Goal: Task Accomplishment & Management: Manage account settings

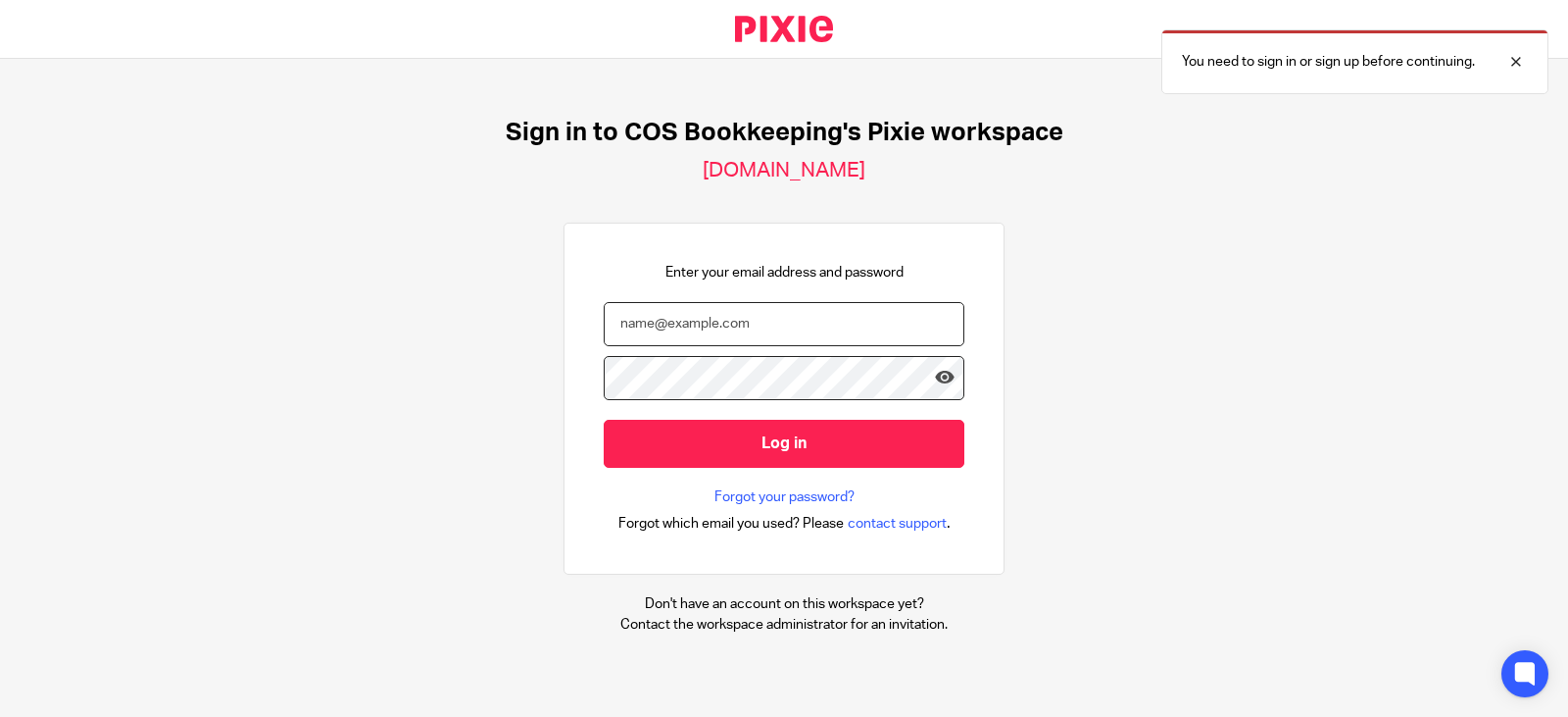
type input "emma.jackson@cosbookkeeping.co.uk"
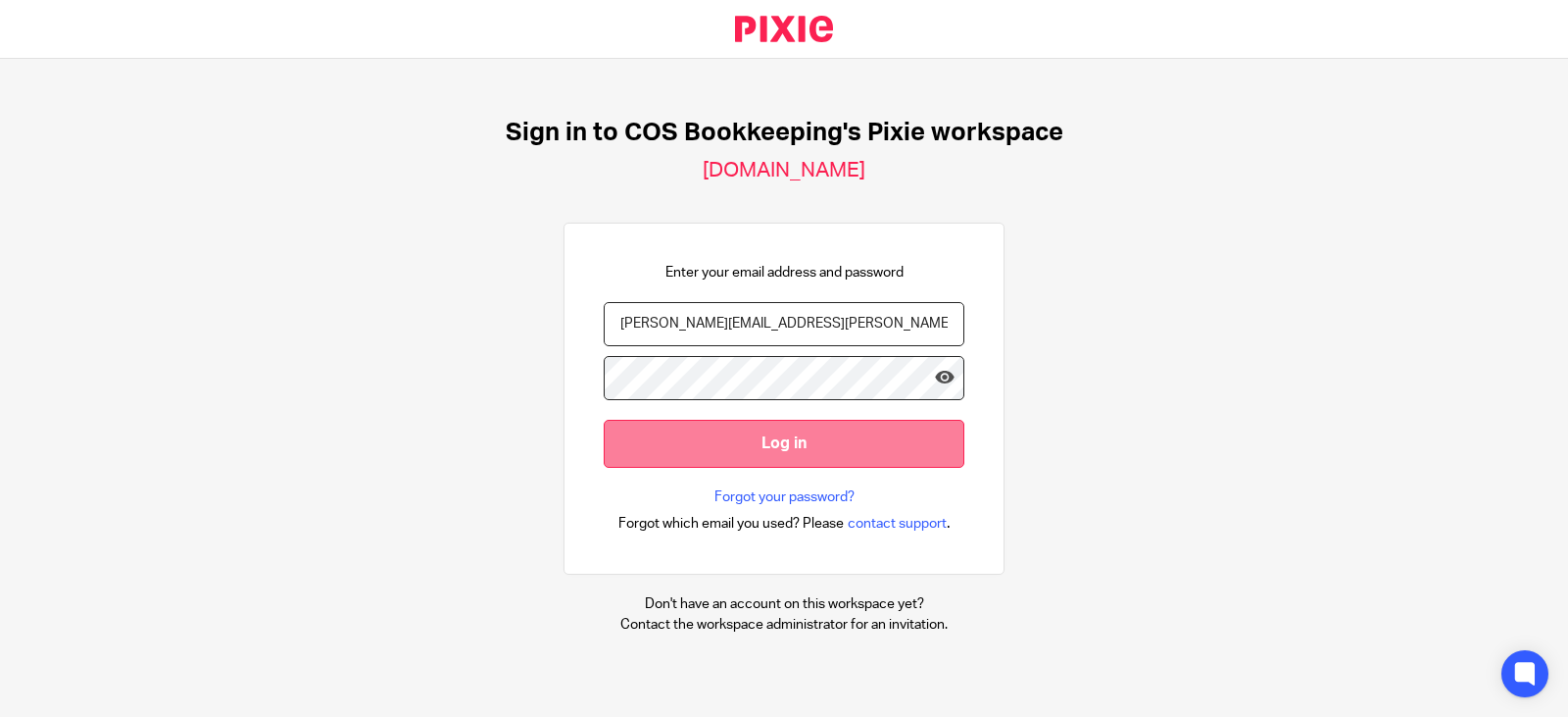
click at [792, 446] on input "Log in" at bounding box center [784, 444] width 361 height 48
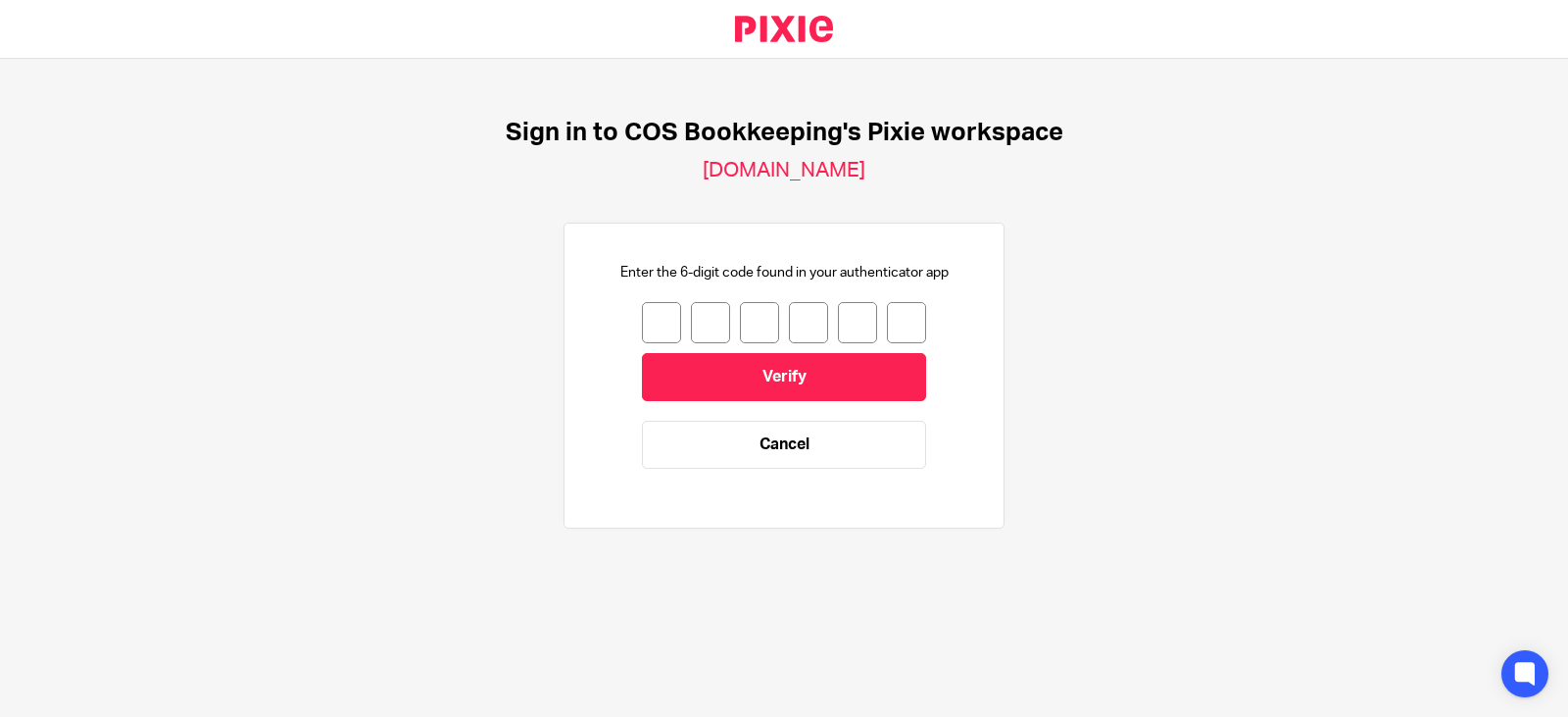
click at [642, 335] on input "number" at bounding box center [661, 322] width 39 height 41
type input "3"
type input "8"
type input "5"
type input "7"
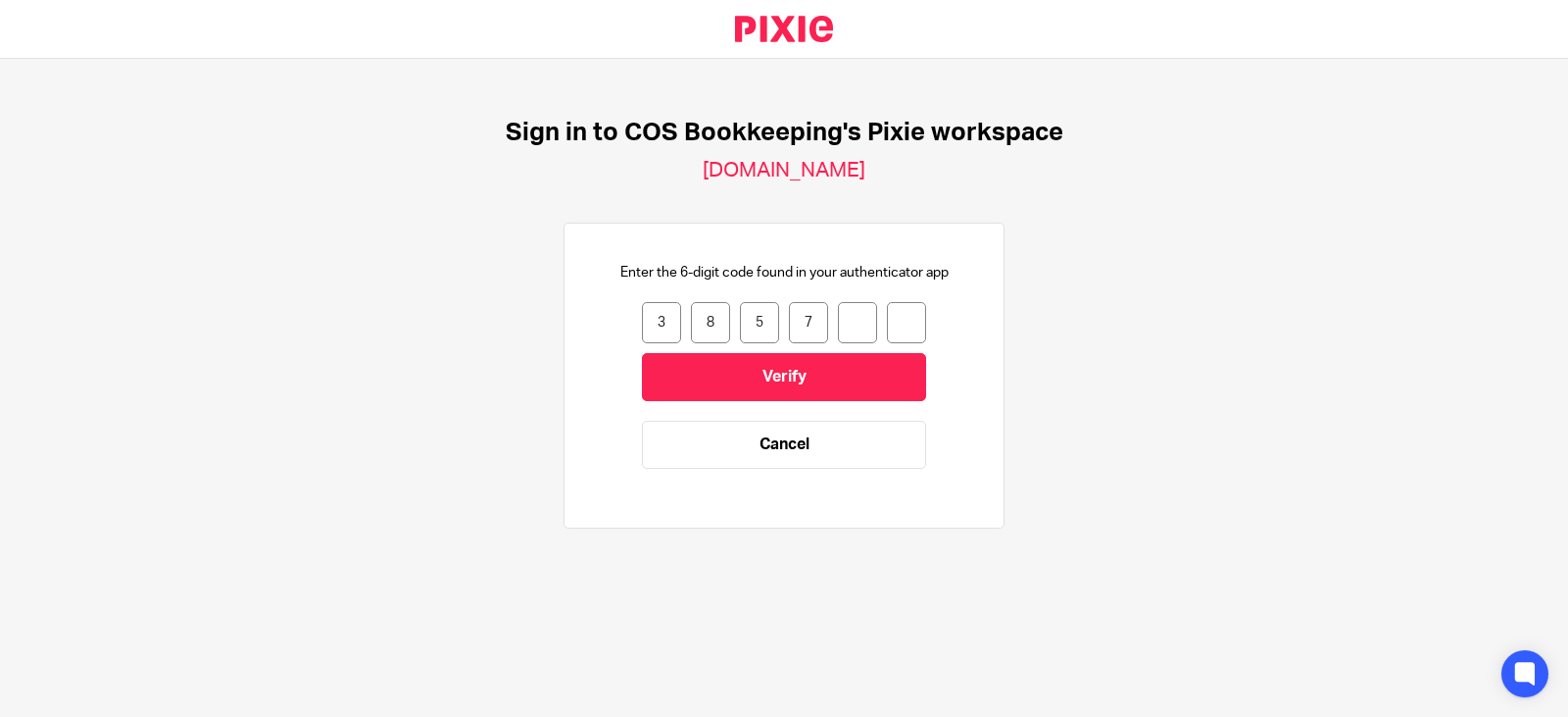
type input "5"
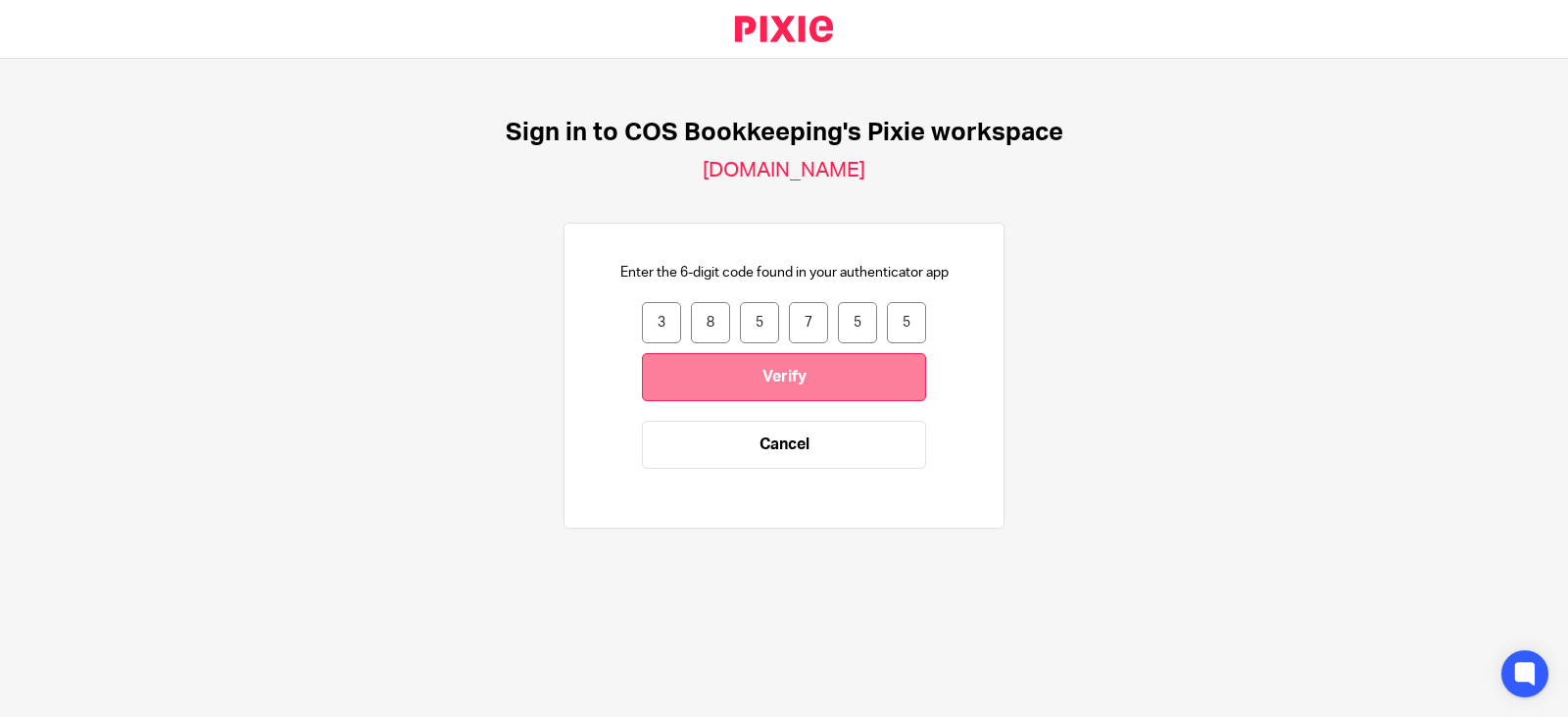
click at [709, 372] on input "Verify" at bounding box center [784, 377] width 284 height 48
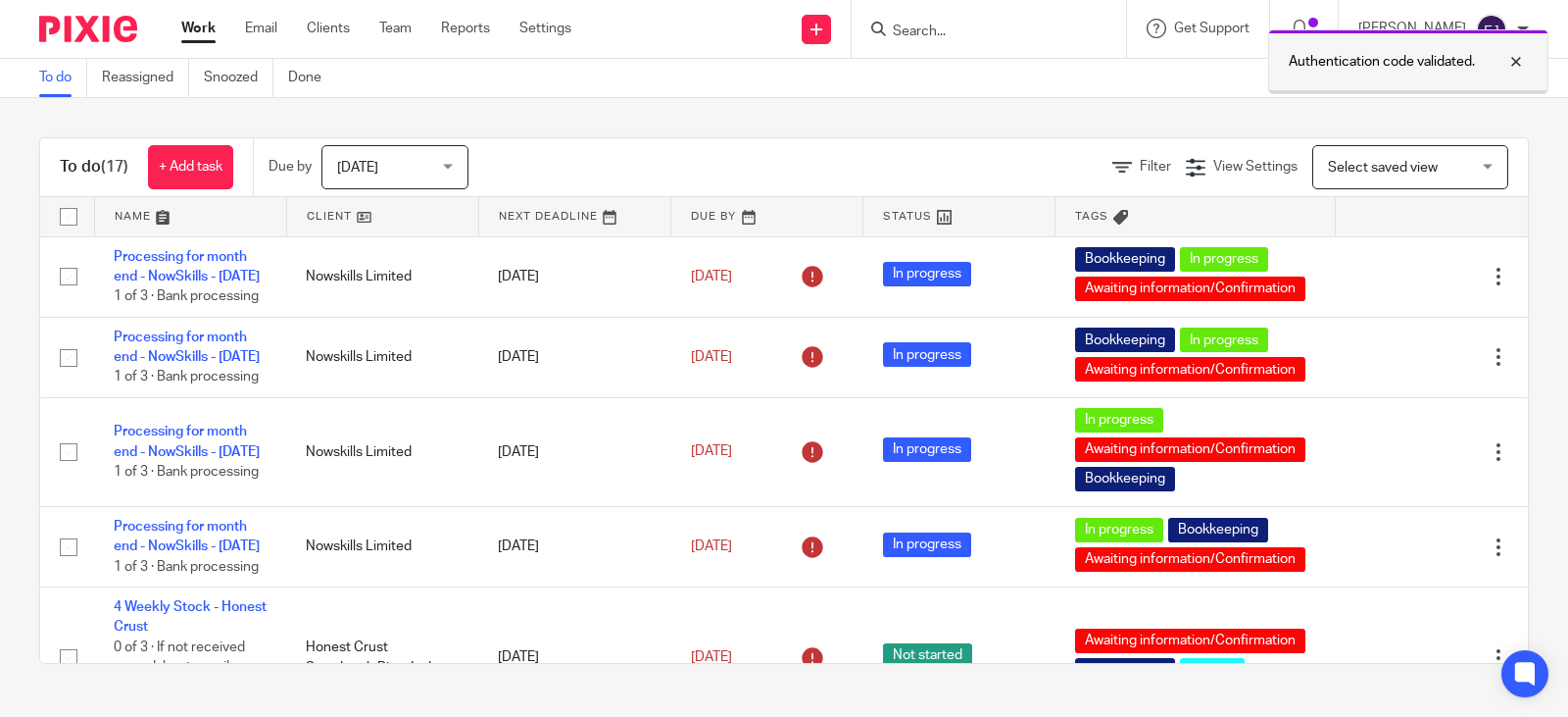
click at [1520, 62] on div at bounding box center [1501, 62] width 53 height 24
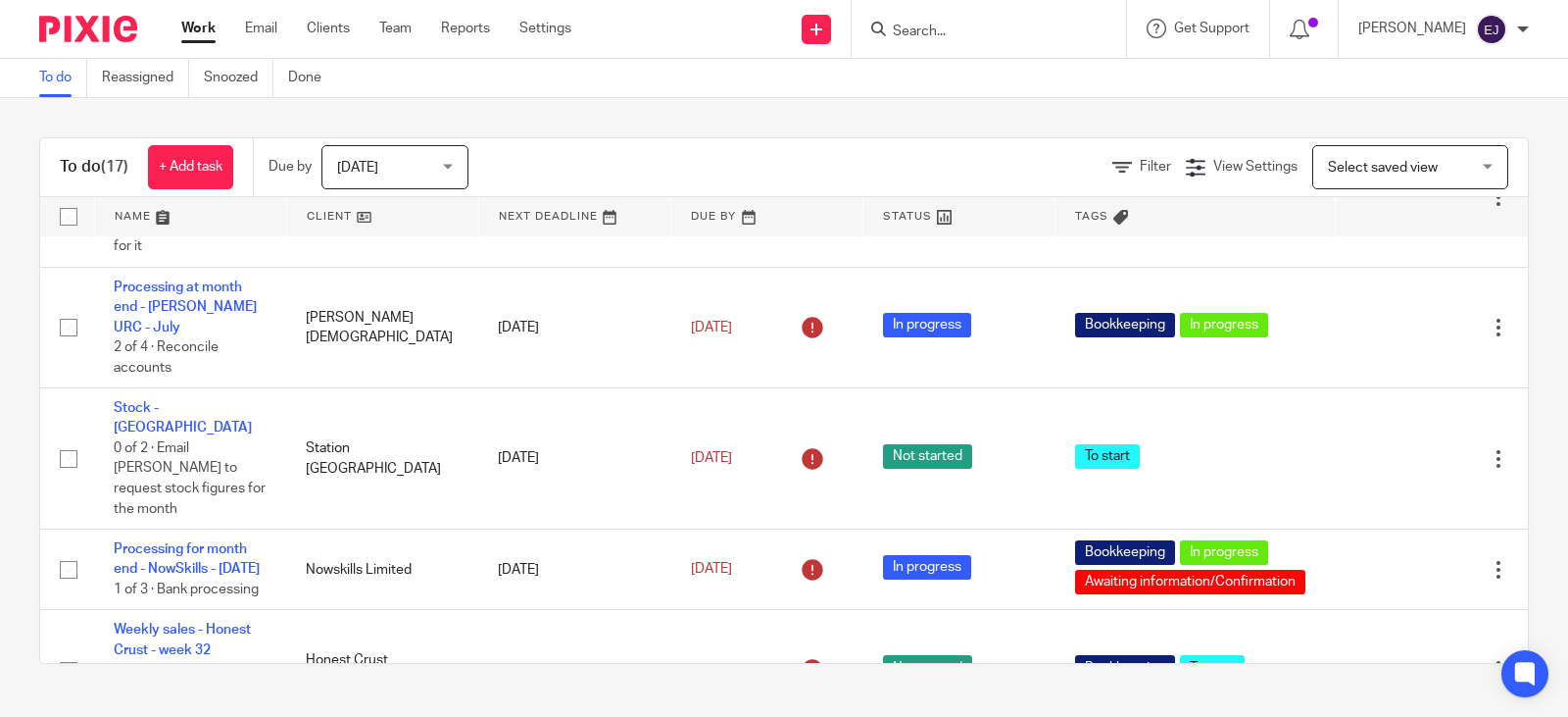
scroll to position [494, 0]
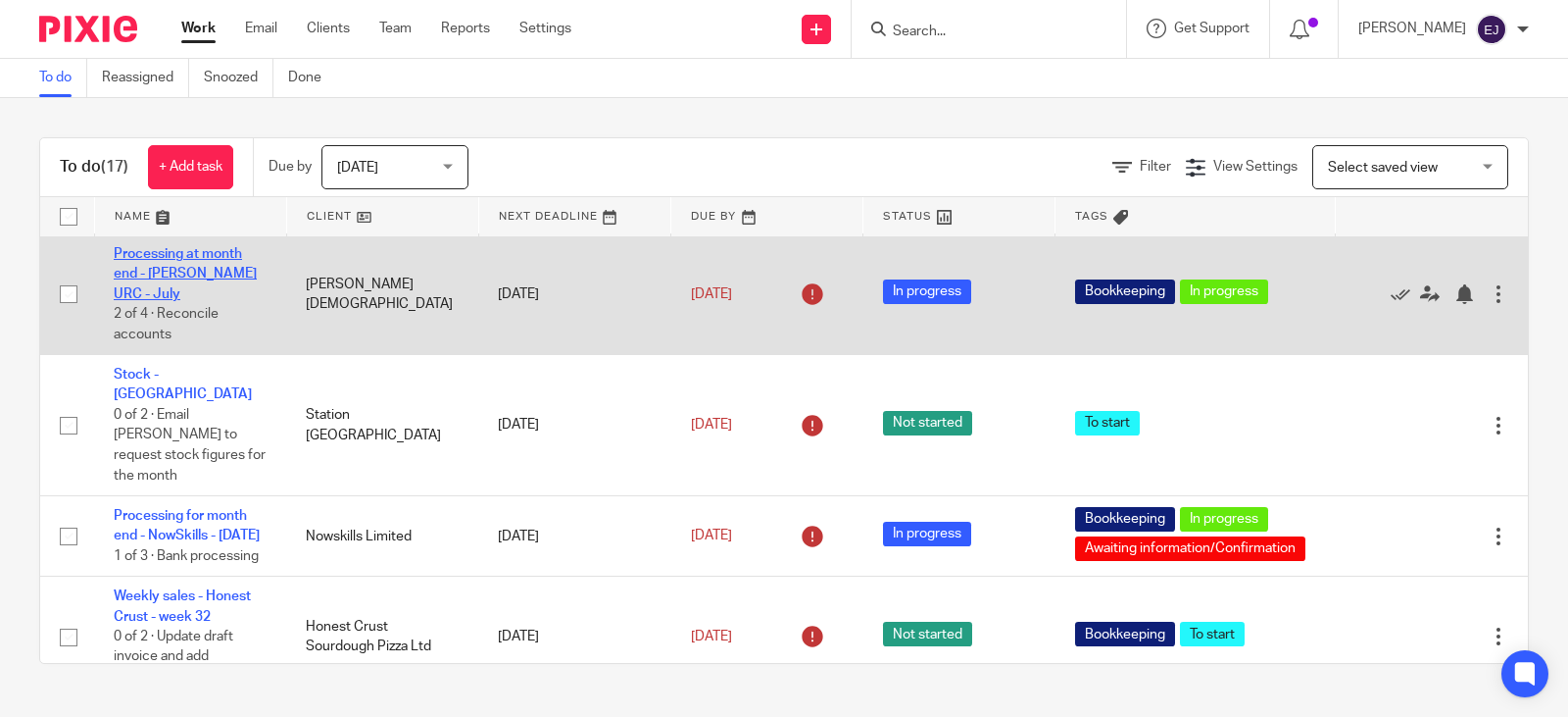
click at [183, 301] on link "Processing at month end - [PERSON_NAME] URC - July" at bounding box center [185, 274] width 143 height 54
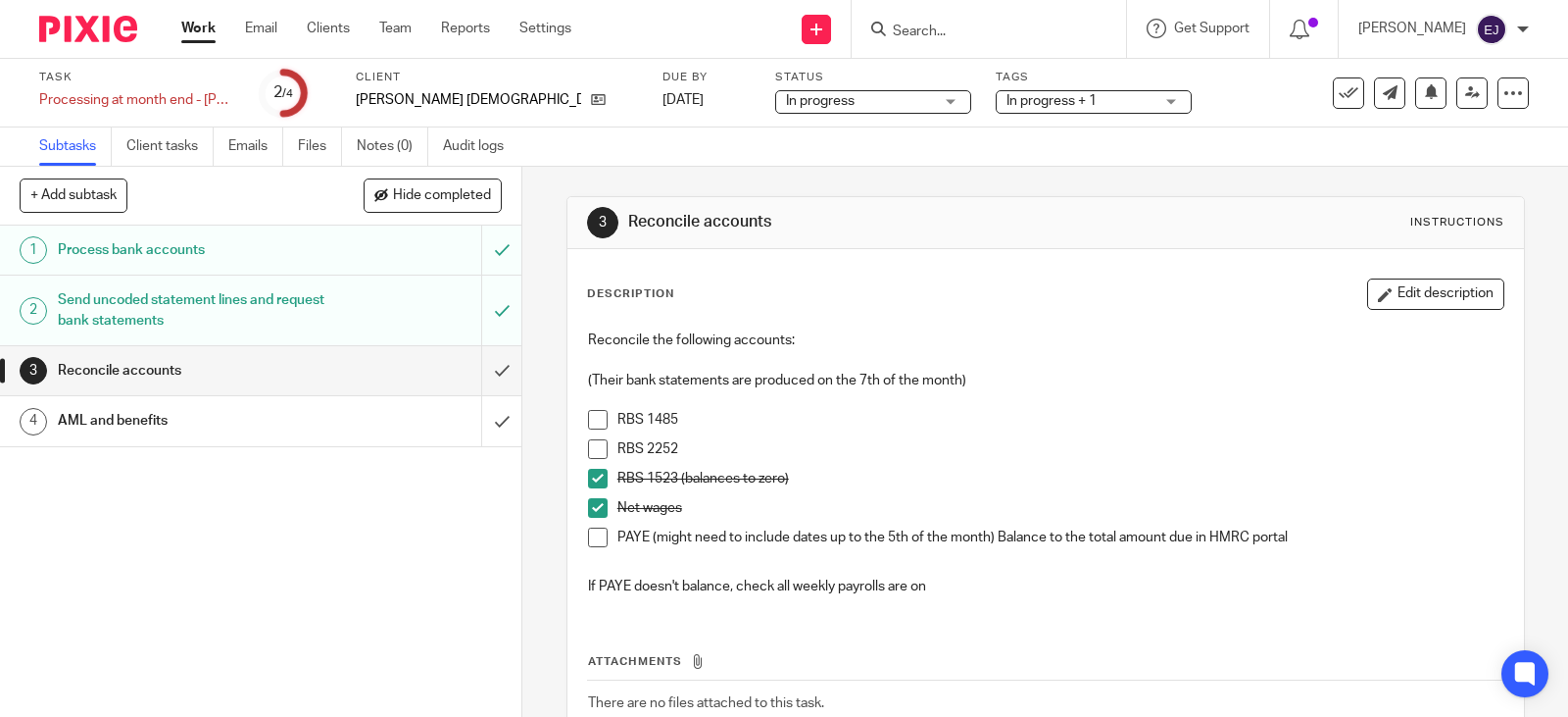
click at [594, 427] on span at bounding box center [598, 420] width 20 height 20
click at [593, 451] on span at bounding box center [598, 449] width 20 height 20
click at [210, 36] on link "Work" at bounding box center [198, 29] width 34 height 20
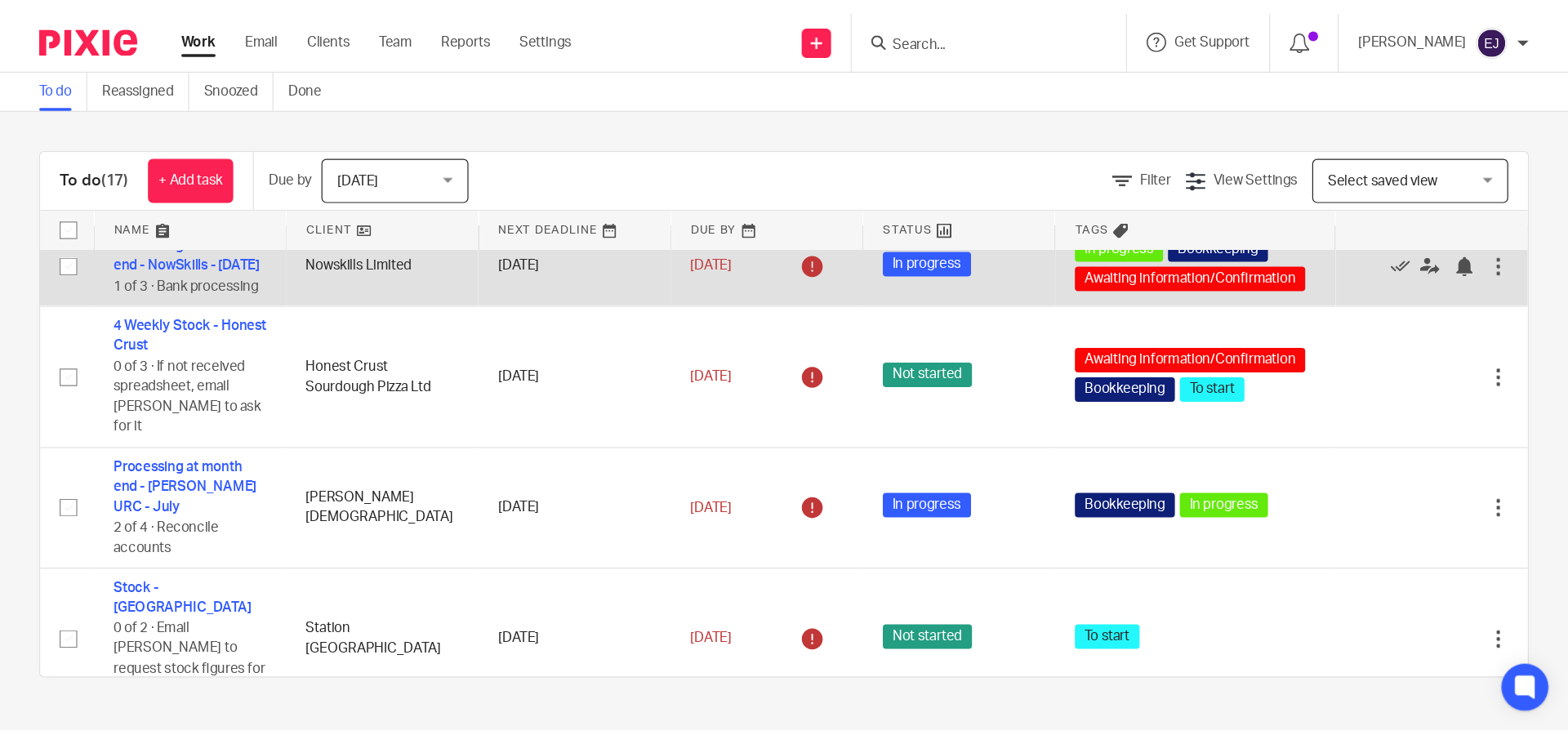
scroll to position [327, 0]
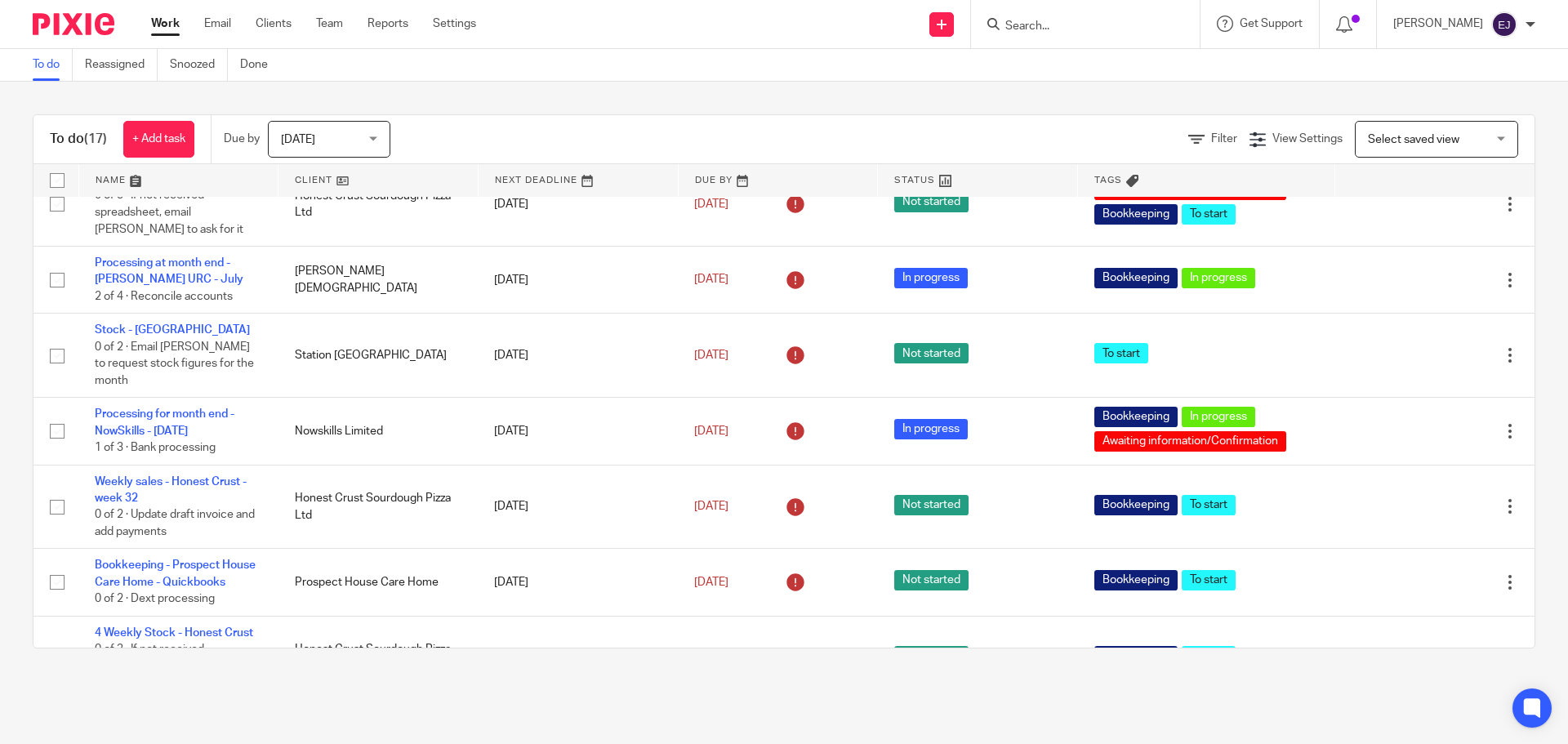
click at [1104, 17] on form at bounding box center [1090, 24] width 174 height 21
click at [1088, 44] on div at bounding box center [1085, 24] width 229 height 48
click at [1058, 29] on input "Search" at bounding box center [1077, 27] width 147 height 15
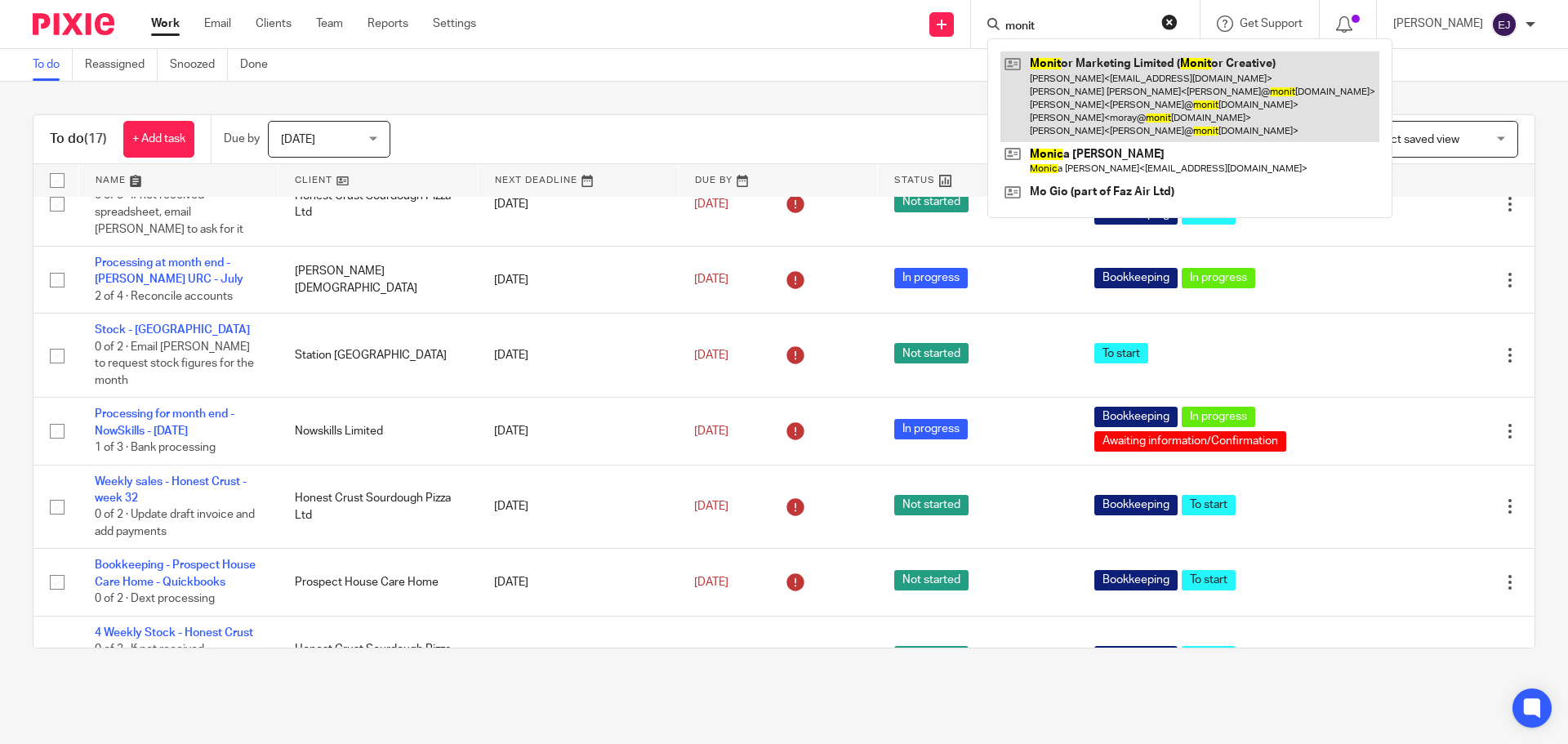
type input "monit"
click at [1167, 110] on link at bounding box center [1189, 97] width 379 height 91
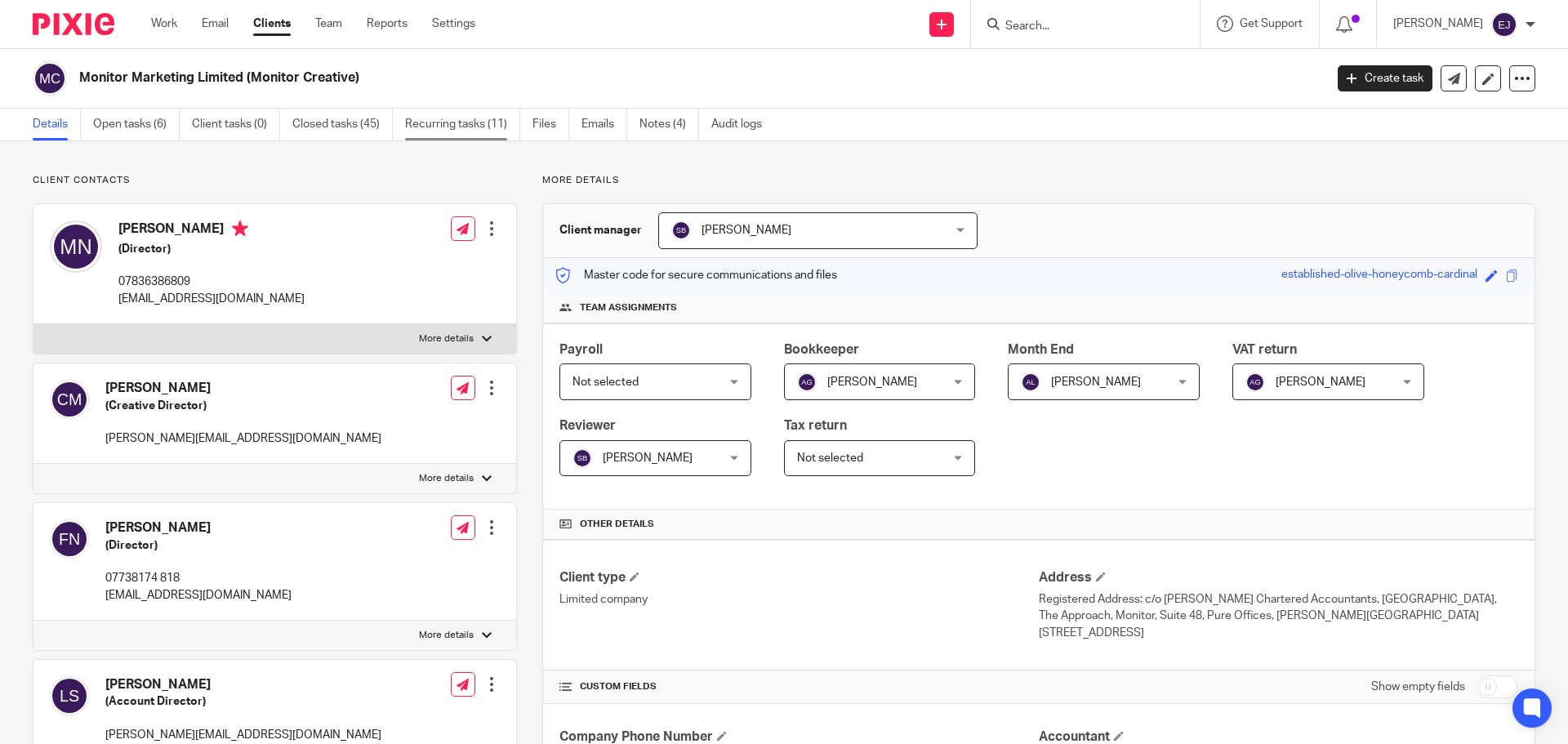
click at [438, 118] on link "Recurring tasks (11)" at bounding box center [462, 124] width 115 height 32
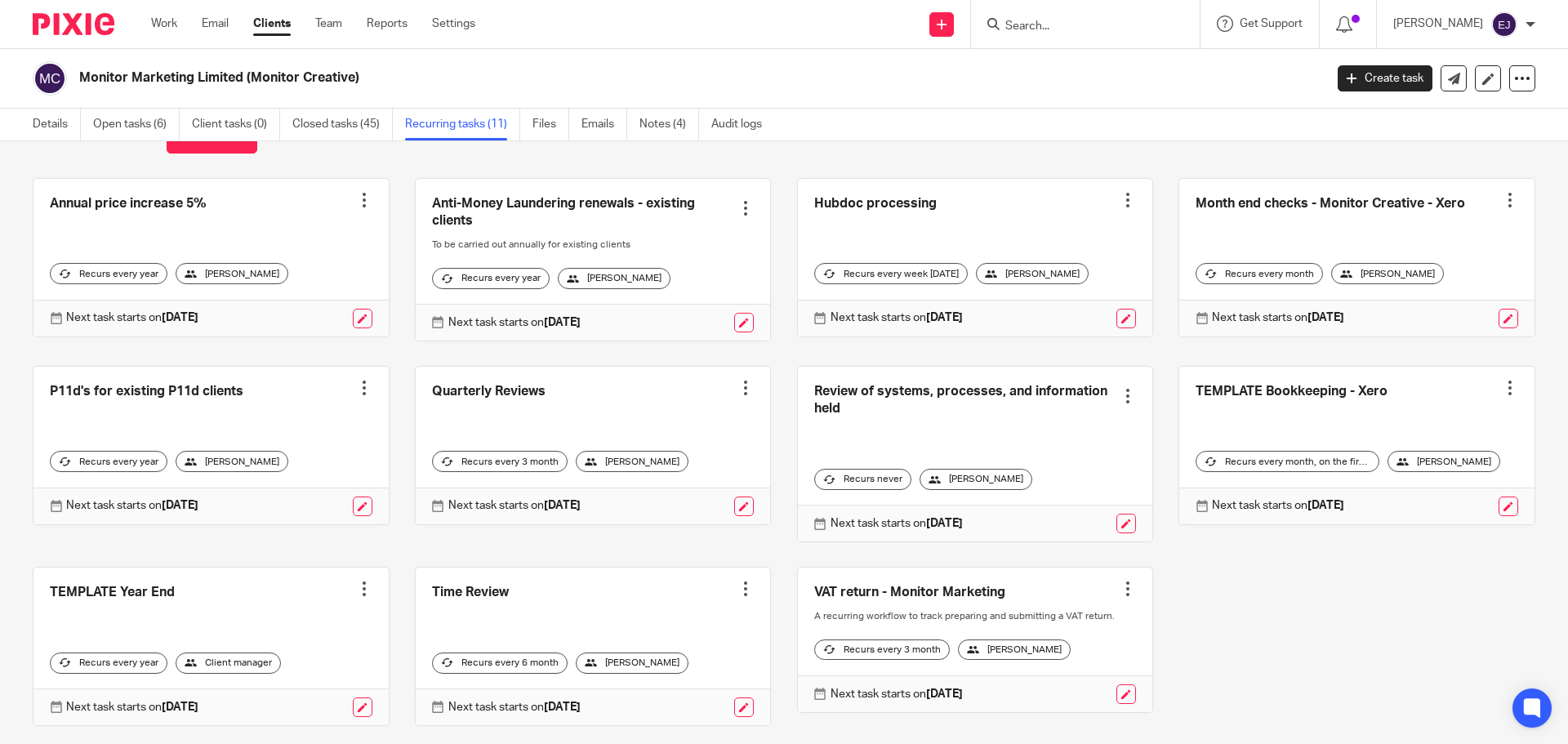
scroll to position [82, 0]
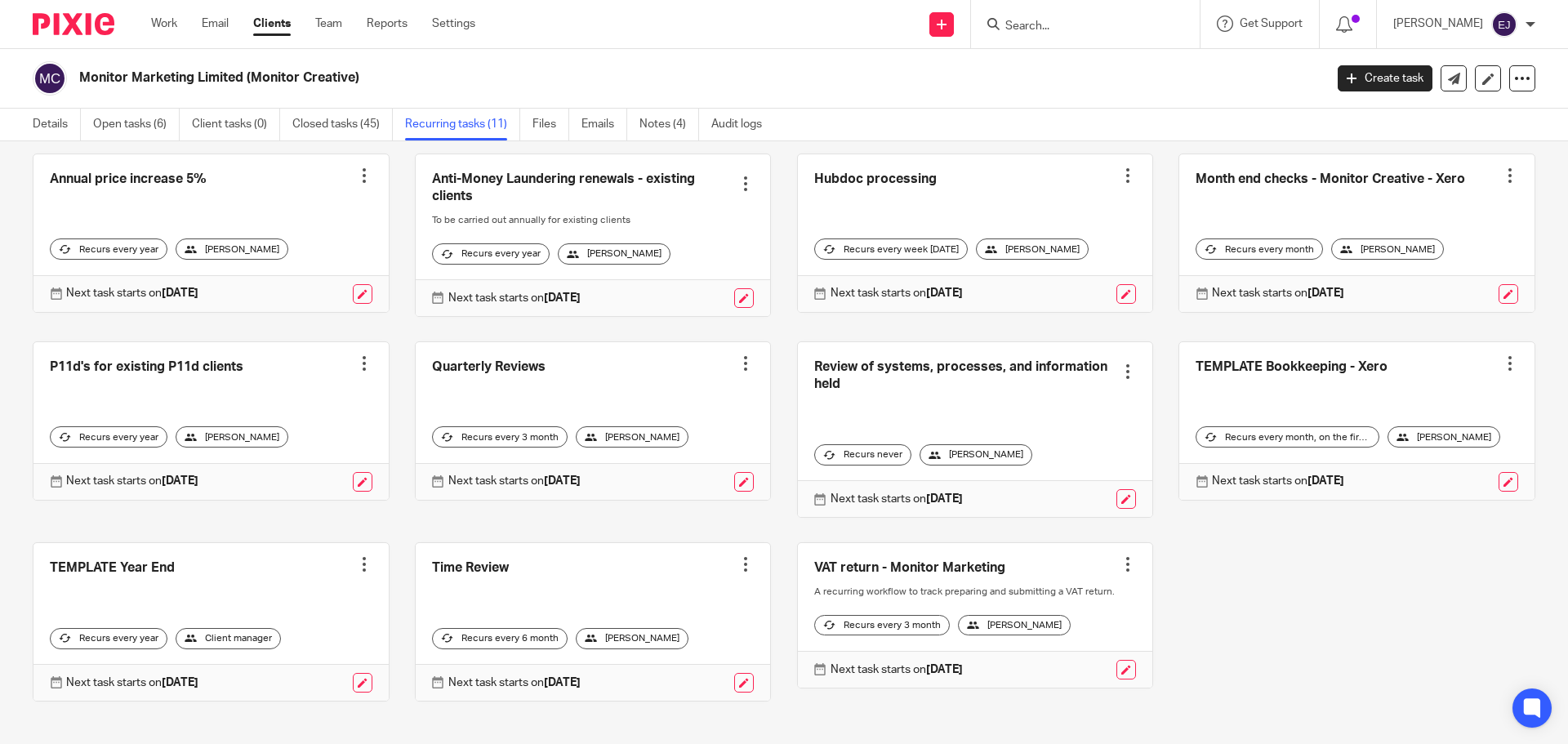
click at [1236, 172] on link at bounding box center [1356, 232] width 356 height 157
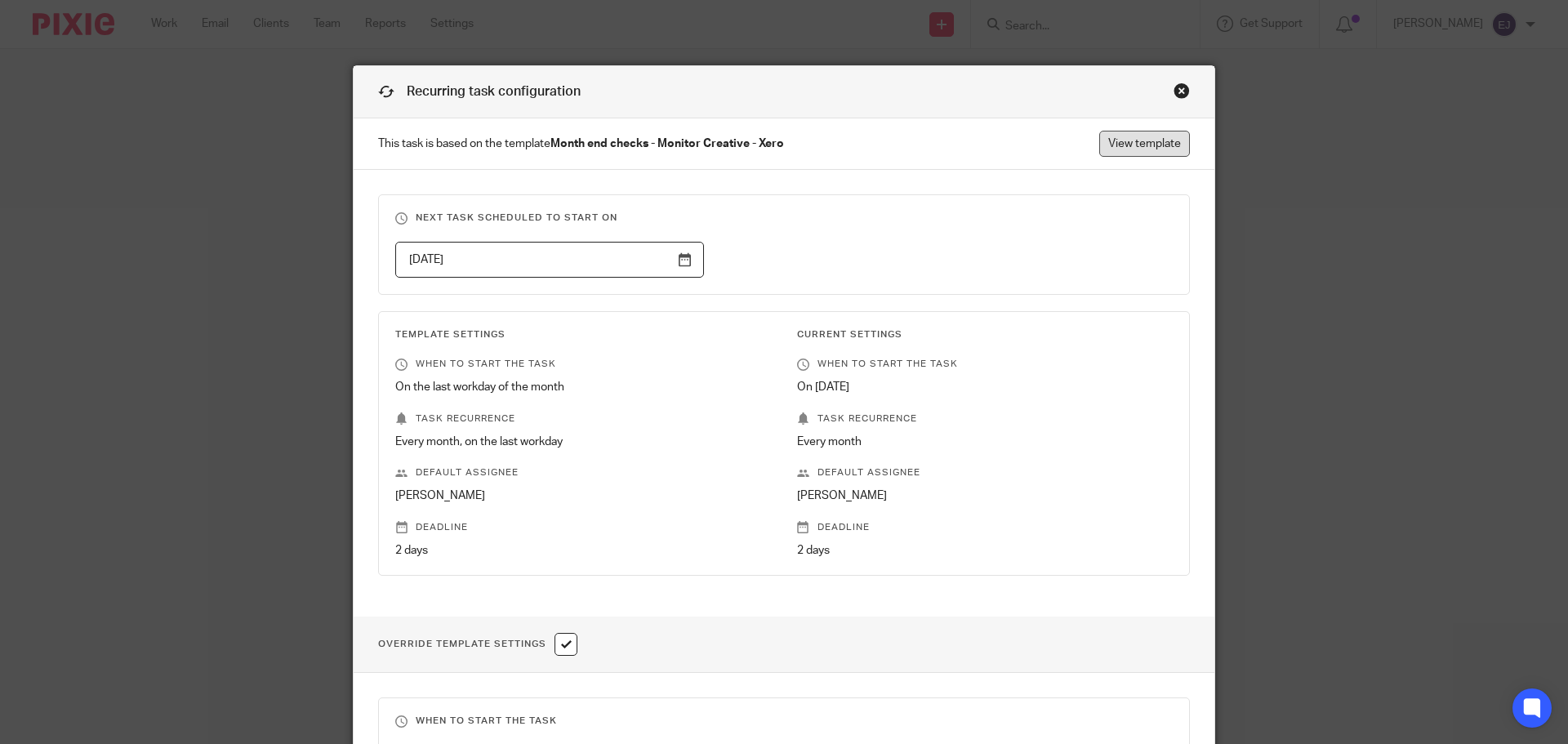
click at [1130, 147] on link "View template" at bounding box center [1144, 143] width 91 height 26
click at [1179, 88] on div "Close this dialog window" at bounding box center [1182, 91] width 17 height 17
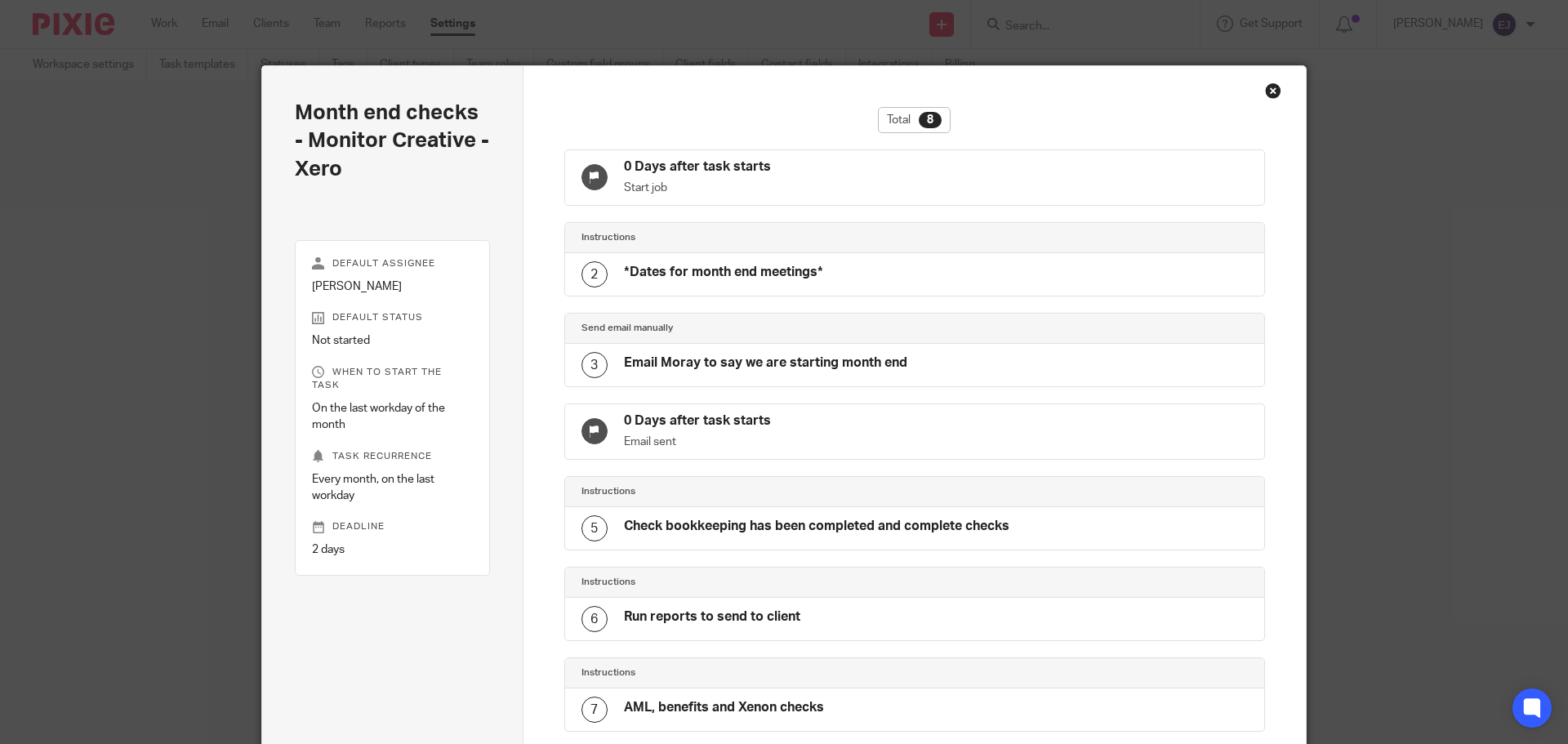
scroll to position [256, 0]
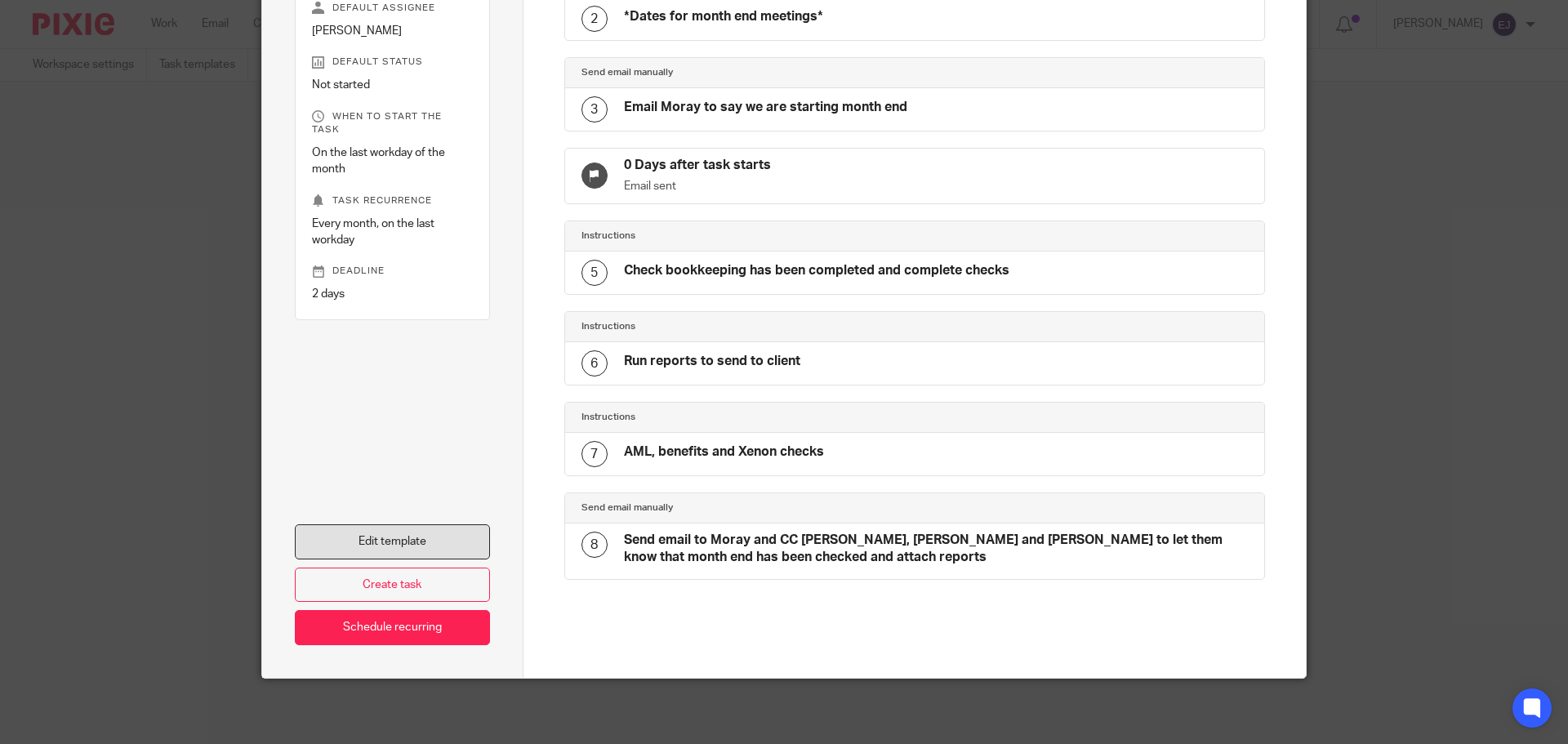
click at [403, 535] on link "Edit template" at bounding box center [392, 542] width 195 height 35
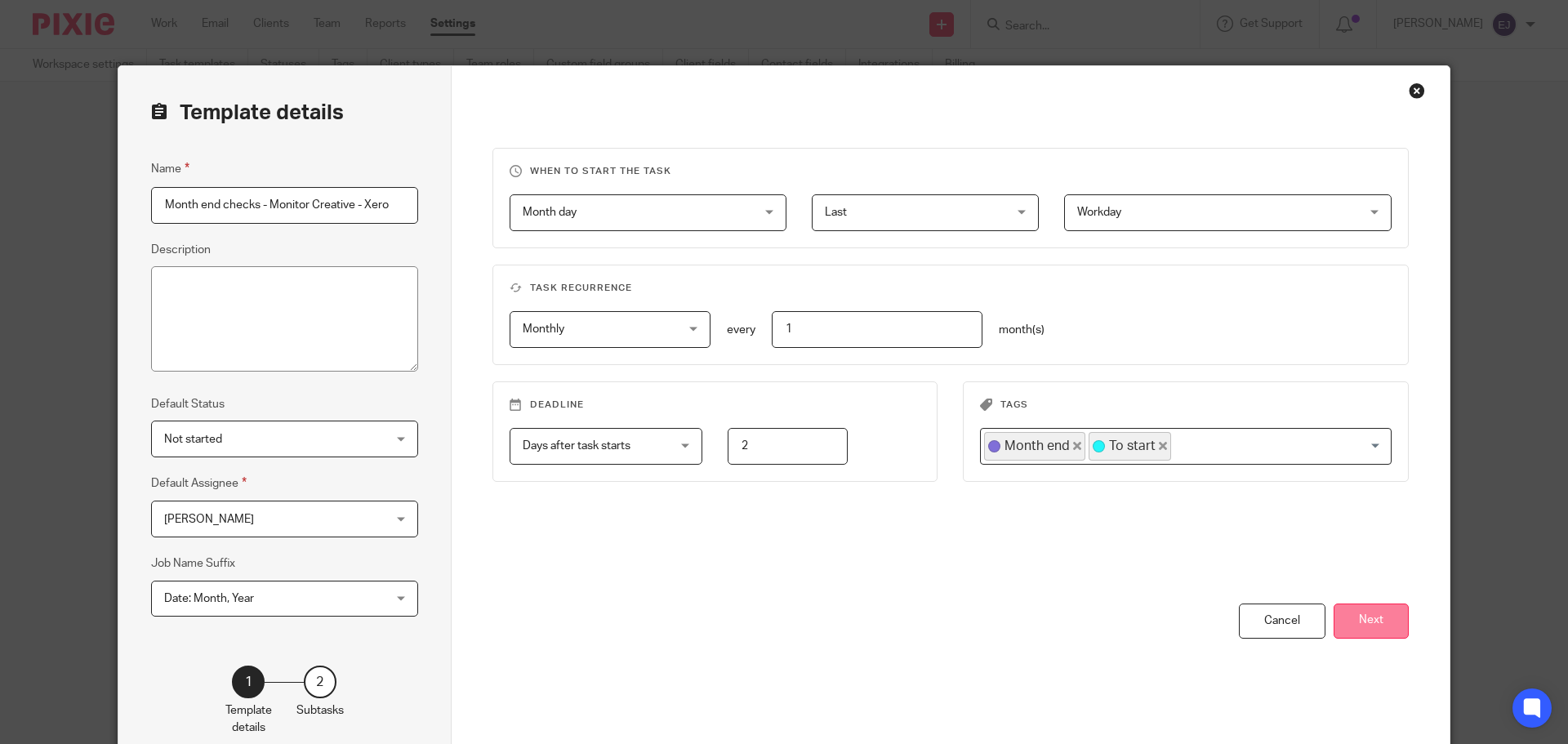
click at [1334, 615] on button "Next" at bounding box center [1371, 622] width 75 height 35
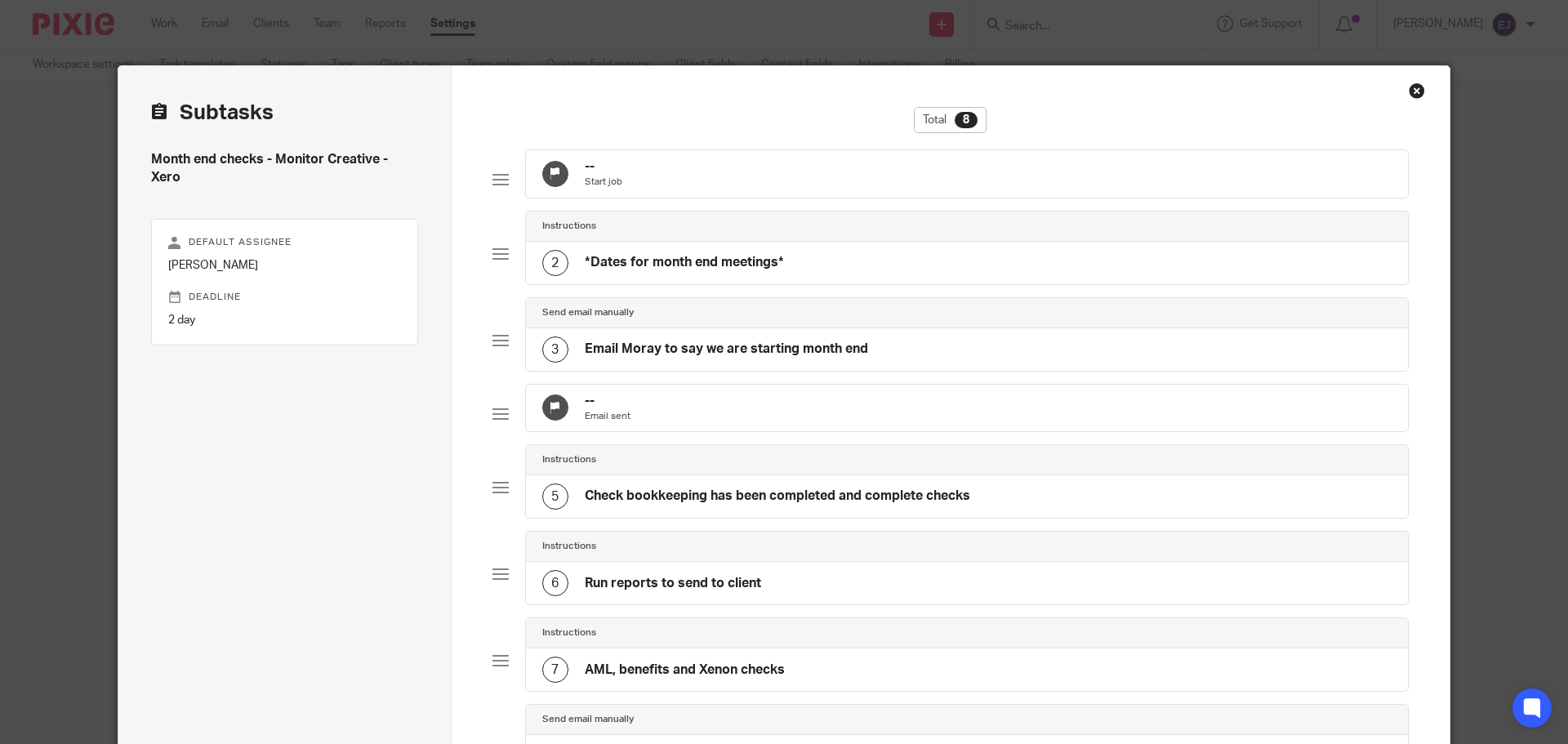
click at [877, 282] on div "2 *Dates for month end meetings*" at bounding box center [968, 262] width 883 height 42
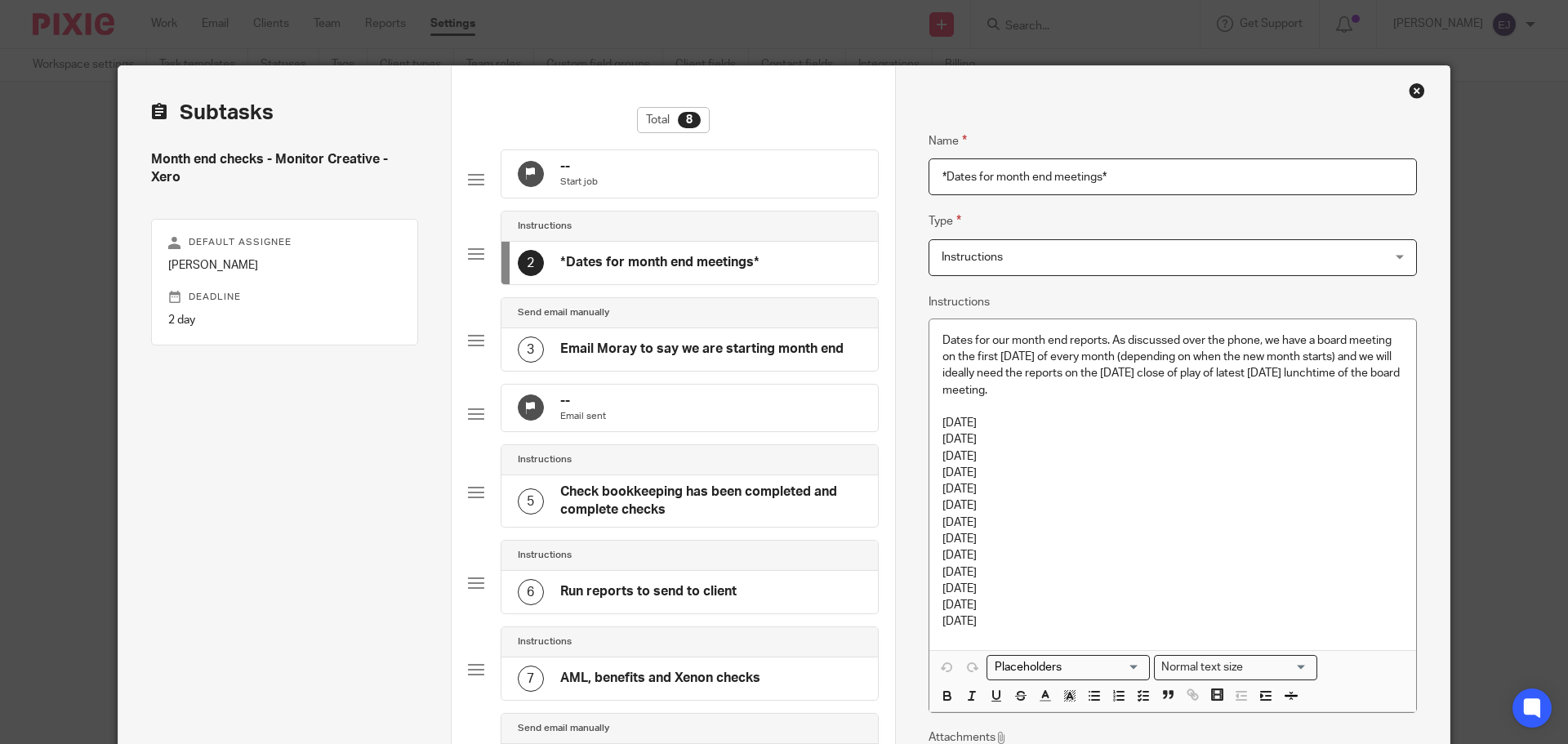
click at [846, 346] on div "3 Email Moray to say we are starting month end" at bounding box center [689, 349] width 376 height 42
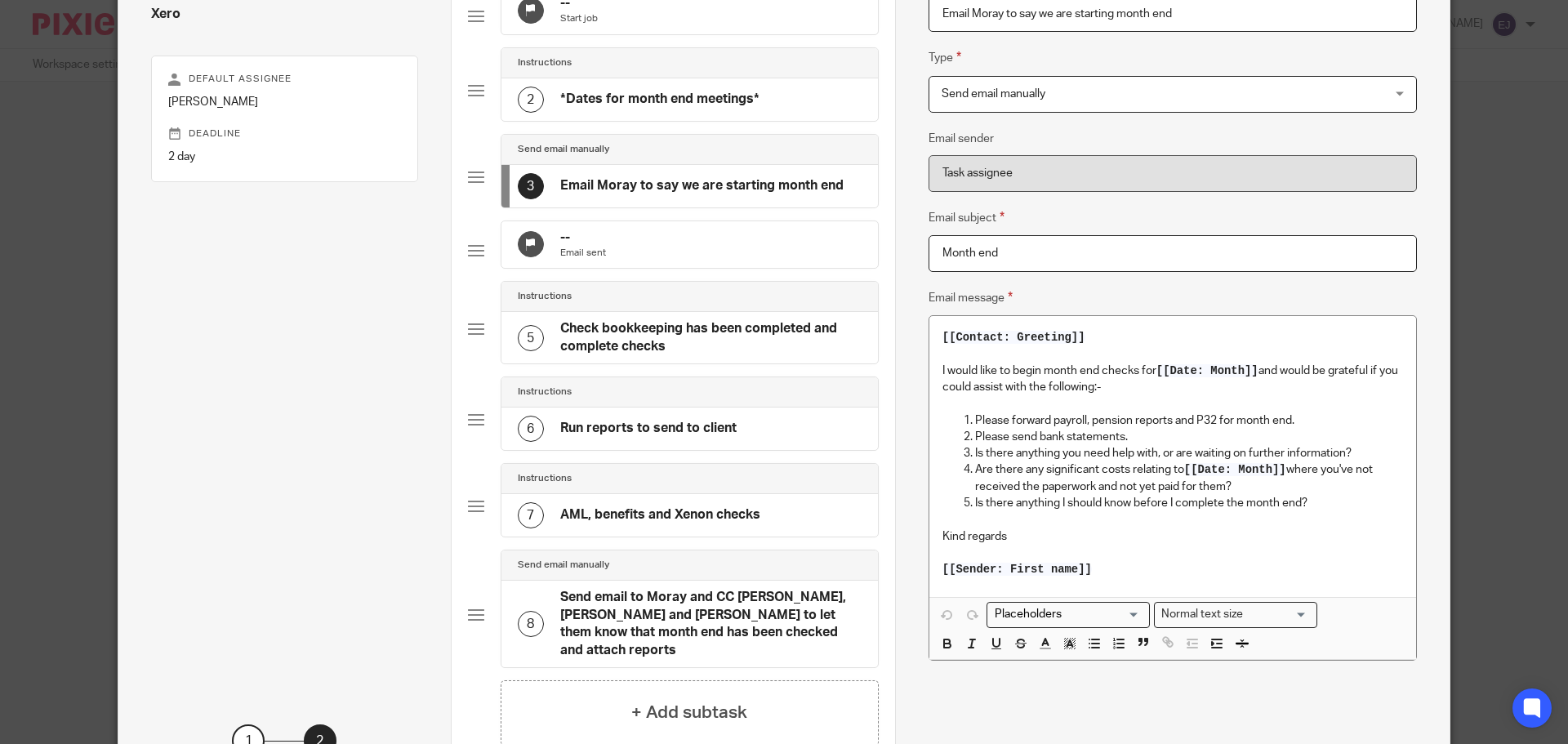
click at [840, 363] on div "5 Check bookkeeping has been completed and complete checks" at bounding box center [689, 338] width 376 height 52
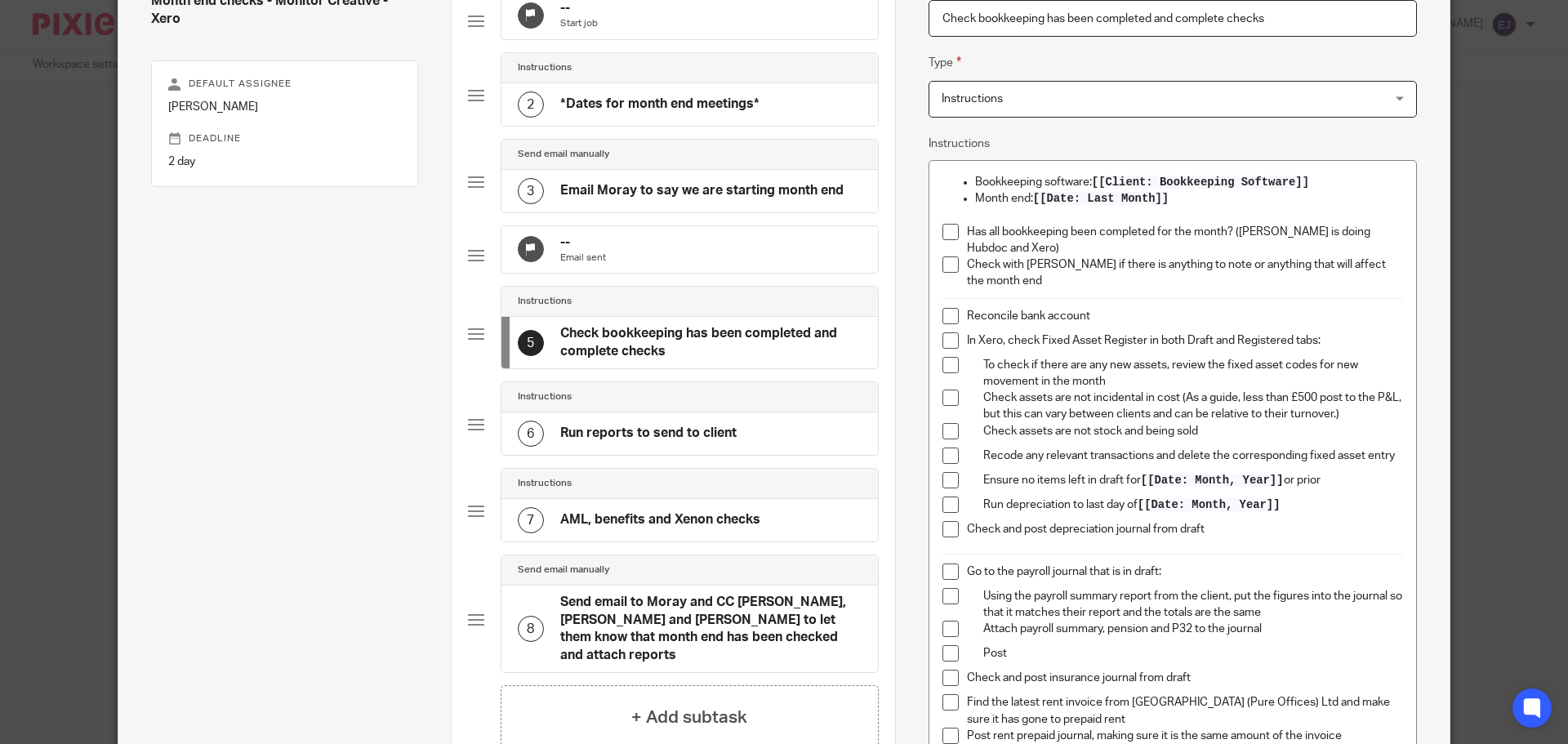
click at [794, 204] on div "3 Email Moray to say we are starting month end" at bounding box center [680, 191] width 326 height 26
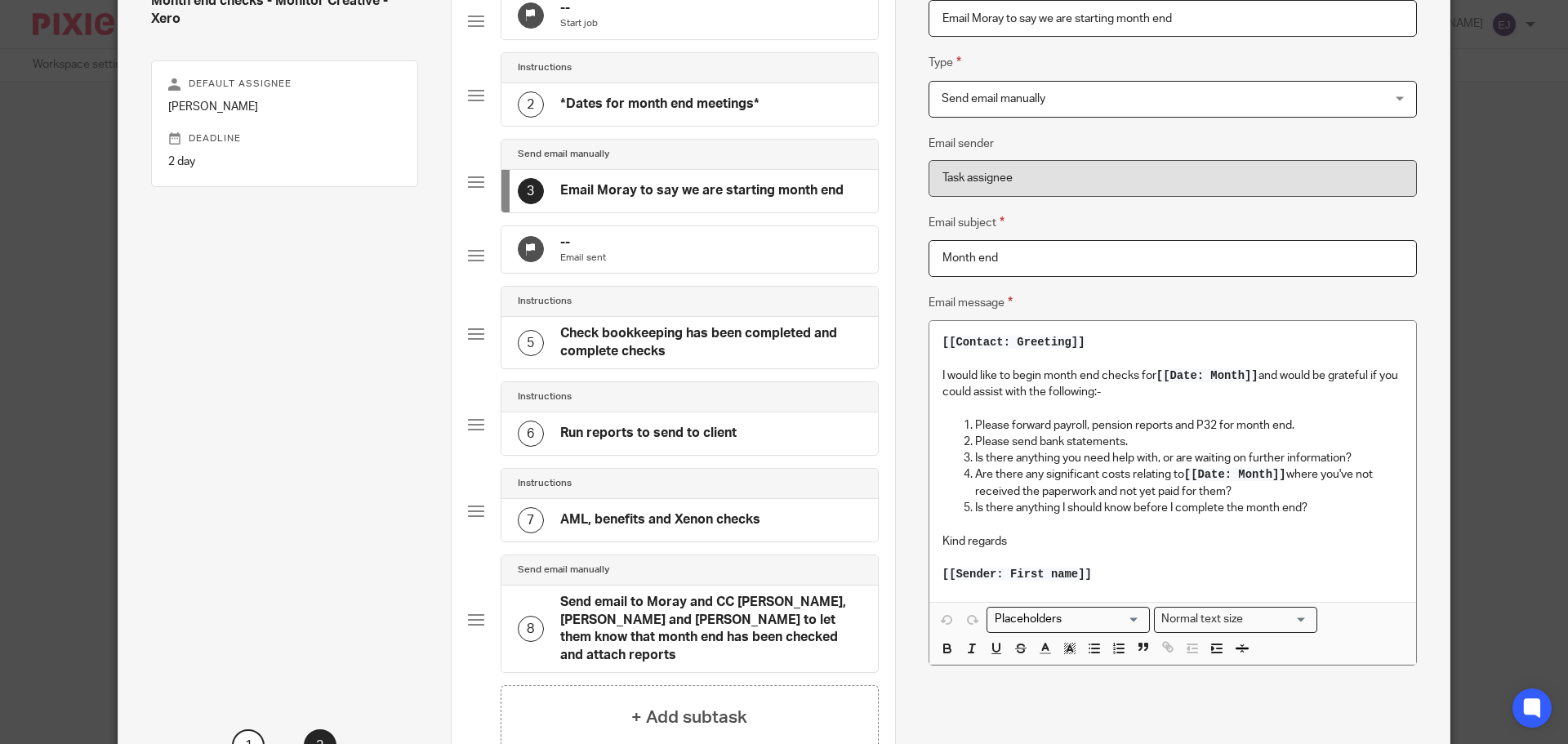
click at [773, 360] on h4 "Check bookkeeping has been completed and complete checks" at bounding box center [711, 342] width 301 height 35
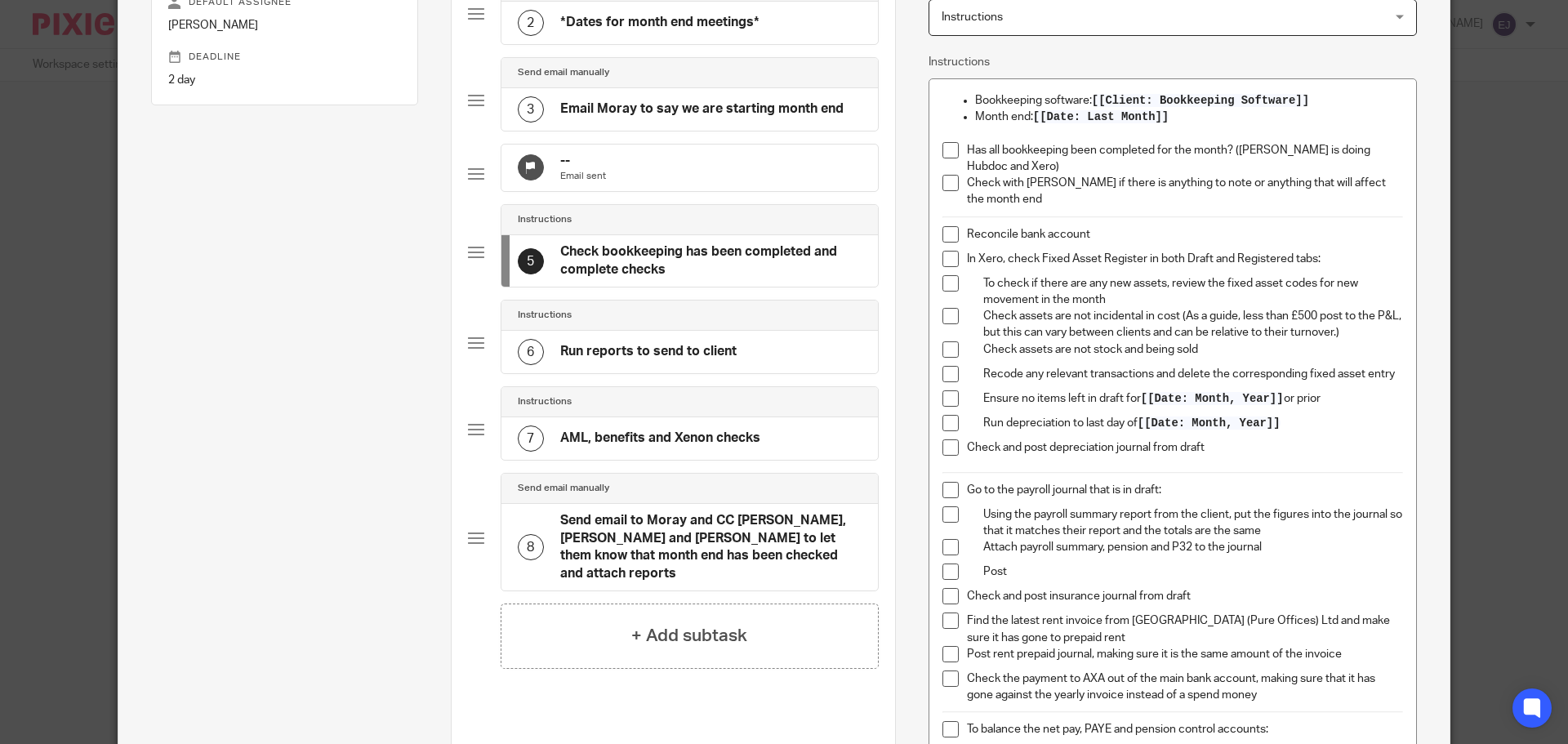
scroll to position [322, 0]
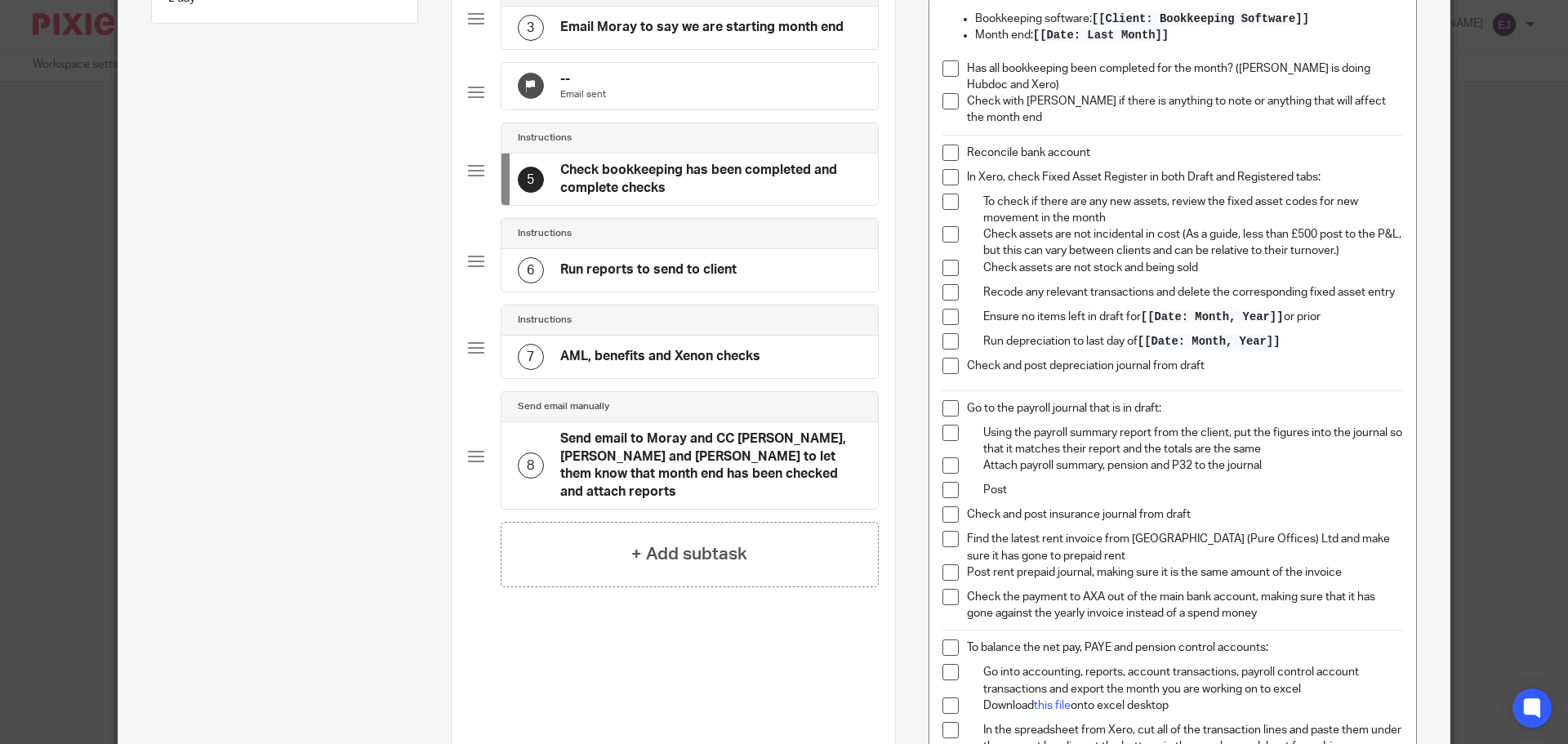
click at [636, 280] on div "6 Run reports to send to client" at bounding box center [689, 270] width 376 height 42
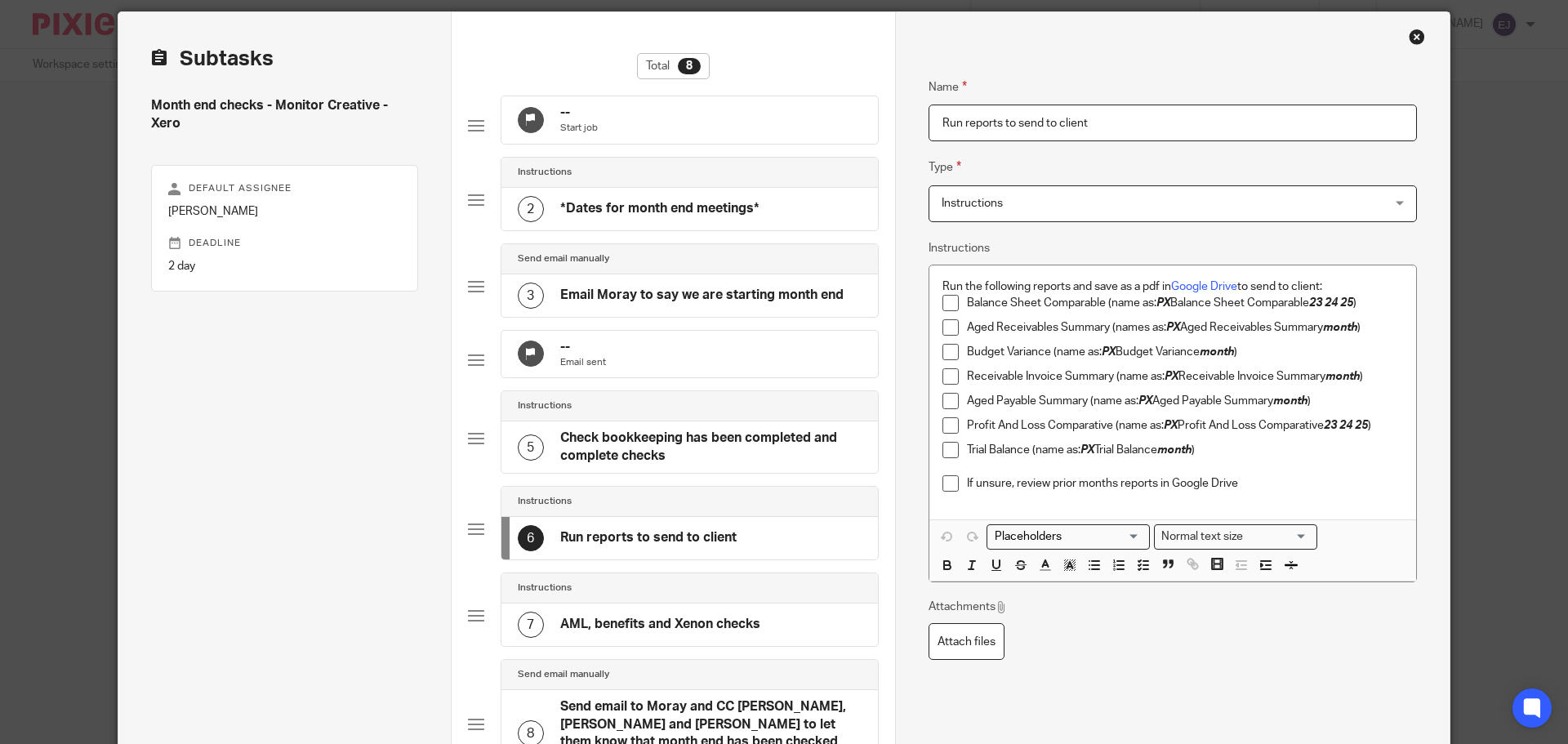
scroll to position [82, 0]
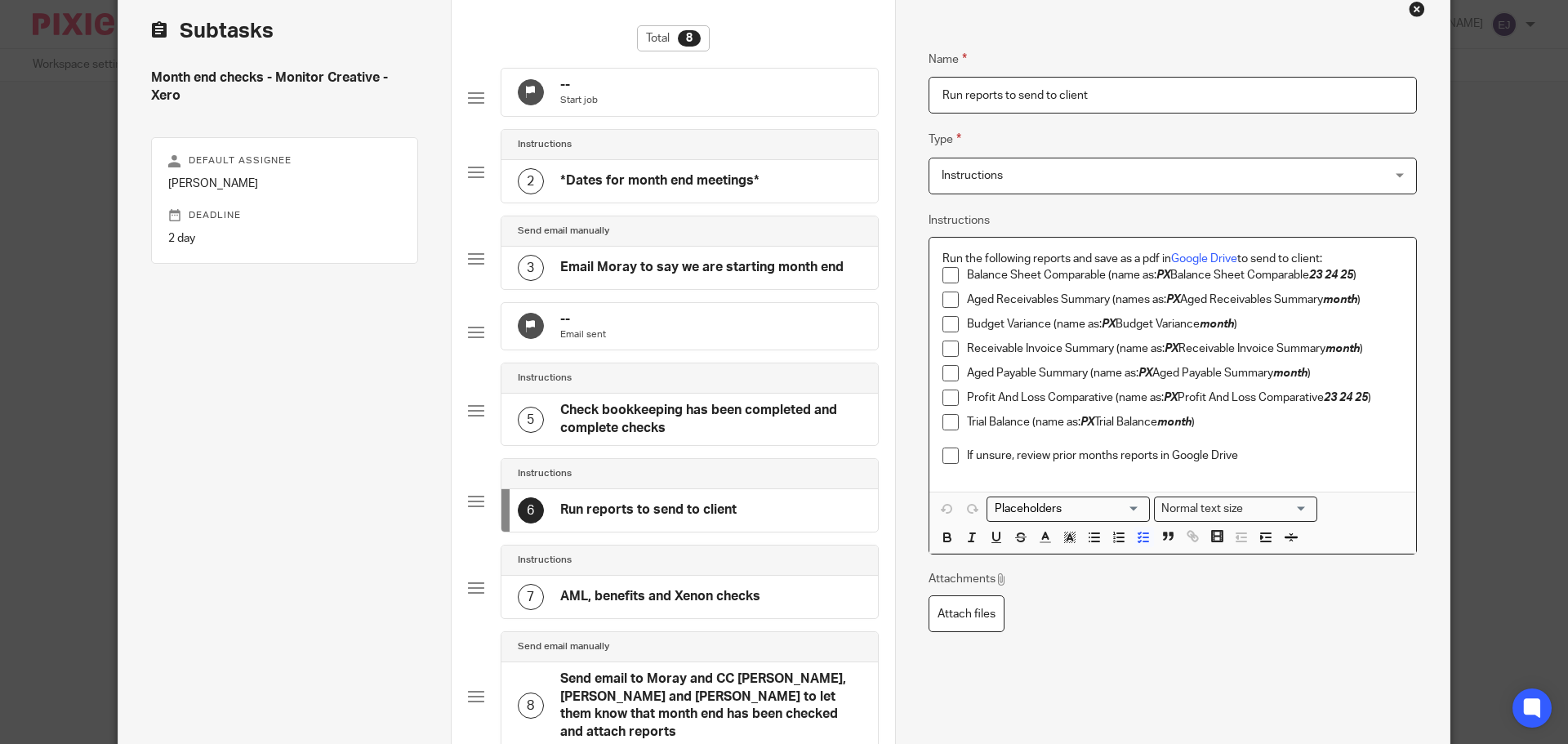
click at [1005, 423] on p "Trial Balance (name as: PX Trial Balance month )" at bounding box center [1185, 422] width 436 height 17
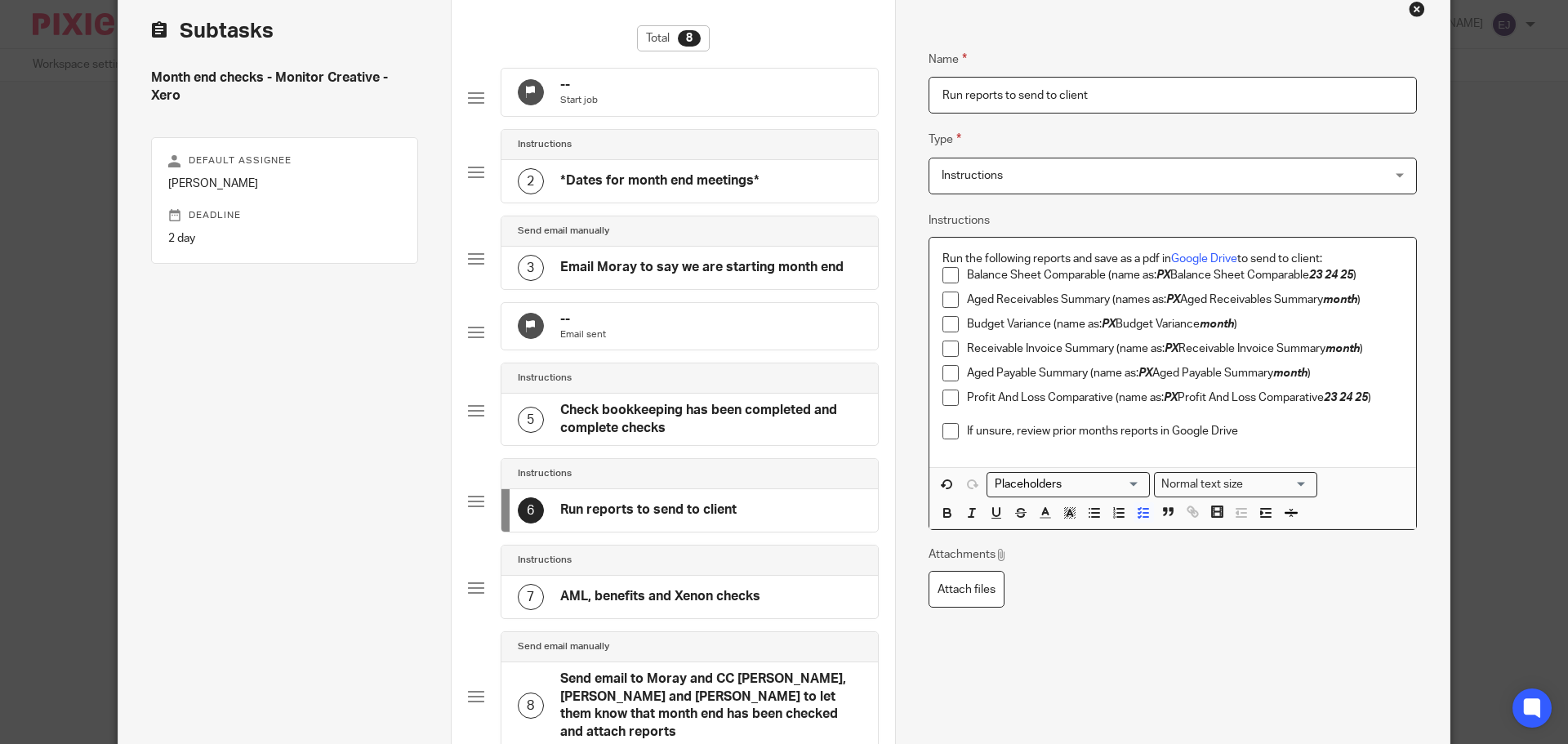
click at [1007, 416] on p at bounding box center [1185, 414] width 436 height 17
click at [1029, 454] on div "Run the following reports and save as a pdf in Google Drive to send to client: …" at bounding box center [1172, 352] width 487 height 230
click at [1263, 437] on p "If unsure, review prior months reports in Google Drive" at bounding box center [1185, 432] width 436 height 17
click at [1392, 401] on p "Profit And Loss Comparative (name as: PX Profit And Loss Comparative 23 24 25 )" at bounding box center [1185, 398] width 436 height 17
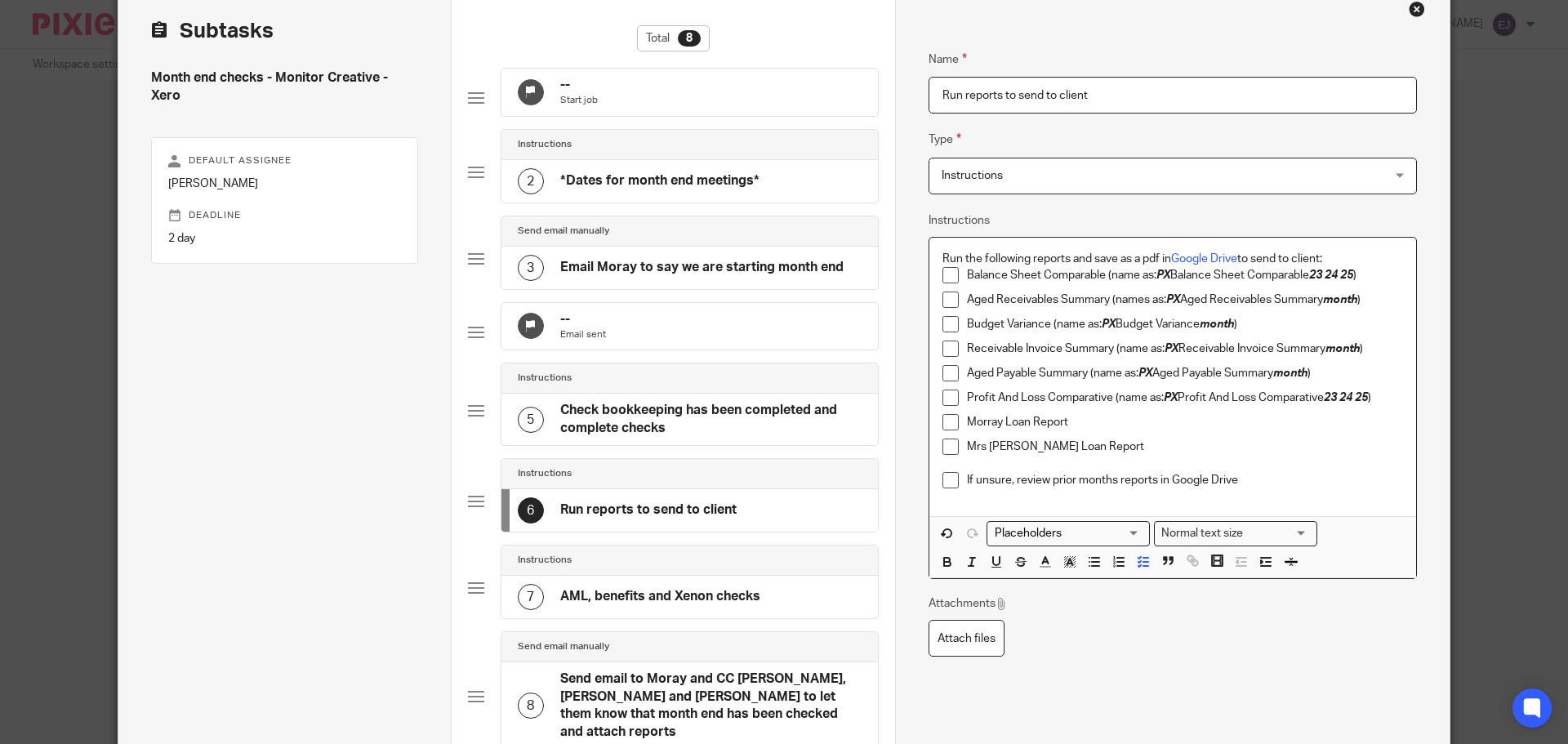
click at [959, 421] on li "Morray Loan Report" at bounding box center [1172, 426] width 460 height 24
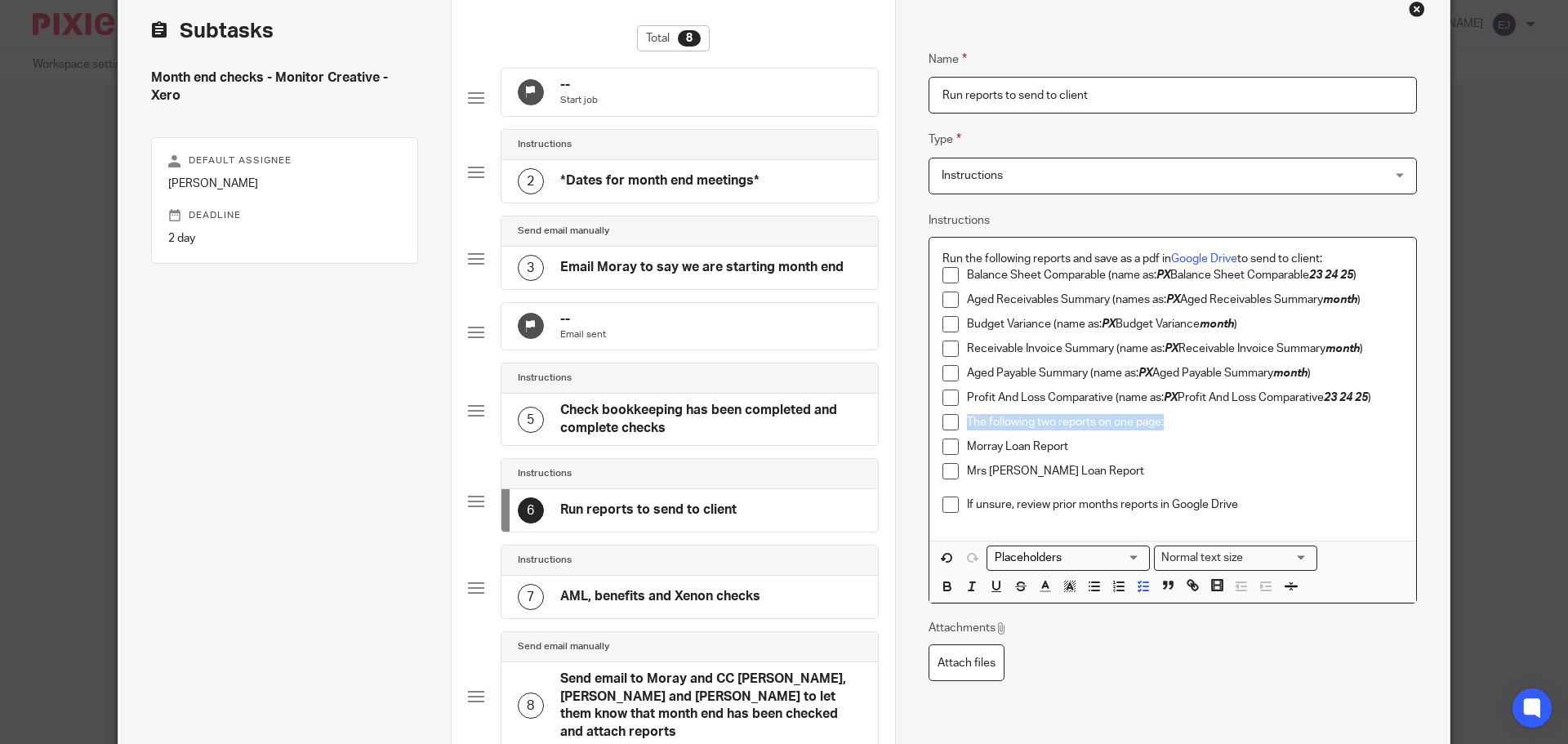
click at [1009, 448] on p "Morray Loan Report" at bounding box center [1185, 447] width 436 height 17
drag, startPoint x: 1103, startPoint y: 471, endPoint x: 956, endPoint y: 453, distance: 148.1
click at [957, 453] on ul "Balance Sheet Comparable (name as: PX Balance Sheet Comparable 23 24 25 ) Aged …" at bounding box center [1172, 394] width 460 height 254
click at [1258, 581] on icon "button" at bounding box center [1266, 587] width 15 height 15
click at [1217, 468] on p "Mrs F Newbury Loan Report" at bounding box center [1193, 472] width 420 height 17
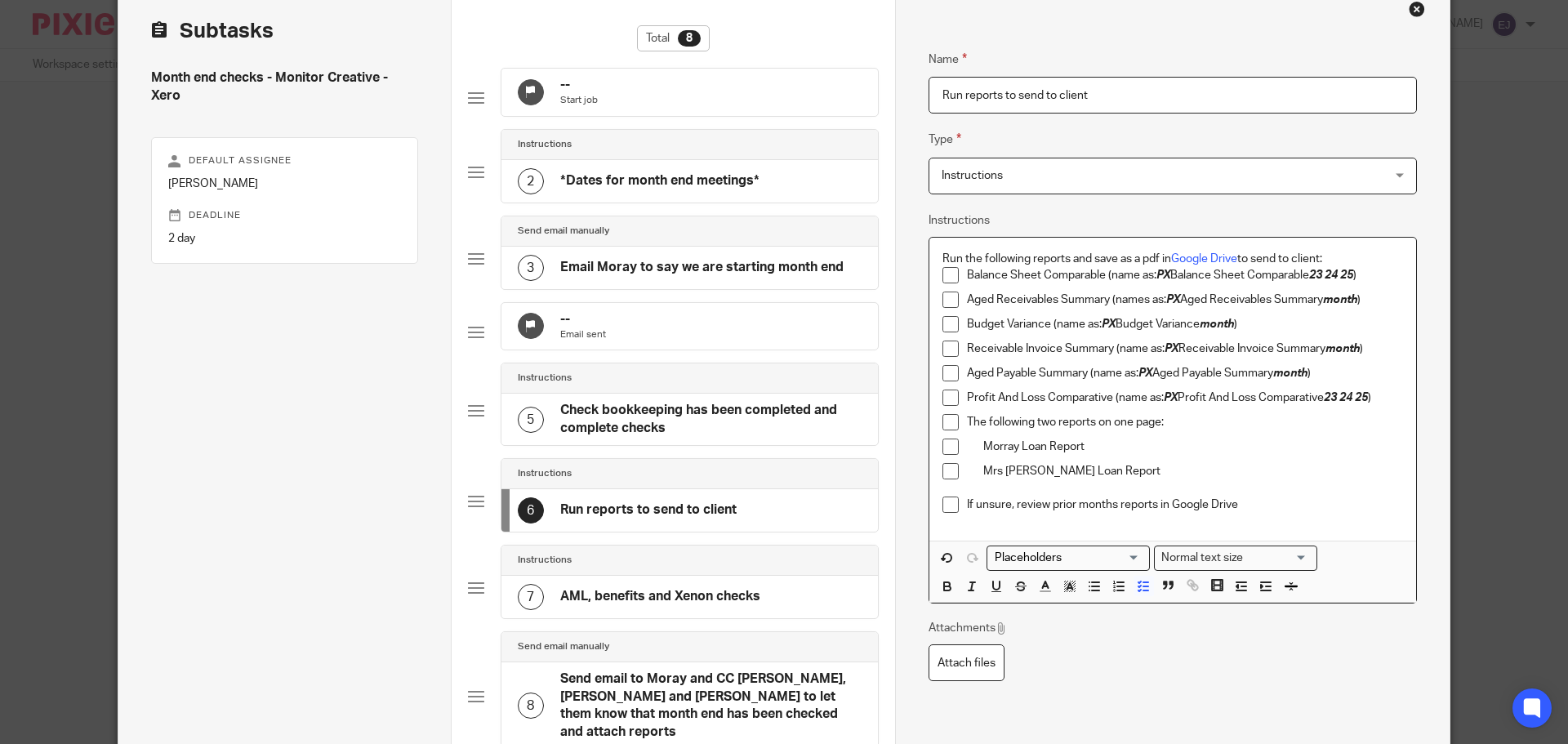
click at [1272, 512] on p "If unsure, review prior months reports in Google Drive" at bounding box center [1185, 505] width 436 height 17
click at [1267, 327] on p "Budget Variance (name as: PX Budget Variance month )" at bounding box center [1185, 325] width 436 height 17
click at [1271, 321] on p "Budget Variance (name as: PX Budget Variance month )" at bounding box center [1185, 325] width 436 height 17
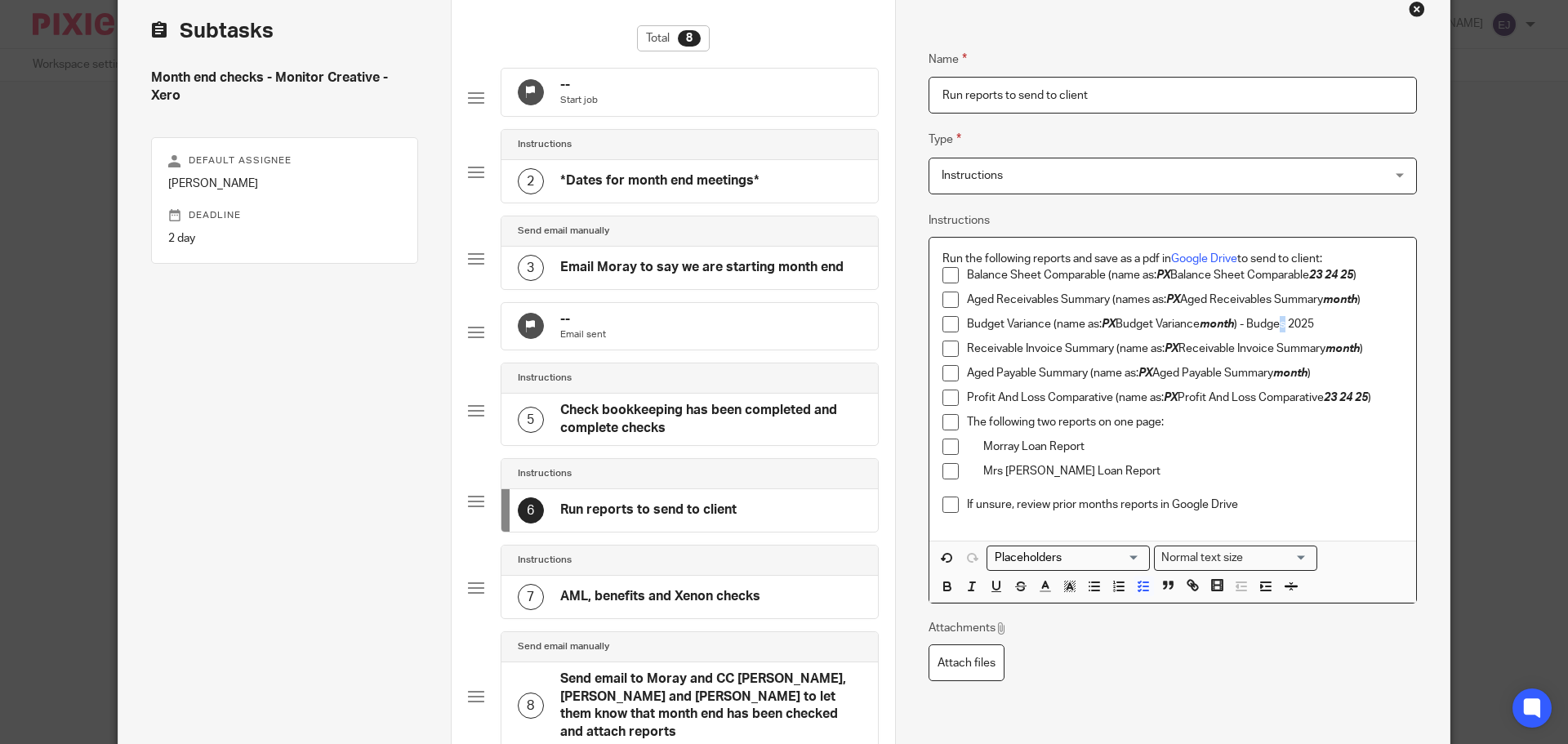
click at [1286, 328] on p "Budget Variance (name as: PX Budget Variance month ) - Budges 2025" at bounding box center [1185, 325] width 436 height 17
click at [1349, 324] on p "Budget Variance (name as: PX Budget Variance month ) - Budget 2025" at bounding box center [1185, 325] width 436 height 17
click at [1247, 322] on p "Budget Variance (name as: PX Budget Variance month ) - Budget 2025" at bounding box center [1185, 325] width 436 height 17
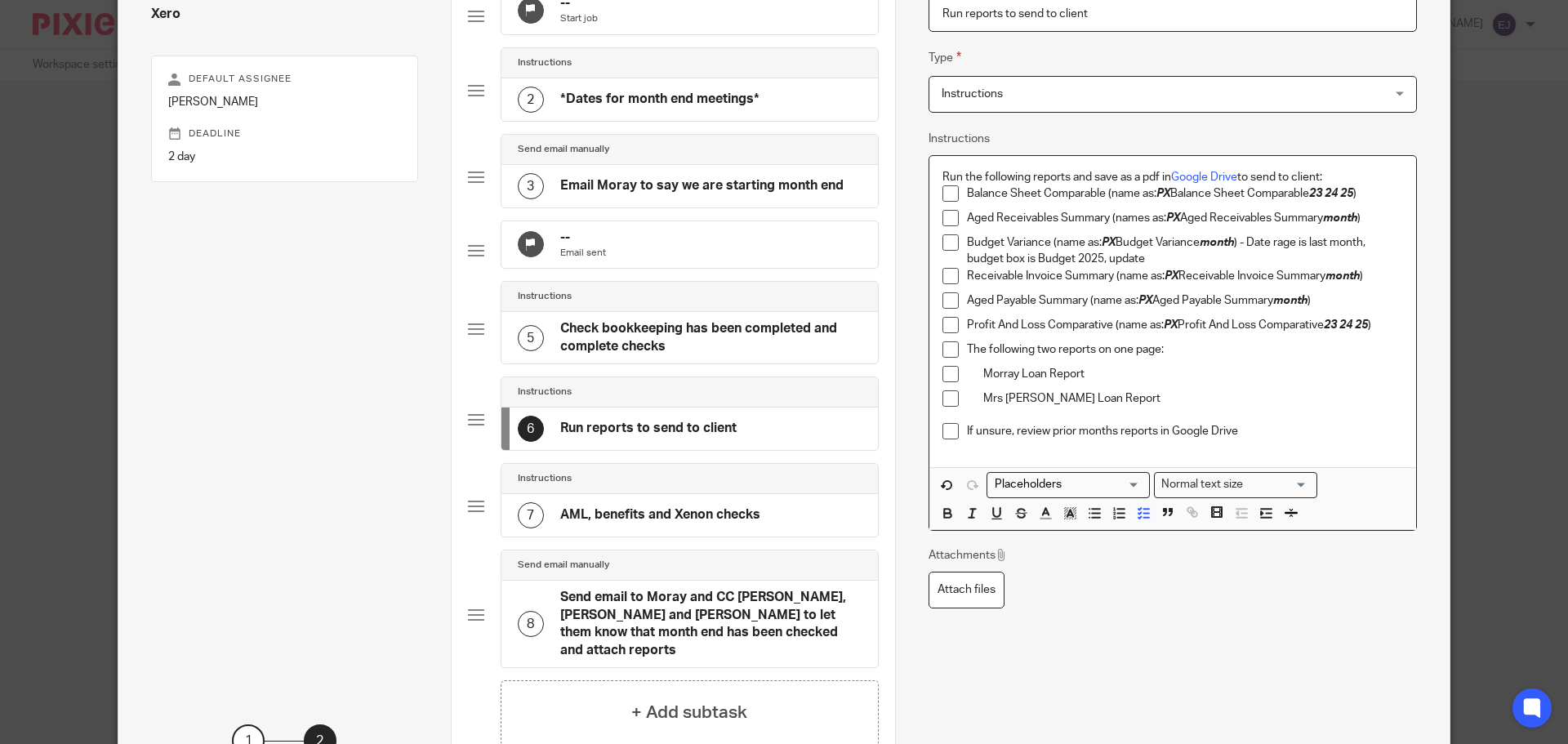
scroll to position [322, 0]
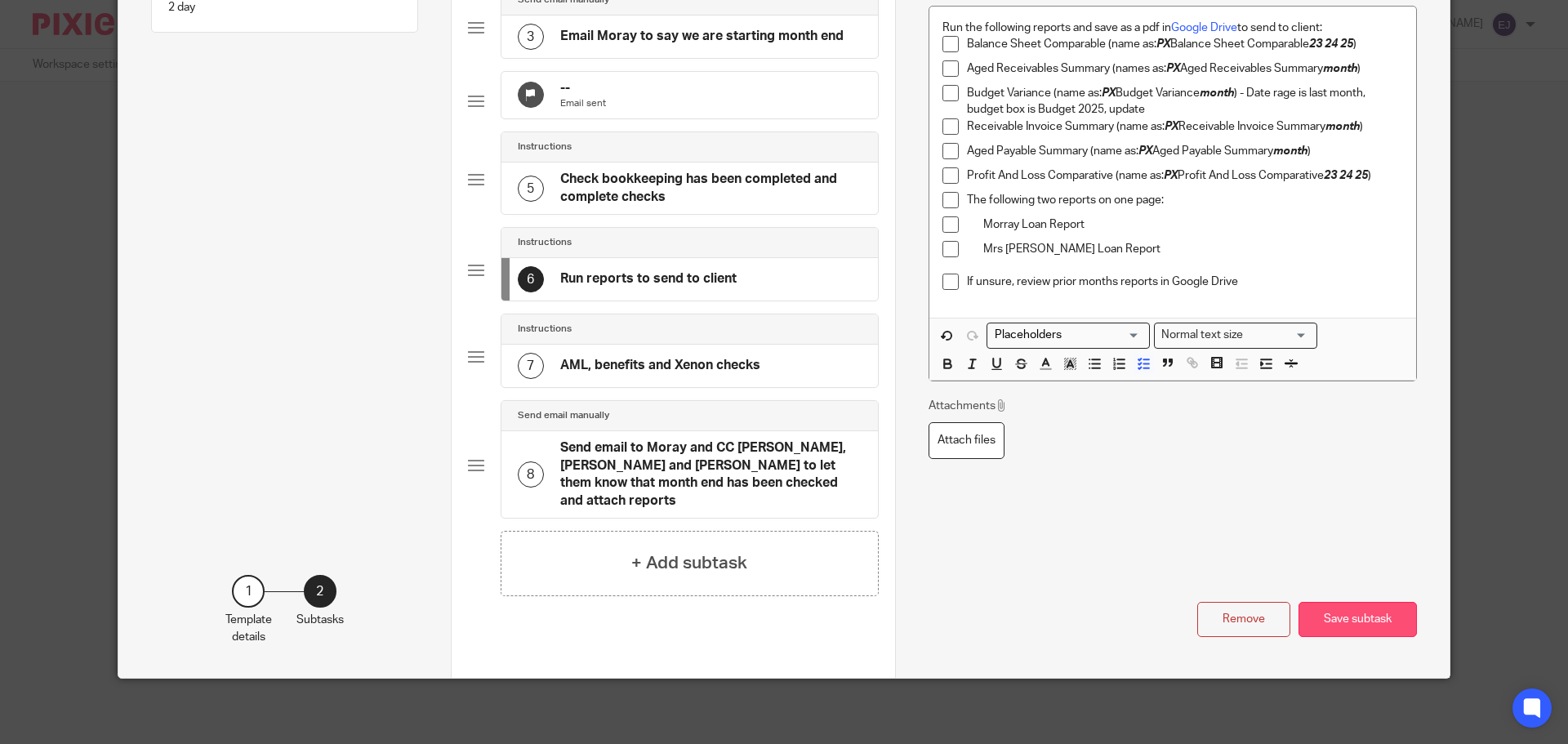
click at [1332, 627] on button "Save subtask" at bounding box center [1357, 620] width 118 height 35
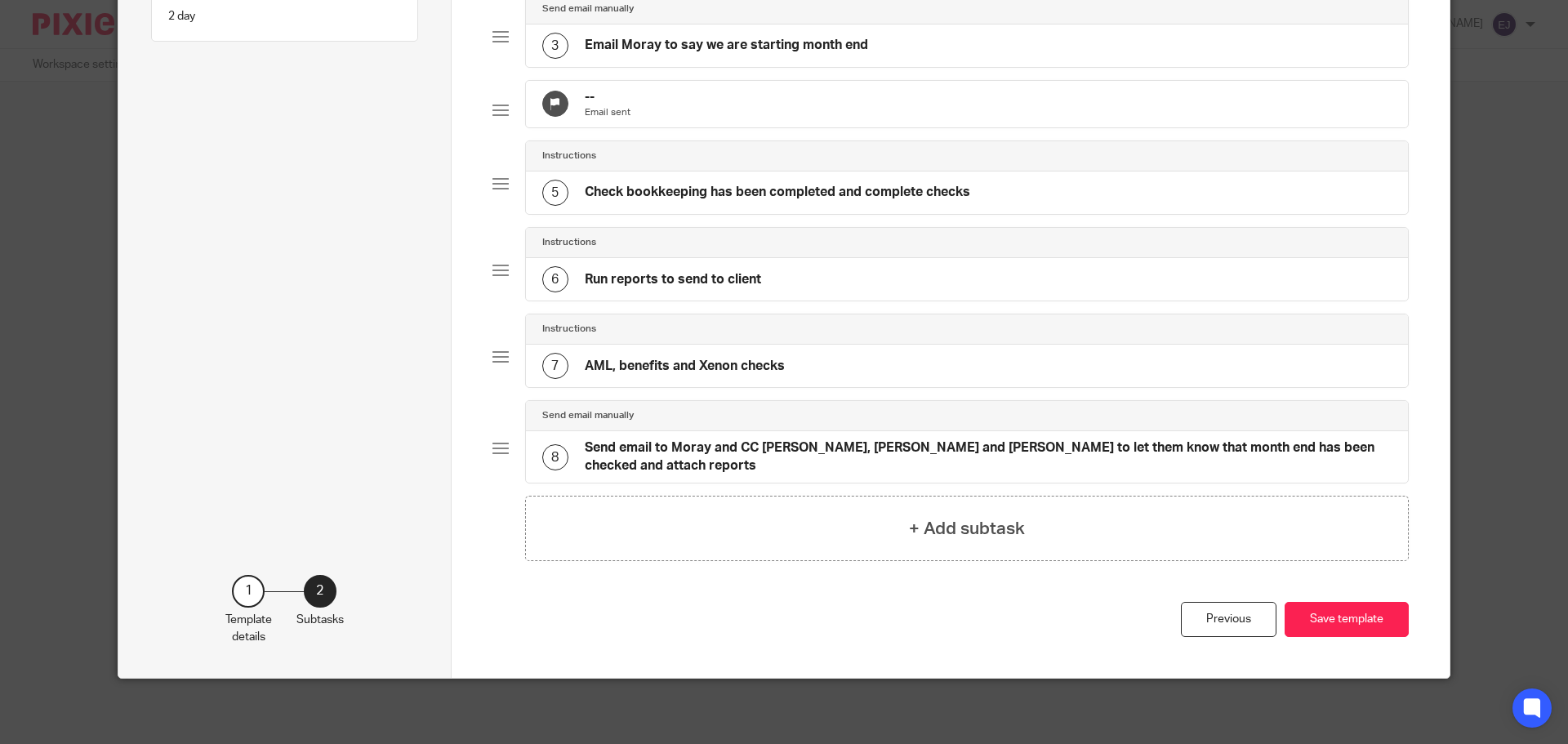
click at [1332, 627] on button "Save template" at bounding box center [1346, 620] width 124 height 35
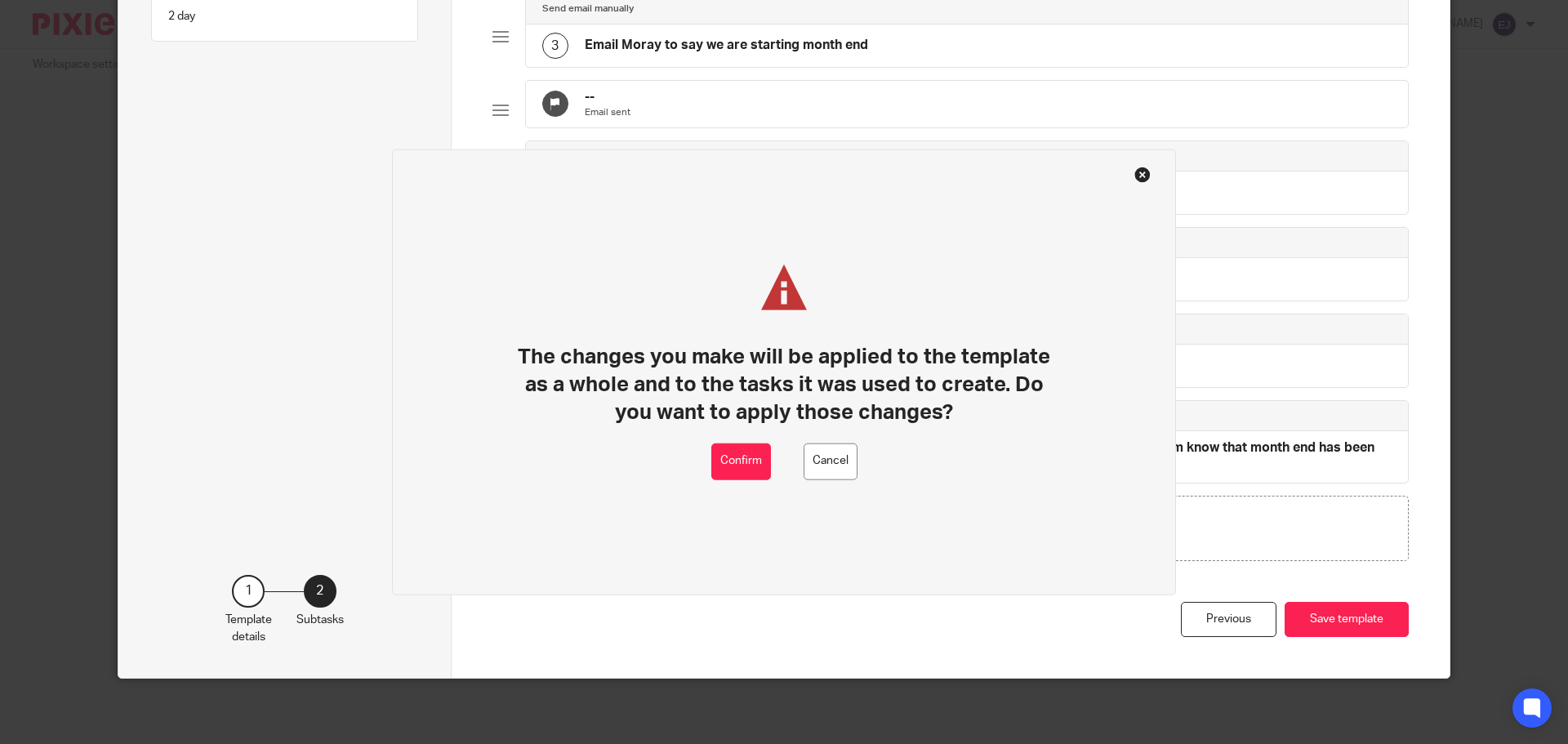
click at [1142, 175] on button at bounding box center [1142, 174] width 17 height 17
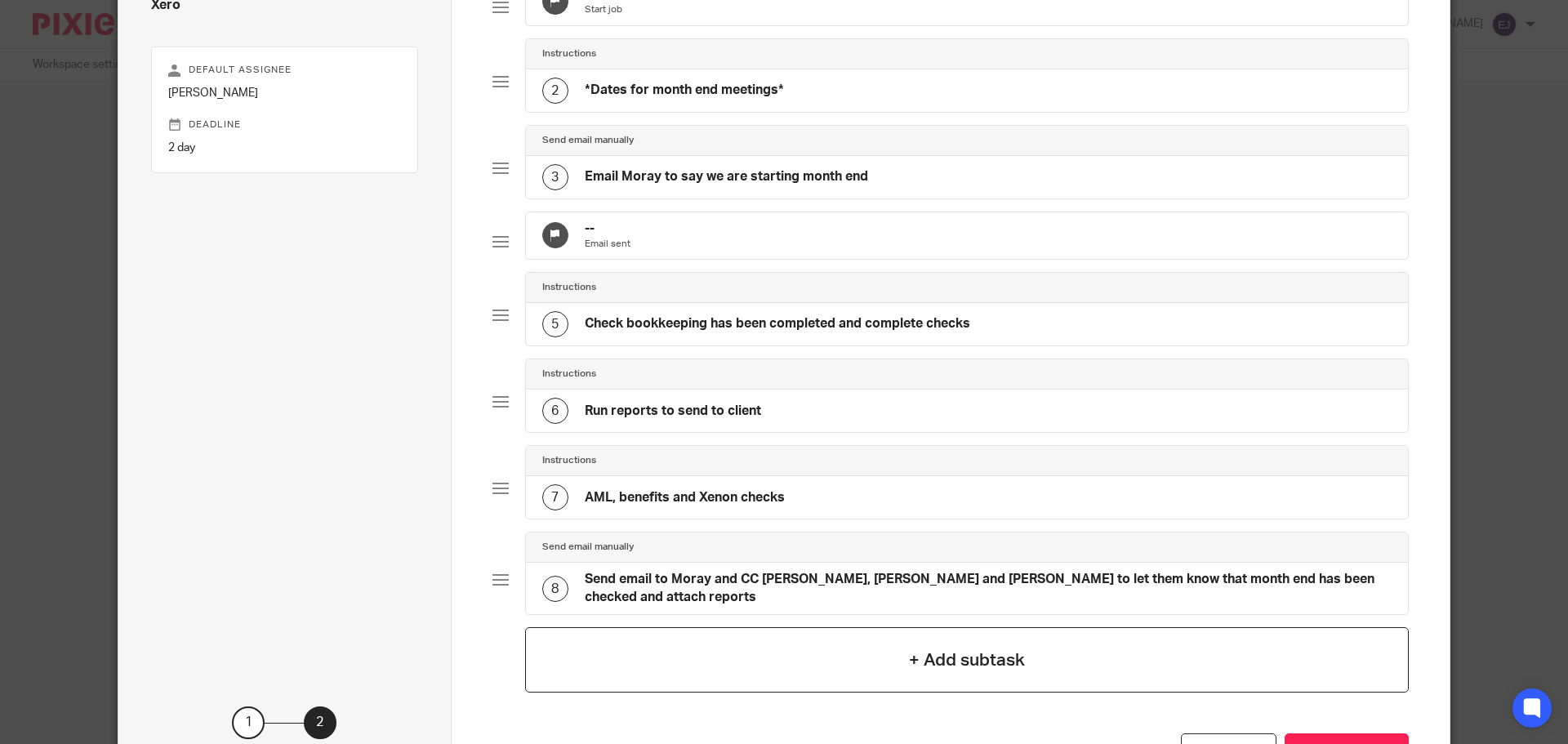
scroll to position [330, 0]
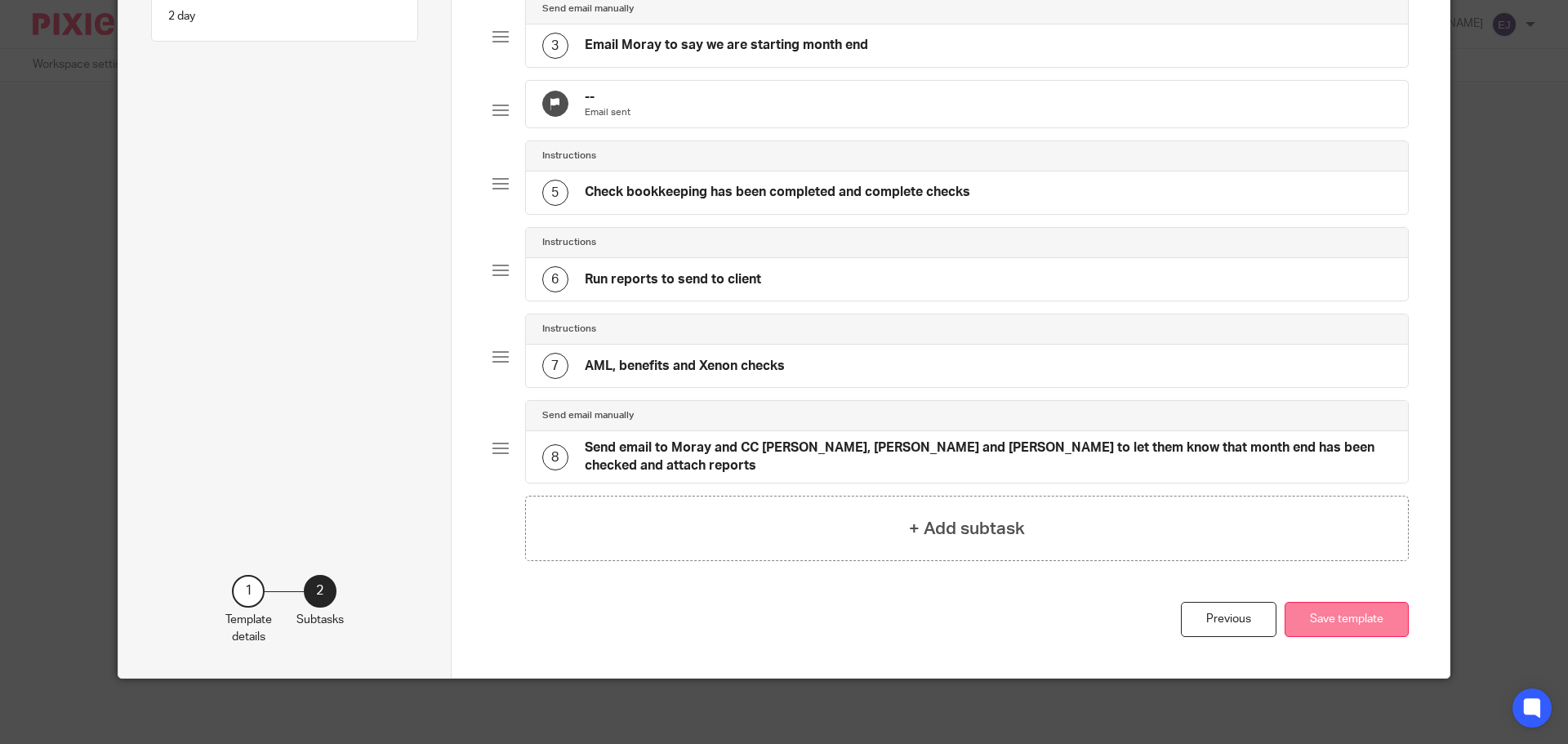
click at [1329, 632] on button "Save template" at bounding box center [1346, 620] width 124 height 35
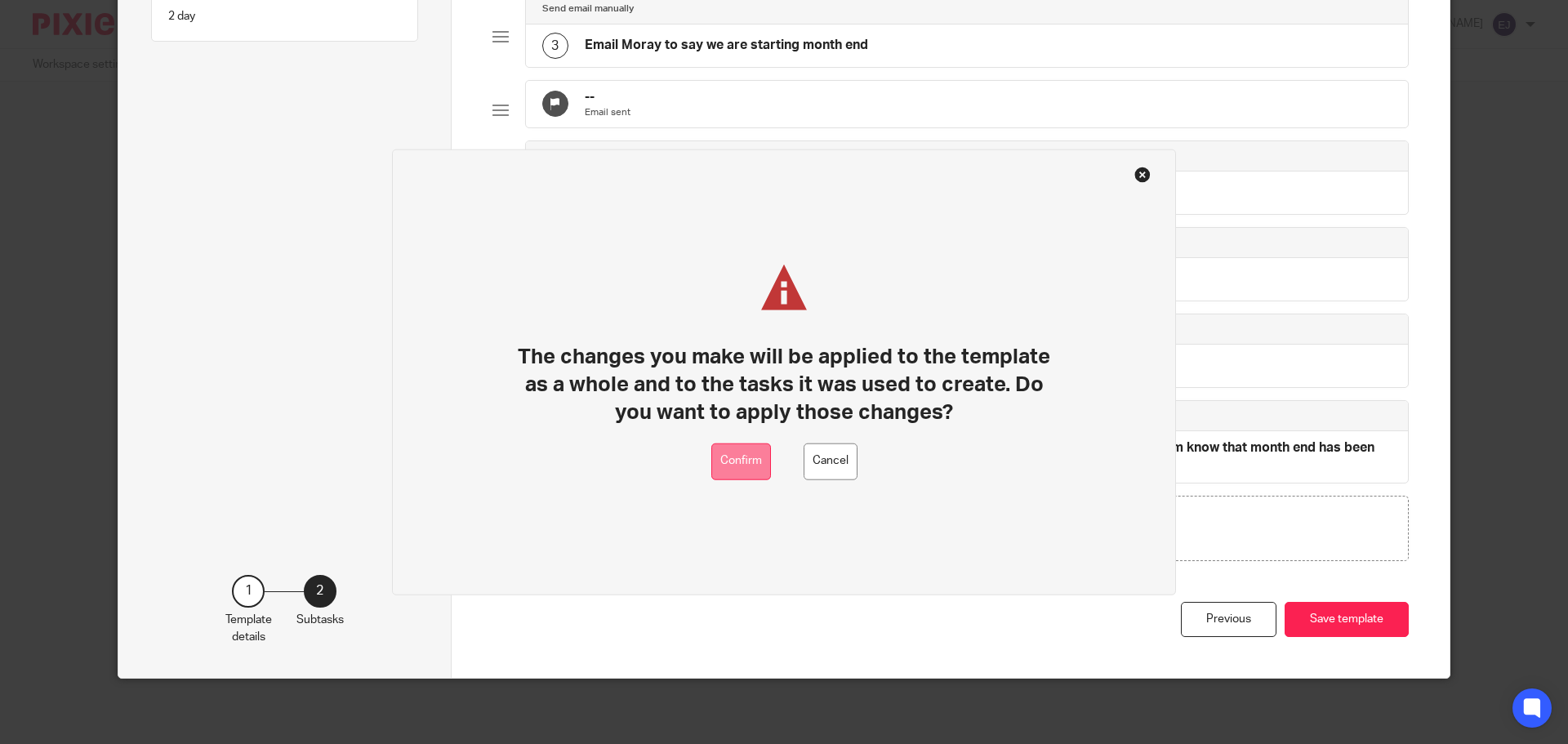
click at [736, 465] on button "Confirm" at bounding box center [741, 462] width 60 height 37
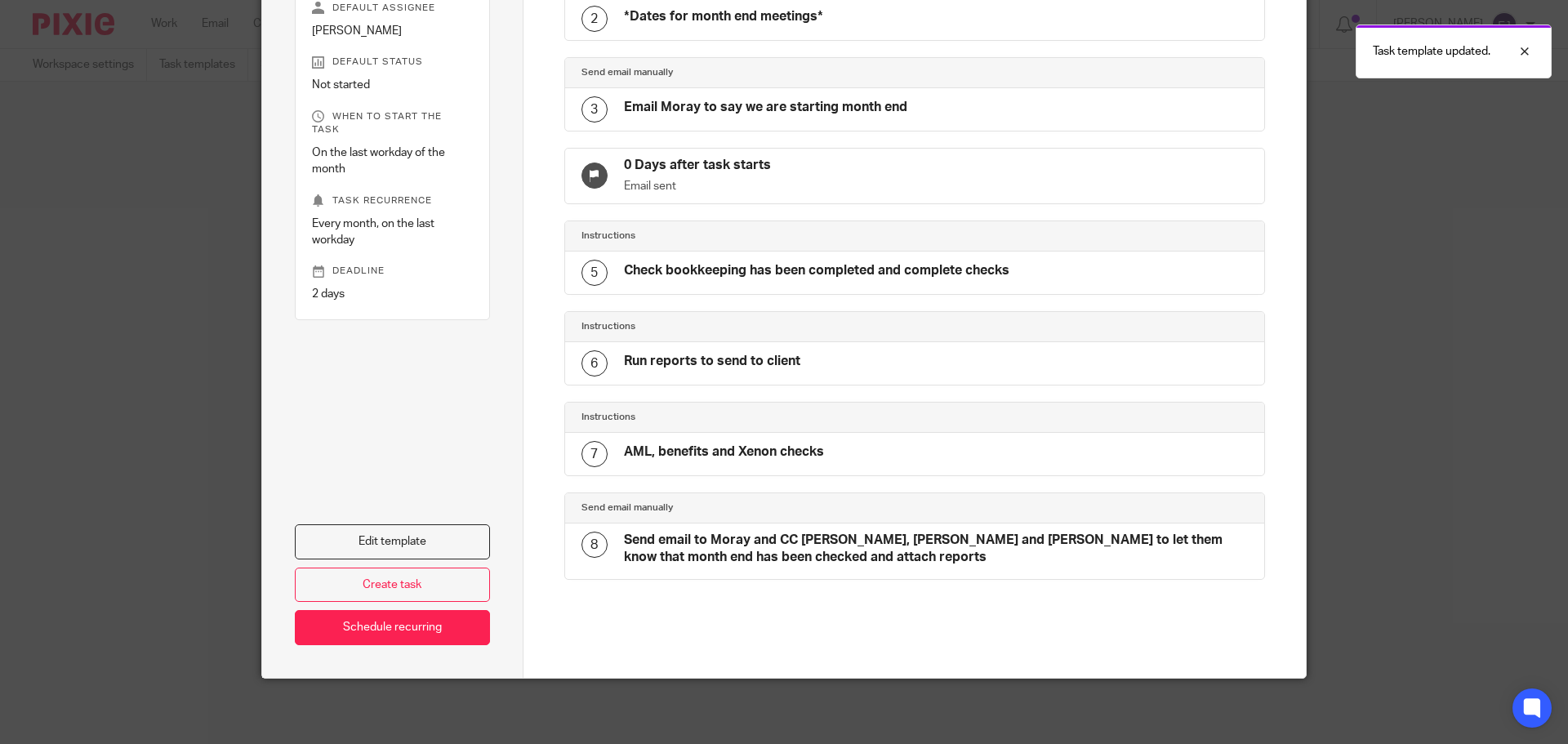
scroll to position [11, 0]
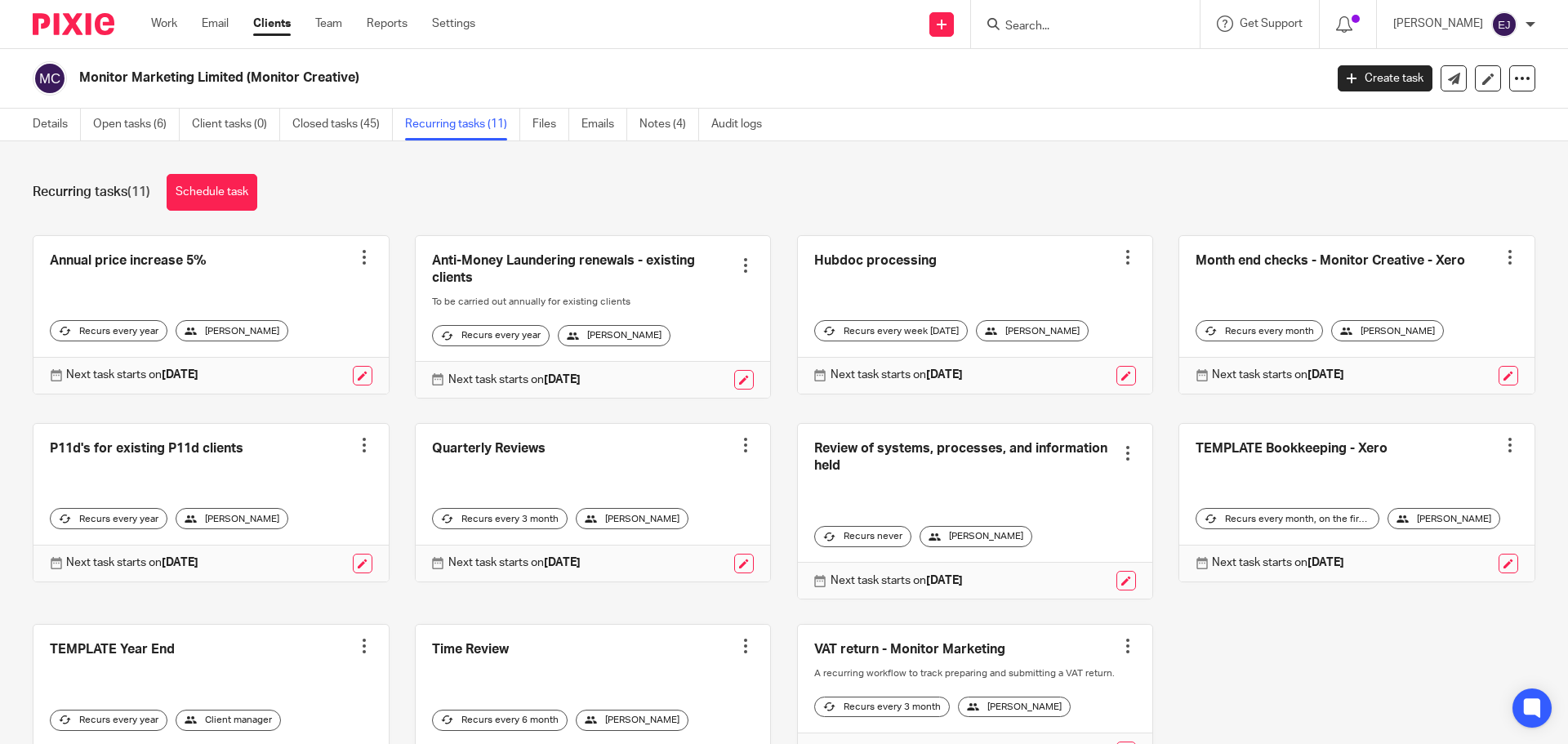
click at [150, 35] on div "Work Email Clients Team Reports Settings Work Email Clients Team Reports Settin…" at bounding box center [317, 24] width 365 height 48
click at [157, 28] on link "Work" at bounding box center [163, 24] width 26 height 17
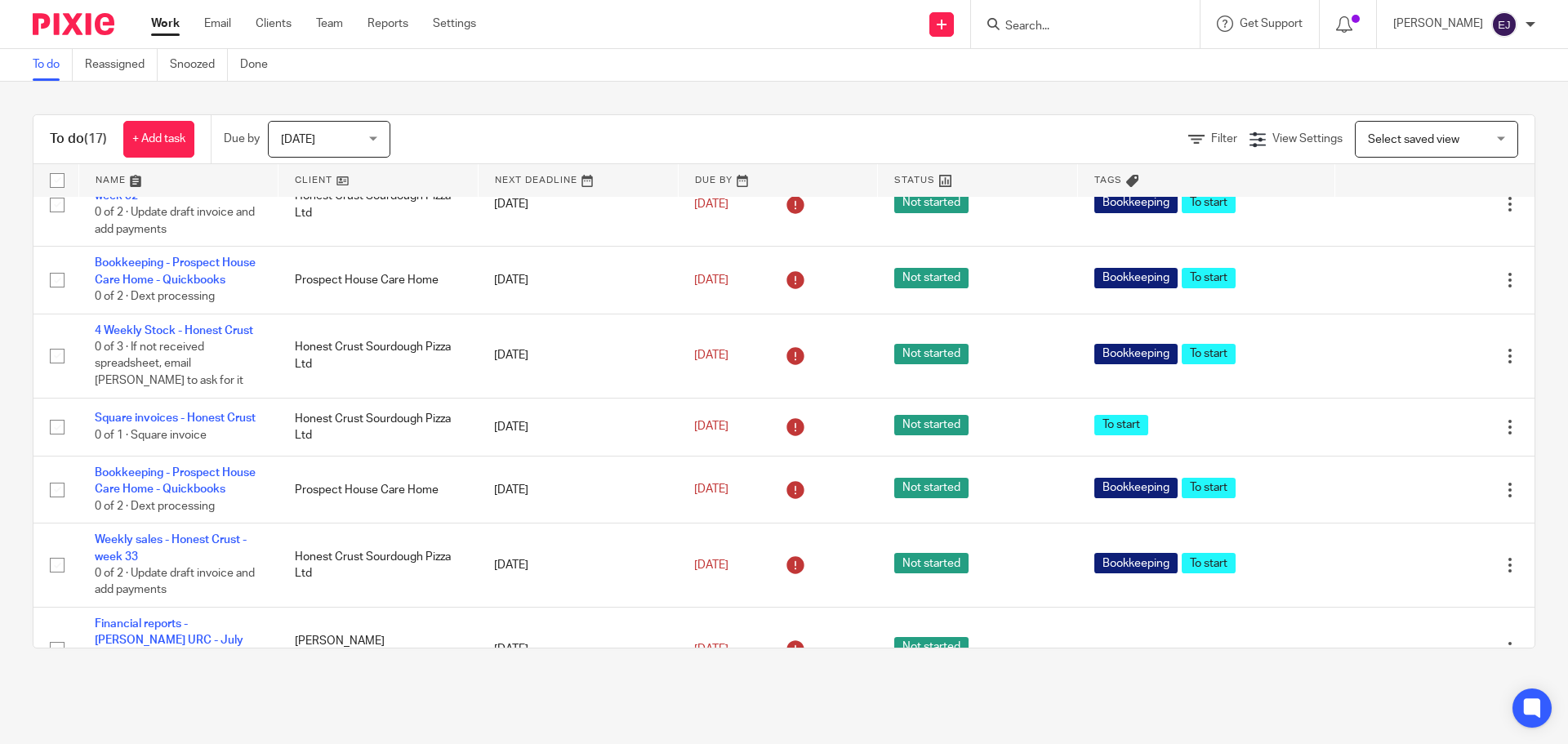
scroll to position [604, 0]
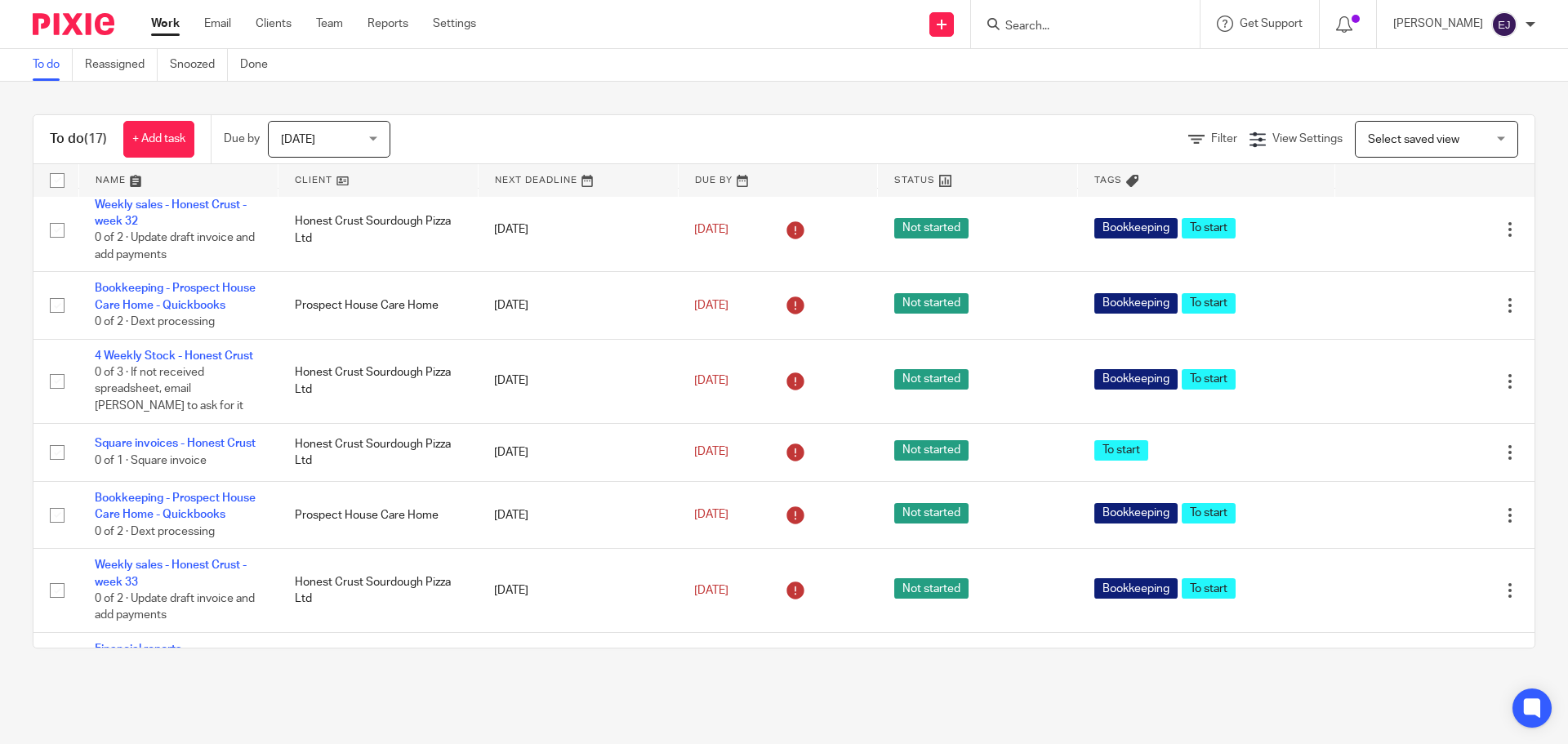
click at [361, 121] on div "Today Today" at bounding box center [329, 139] width 122 height 37
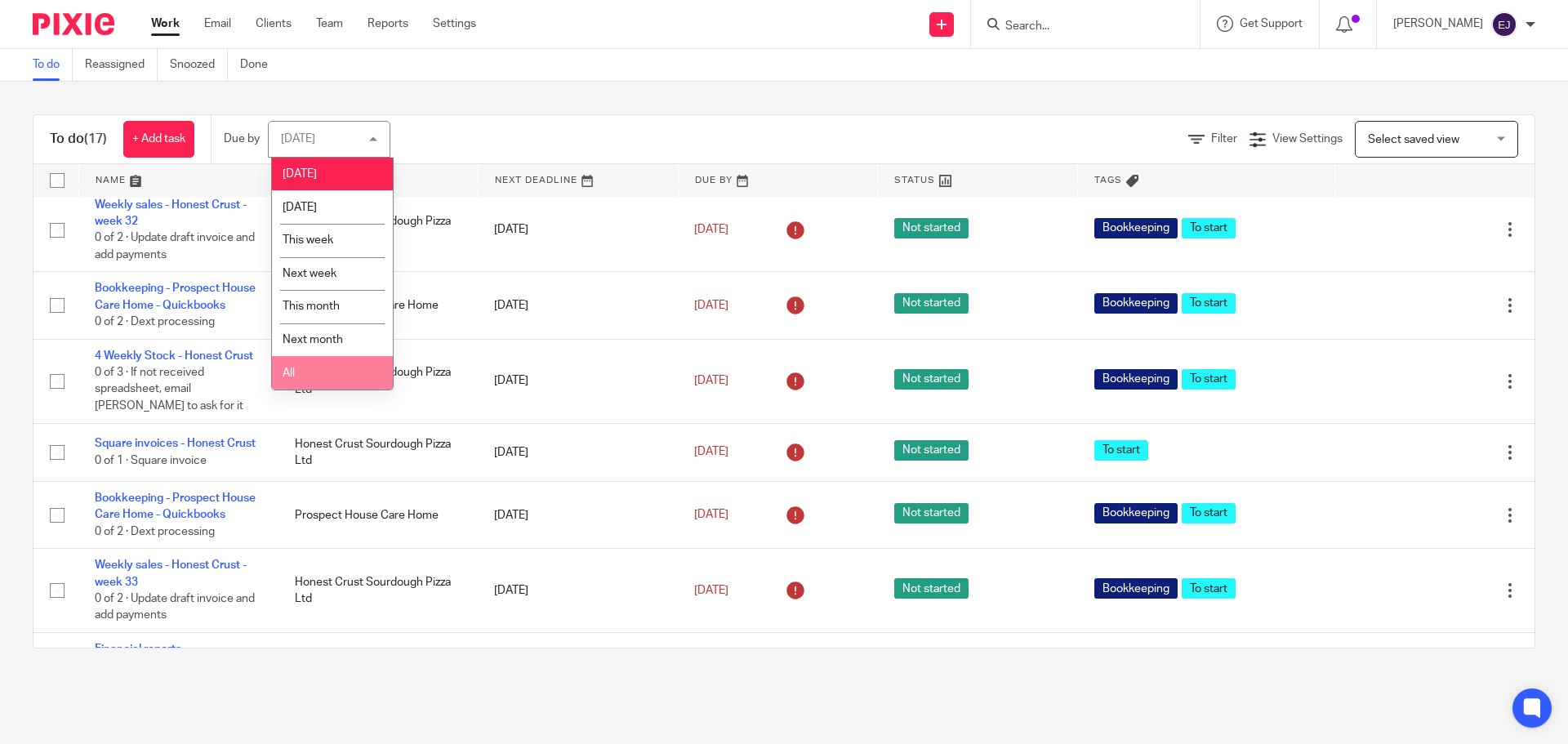
click at [346, 361] on li "All" at bounding box center [332, 373] width 121 height 33
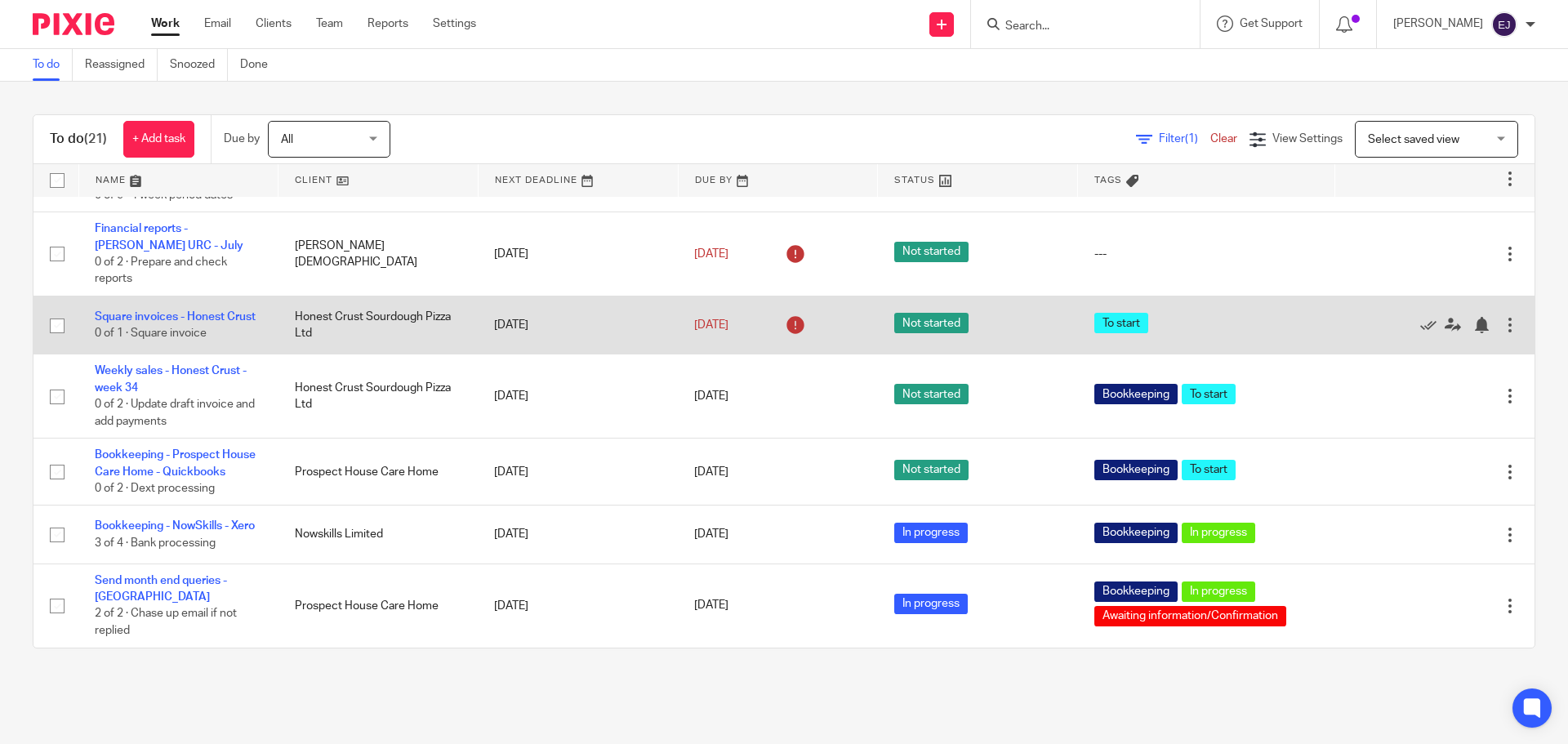
scroll to position [1167, 0]
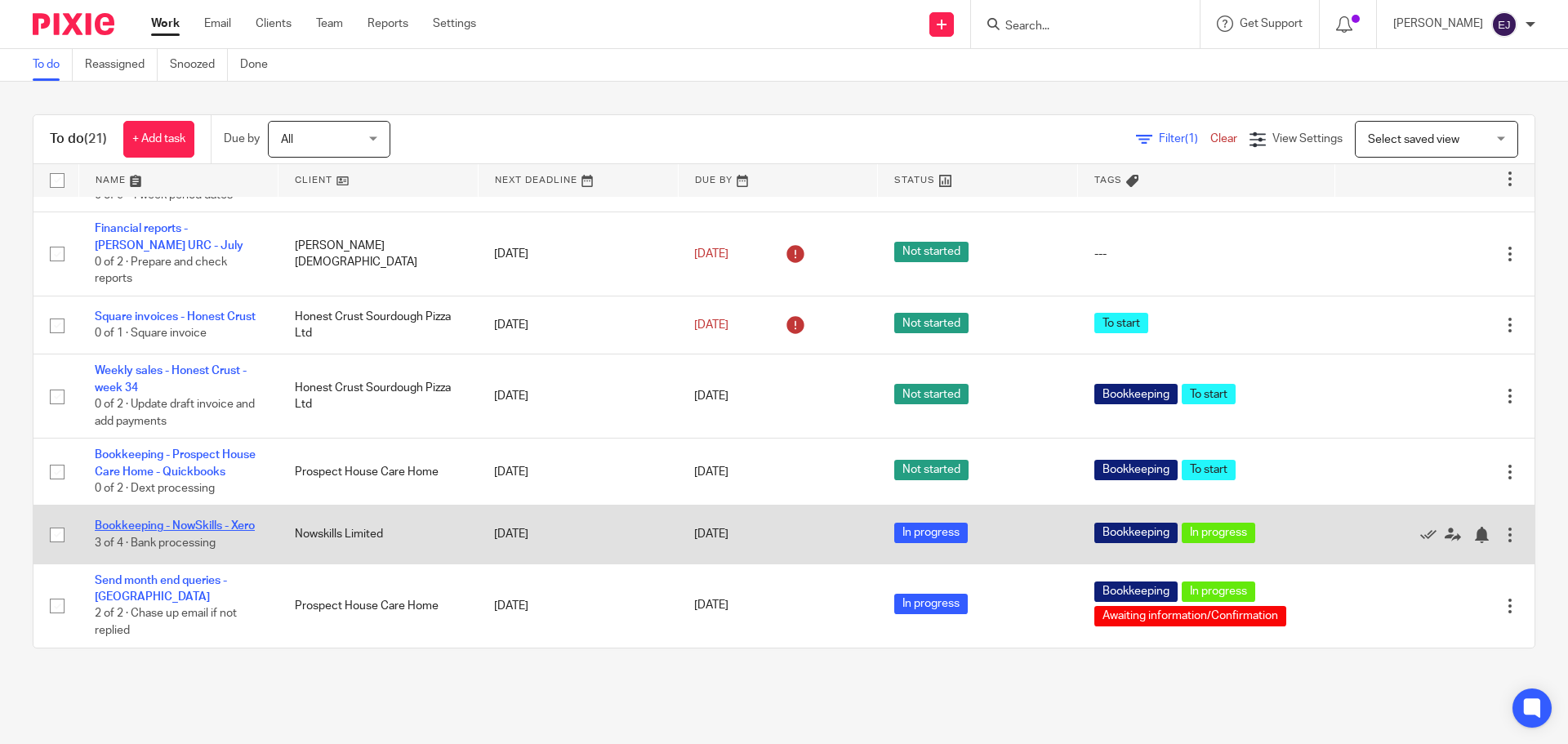
click at [176, 521] on link "Bookkeeping - NowSkills - Xero" at bounding box center [175, 527] width 160 height 12
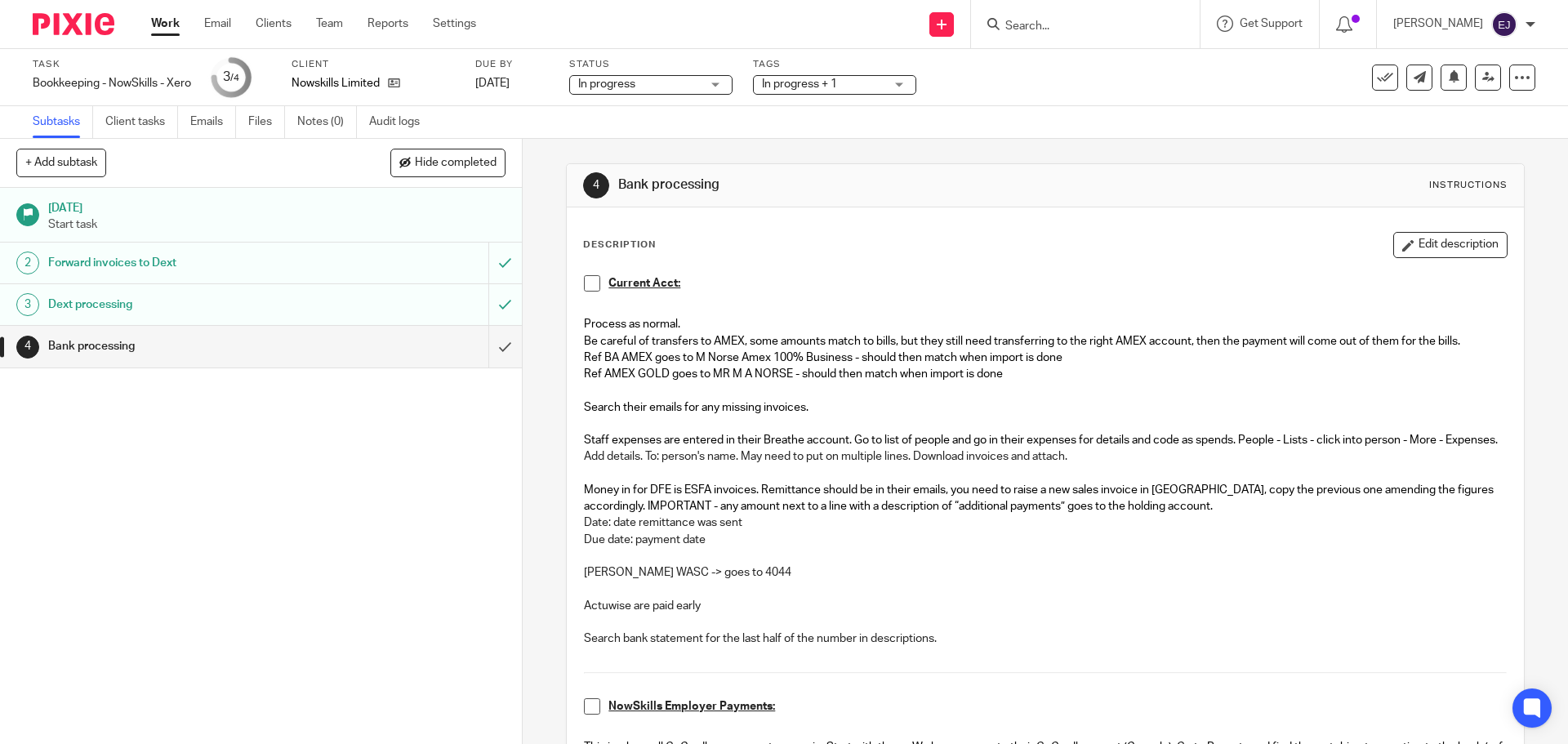
click at [665, 516] on p "Money in for DFE is ESFA invoices. Remittance should be in their emails, you ne…" at bounding box center [1044, 499] width 922 height 33
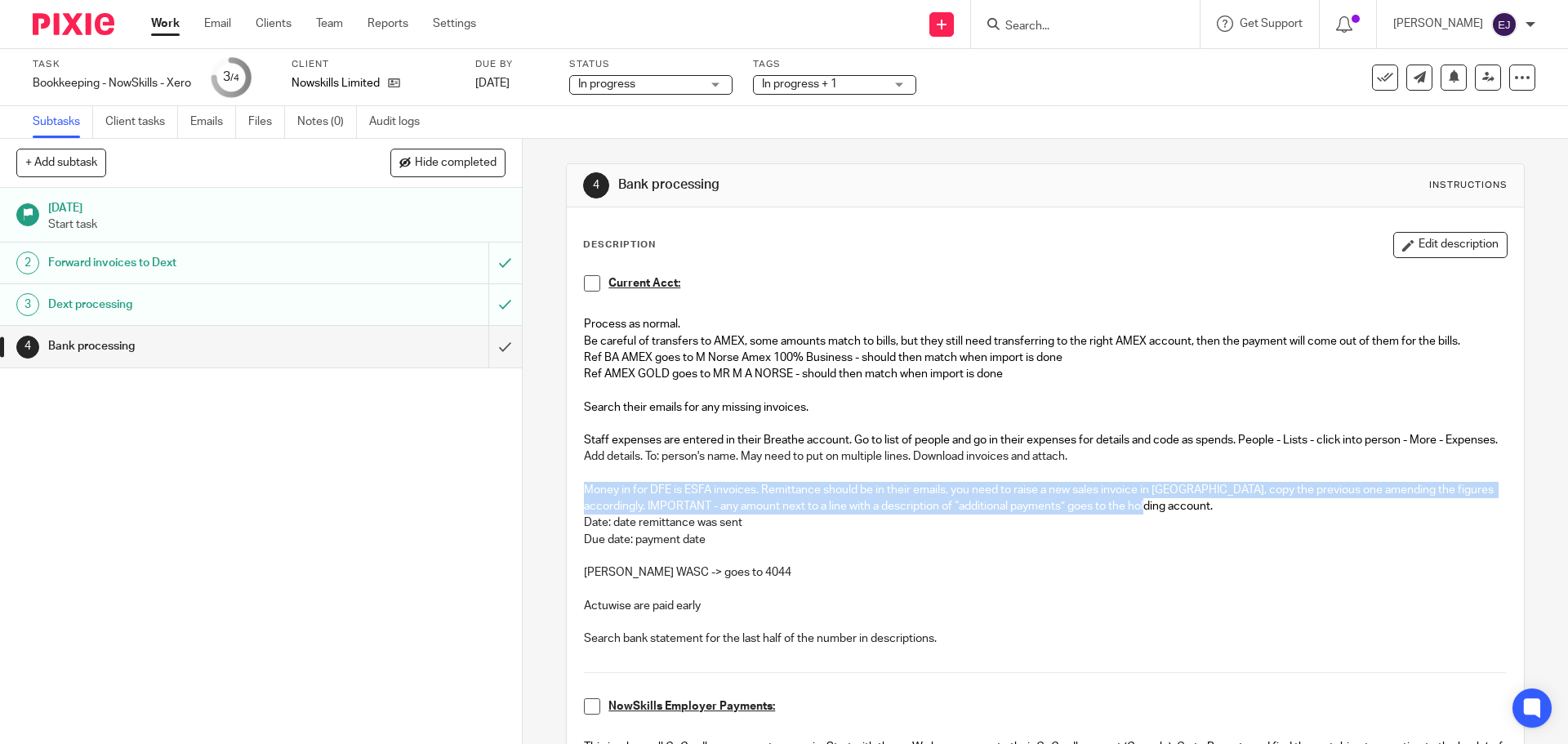
click at [665, 516] on p "Money in for DFE is ESFA invoices. Remittance should be in their emails, you ne…" at bounding box center [1044, 499] width 922 height 33
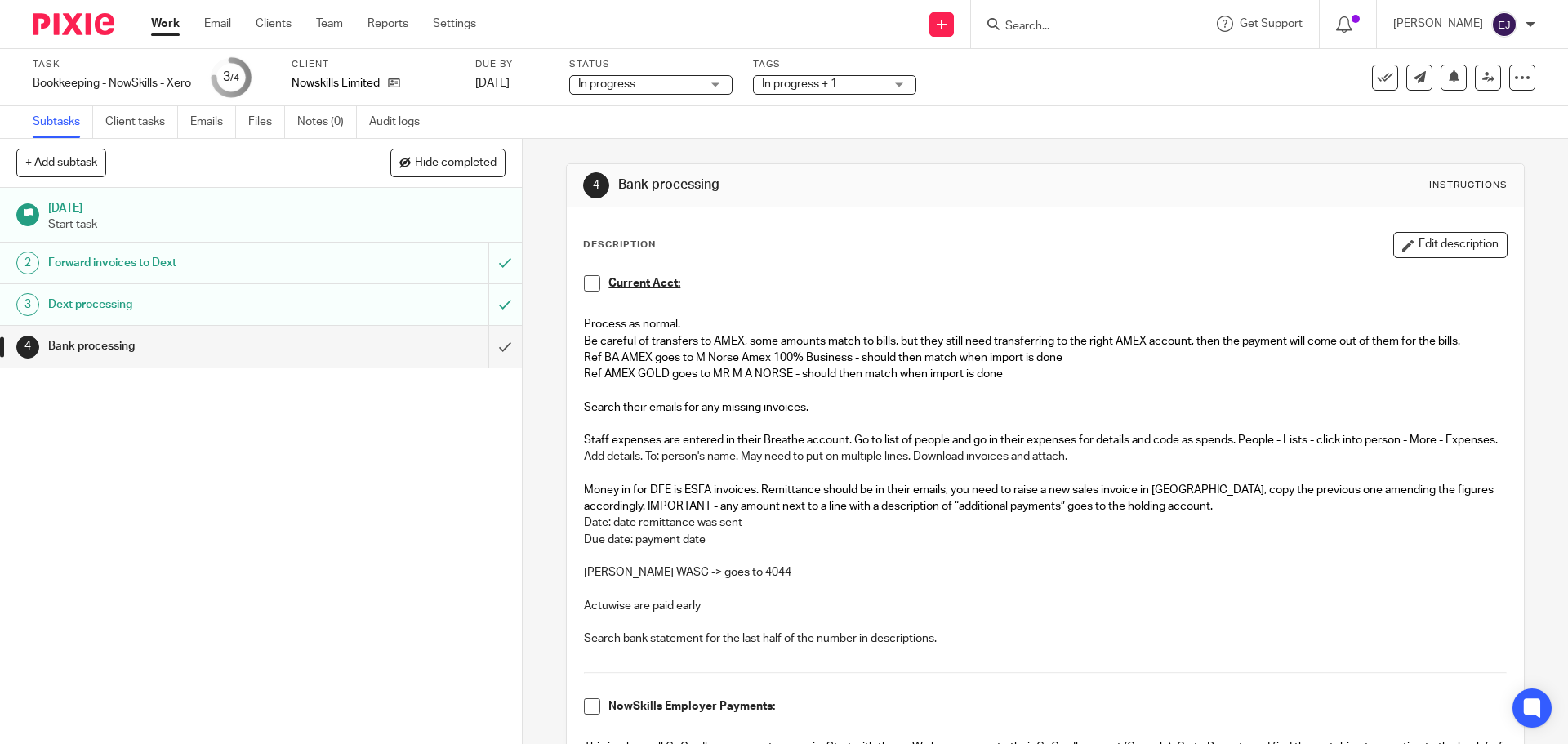
click at [167, 21] on link "Work" at bounding box center [165, 24] width 28 height 17
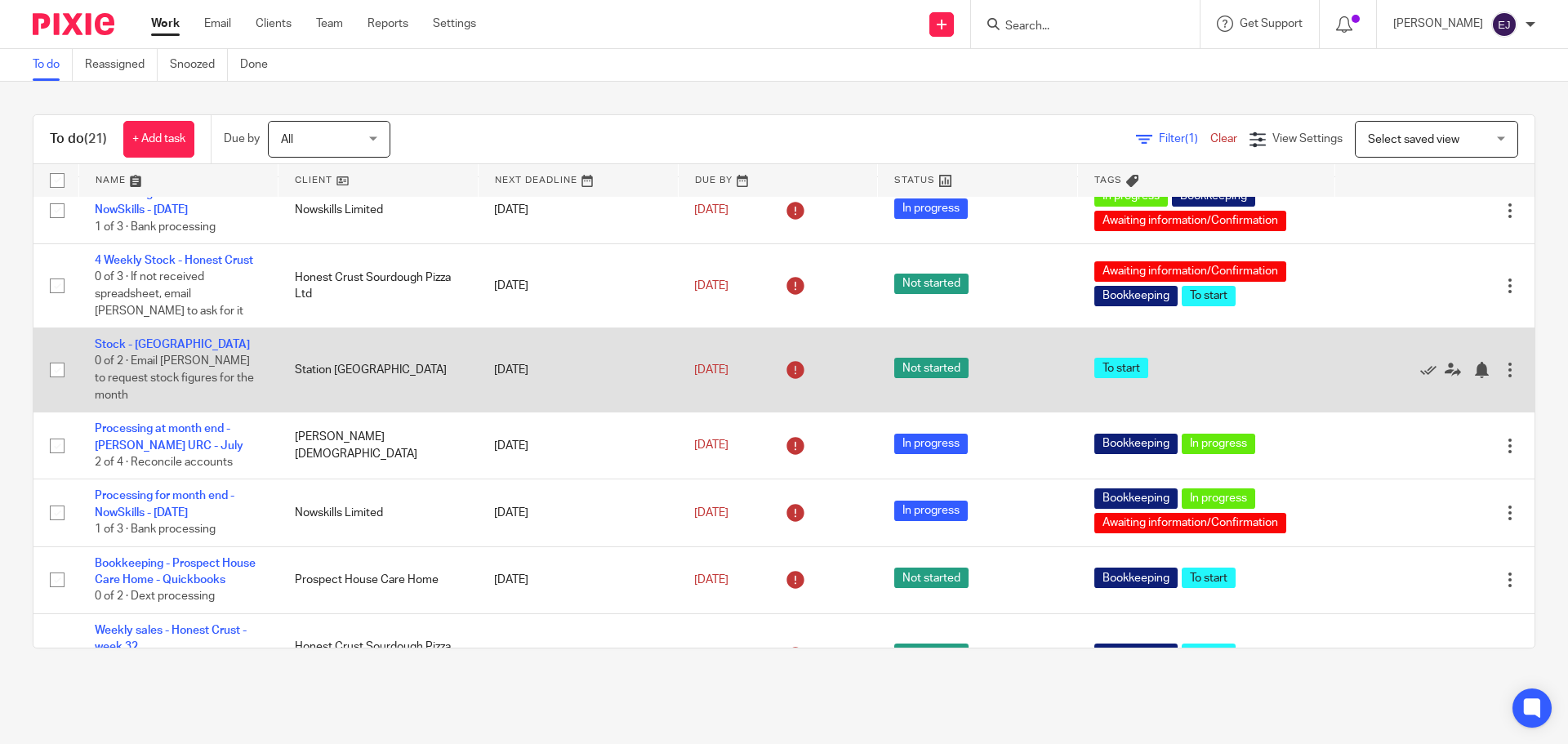
scroll to position [327, 0]
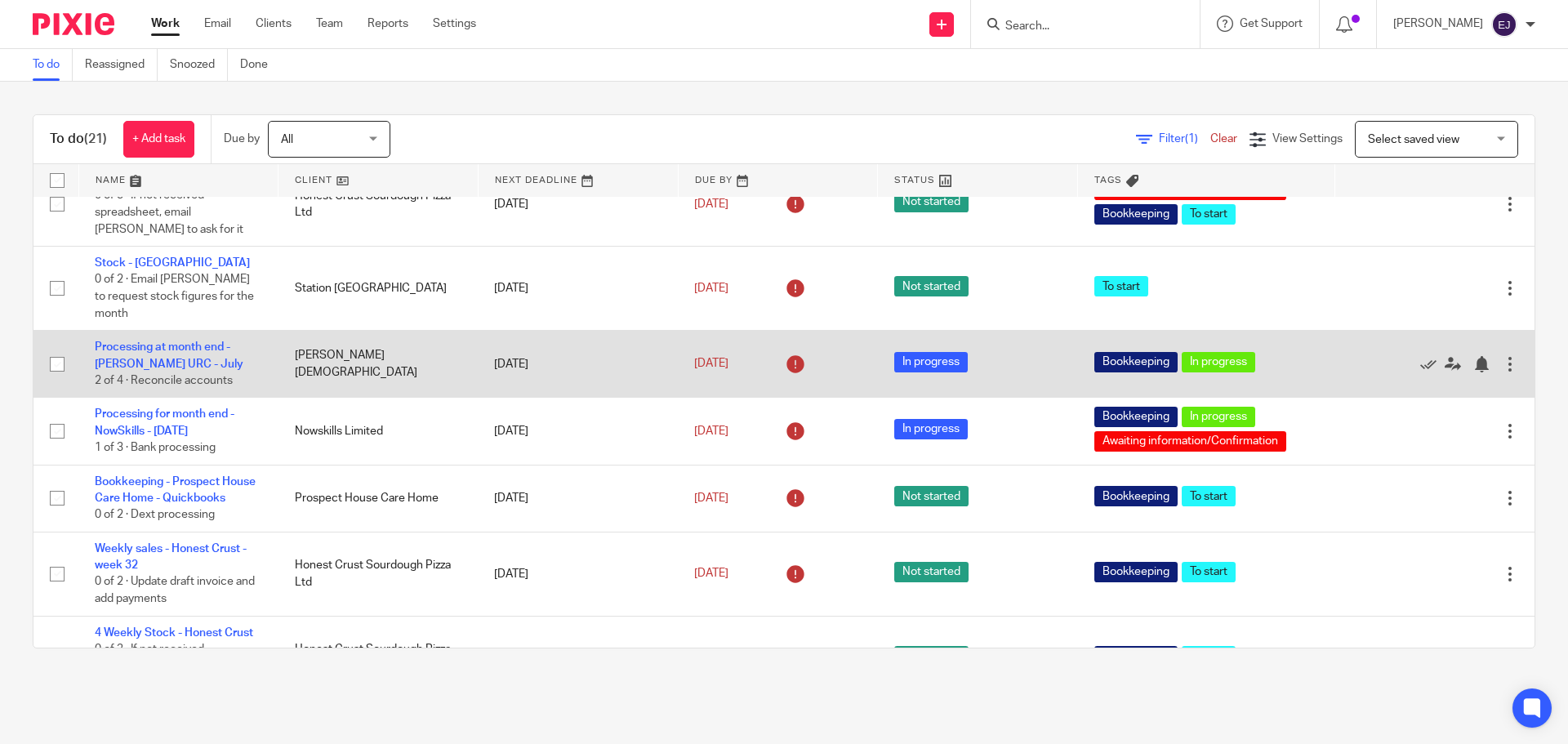
click at [192, 341] on td "Processing at month end - [PERSON_NAME] URC - [DATE] of 4 · Reconcile accounts" at bounding box center [178, 364] width 200 height 67
click at [192, 352] on link "Processing at month end - Bramhall URC - July" at bounding box center [169, 355] width 148 height 27
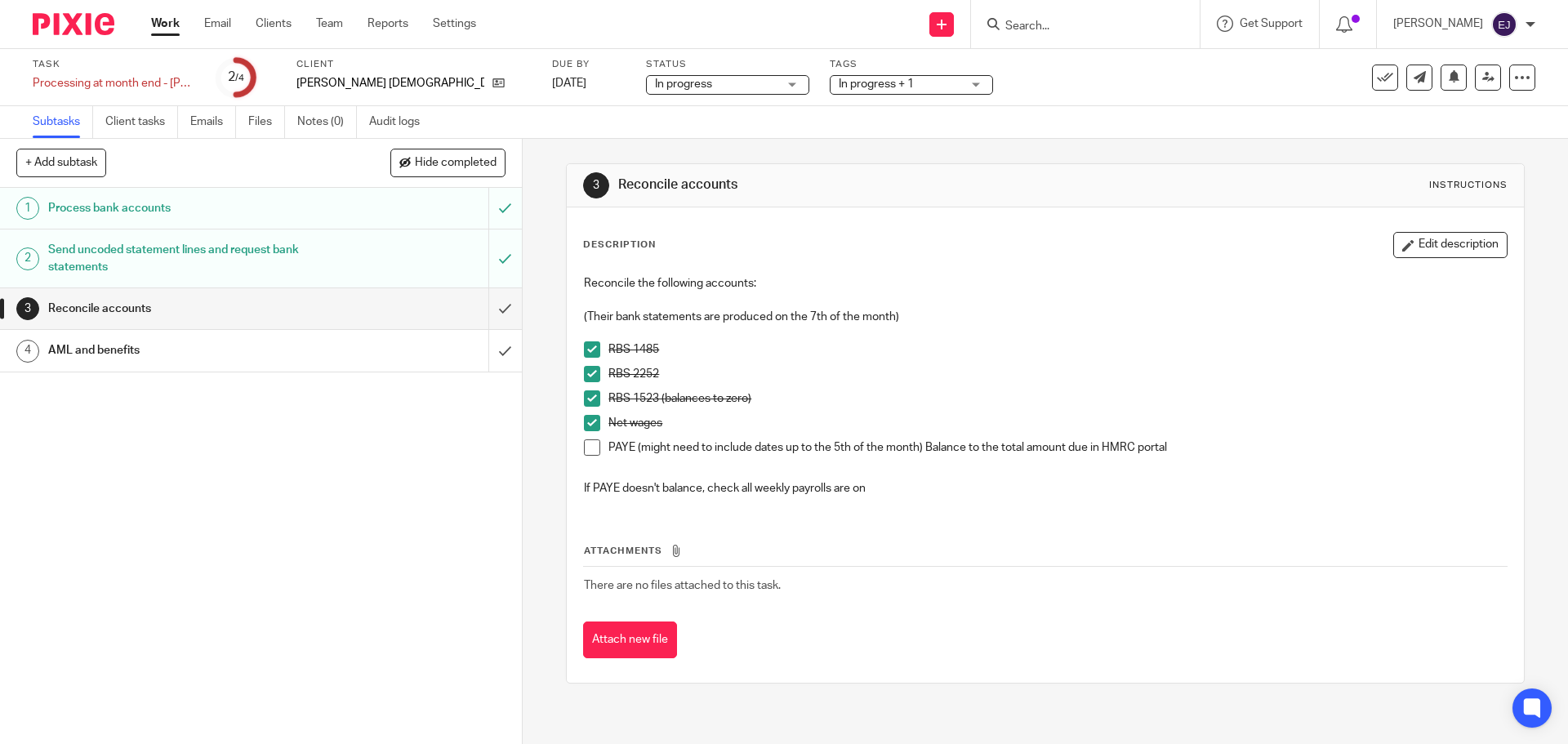
click at [592, 441] on span at bounding box center [592, 448] width 17 height 17
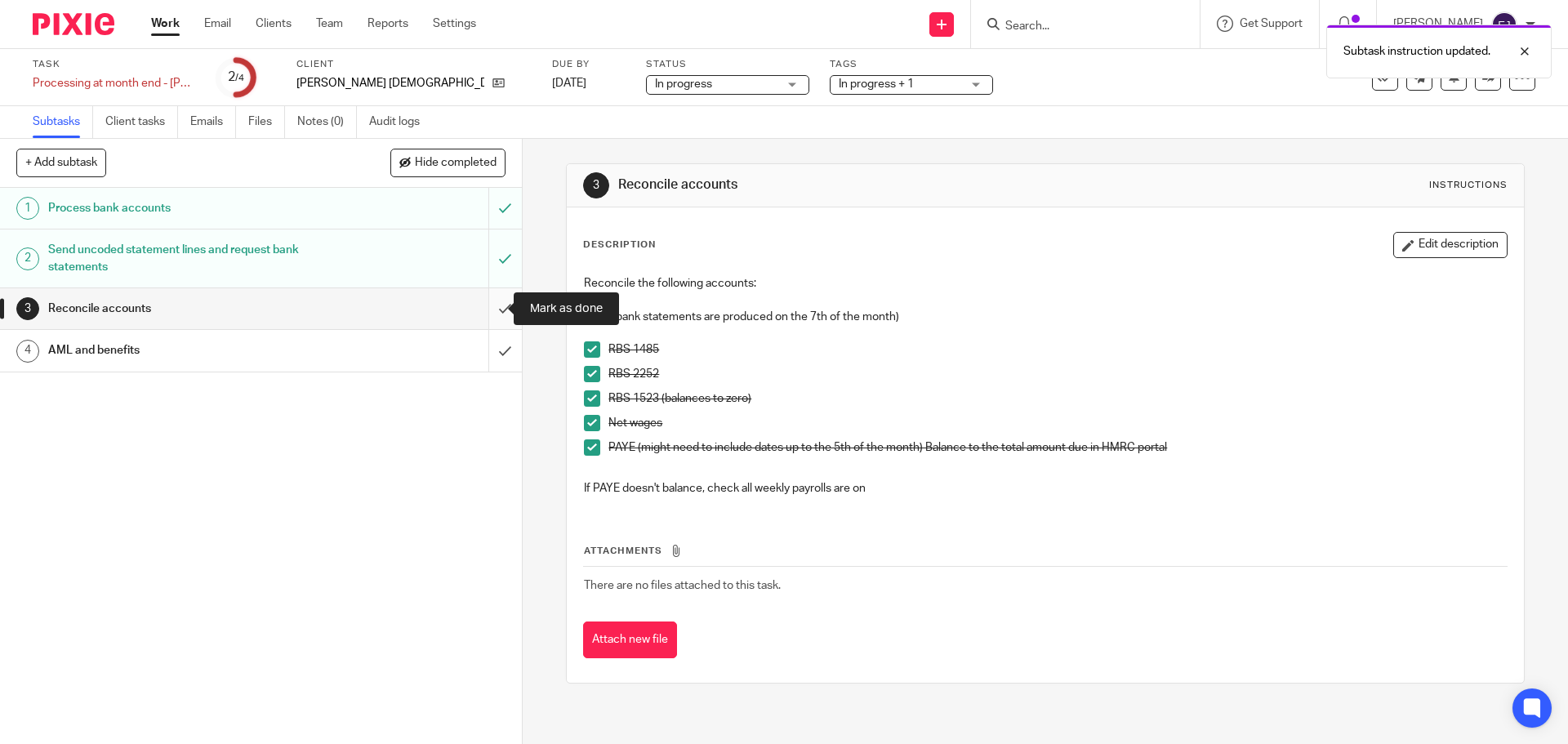
click at [482, 305] on input "submit" at bounding box center [261, 308] width 522 height 41
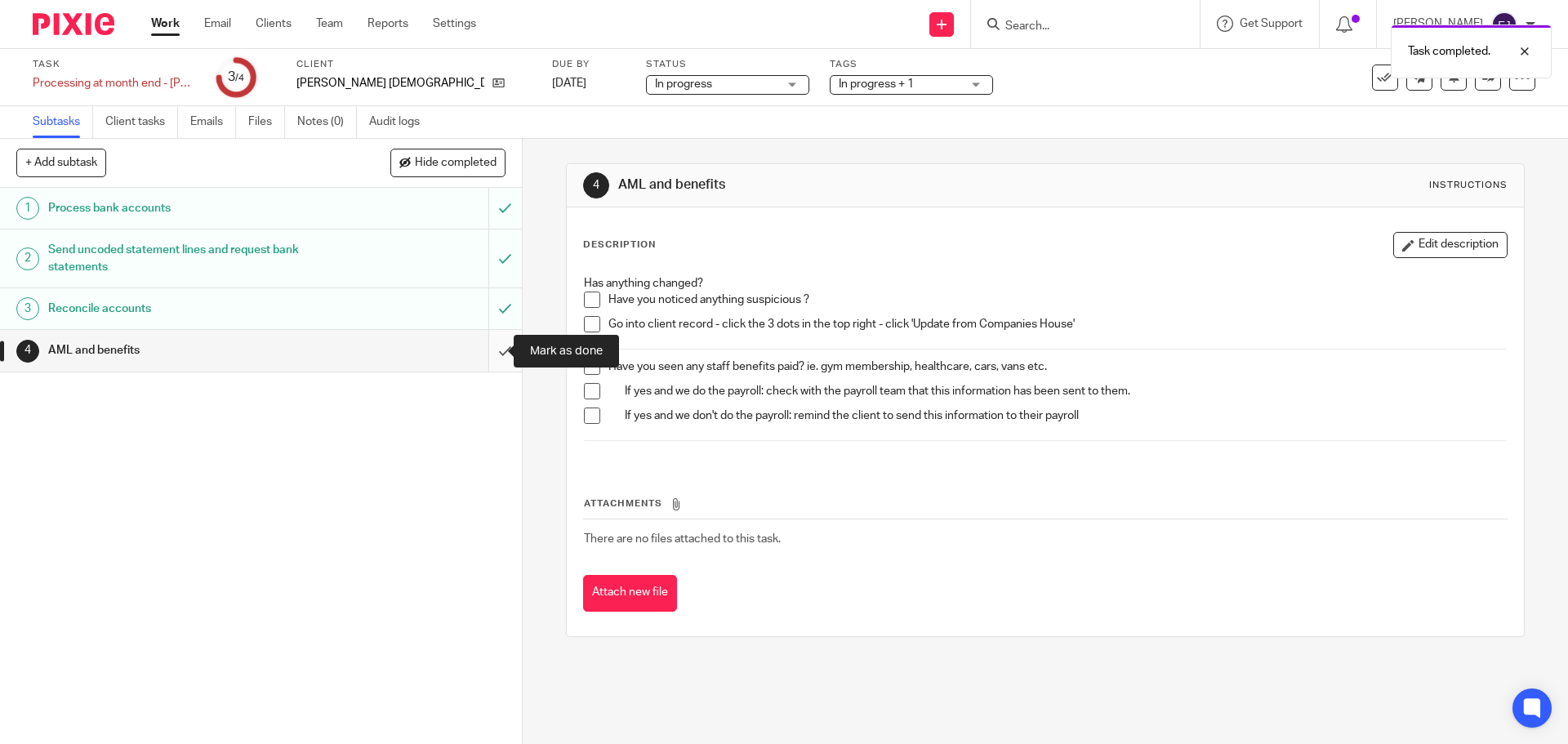
click at [499, 357] on input "submit" at bounding box center [261, 350] width 522 height 41
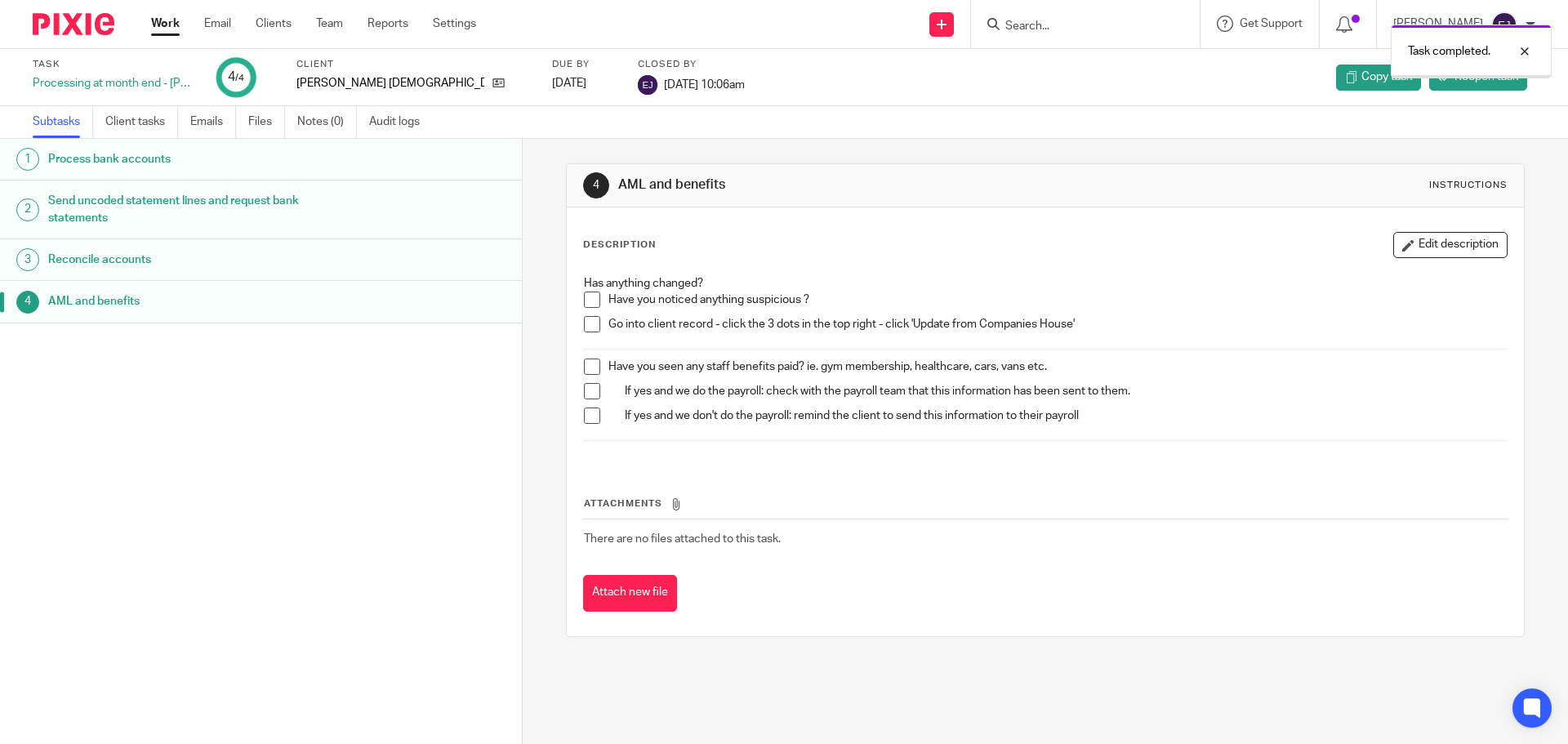
click at [172, 24] on link "Work" at bounding box center [165, 24] width 28 height 17
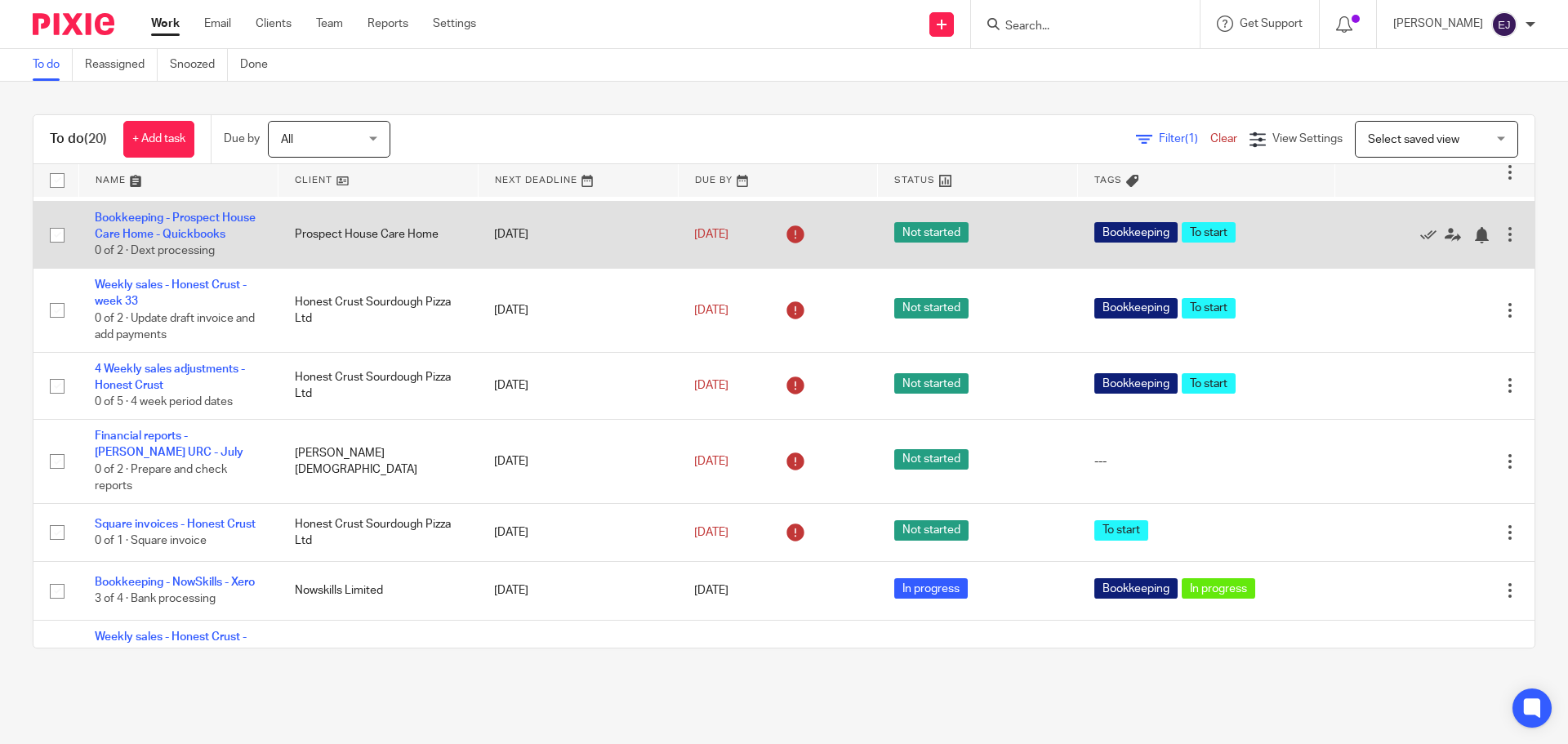
scroll to position [899, 0]
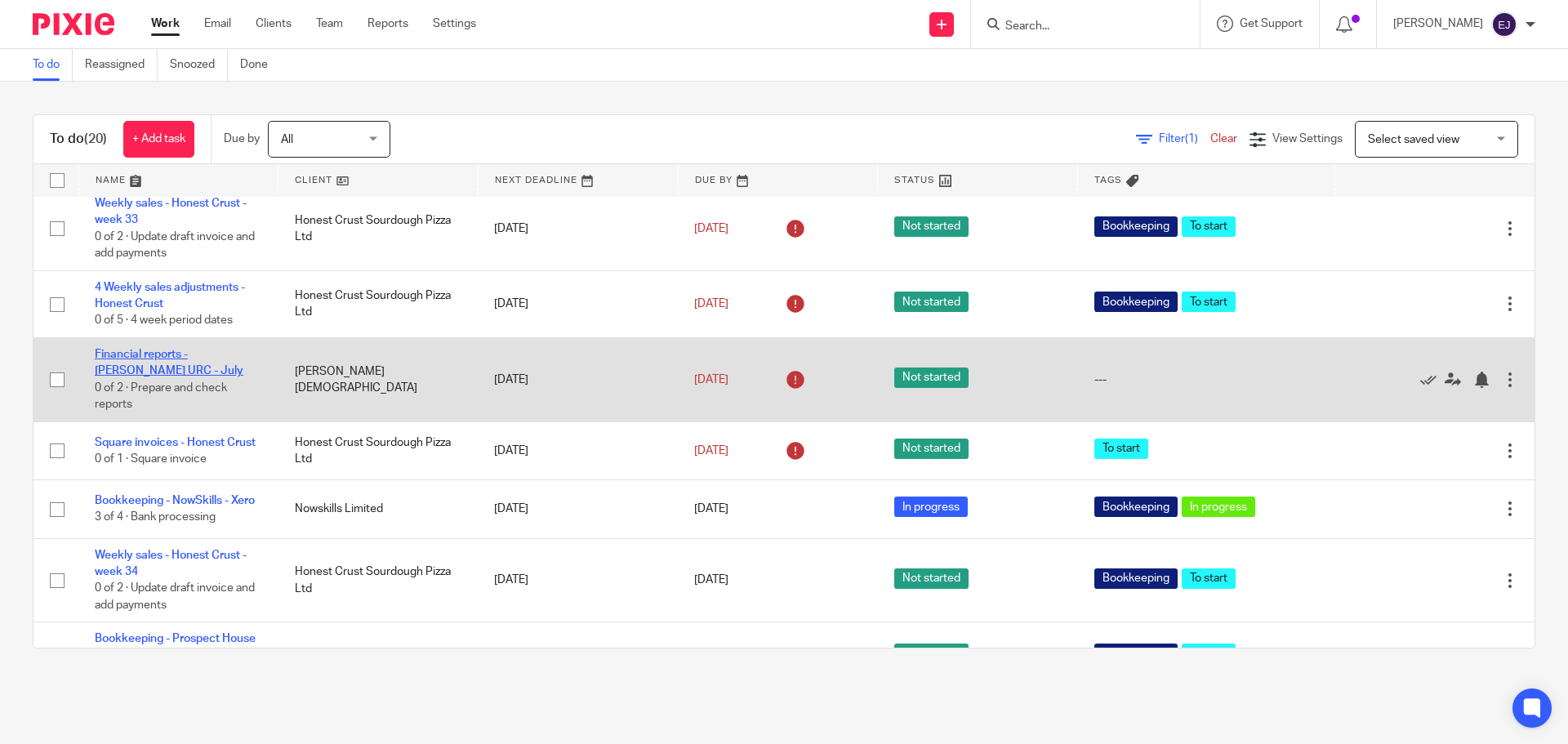
click at [193, 377] on link "Financial reports - [PERSON_NAME] URC - July" at bounding box center [169, 362] width 148 height 27
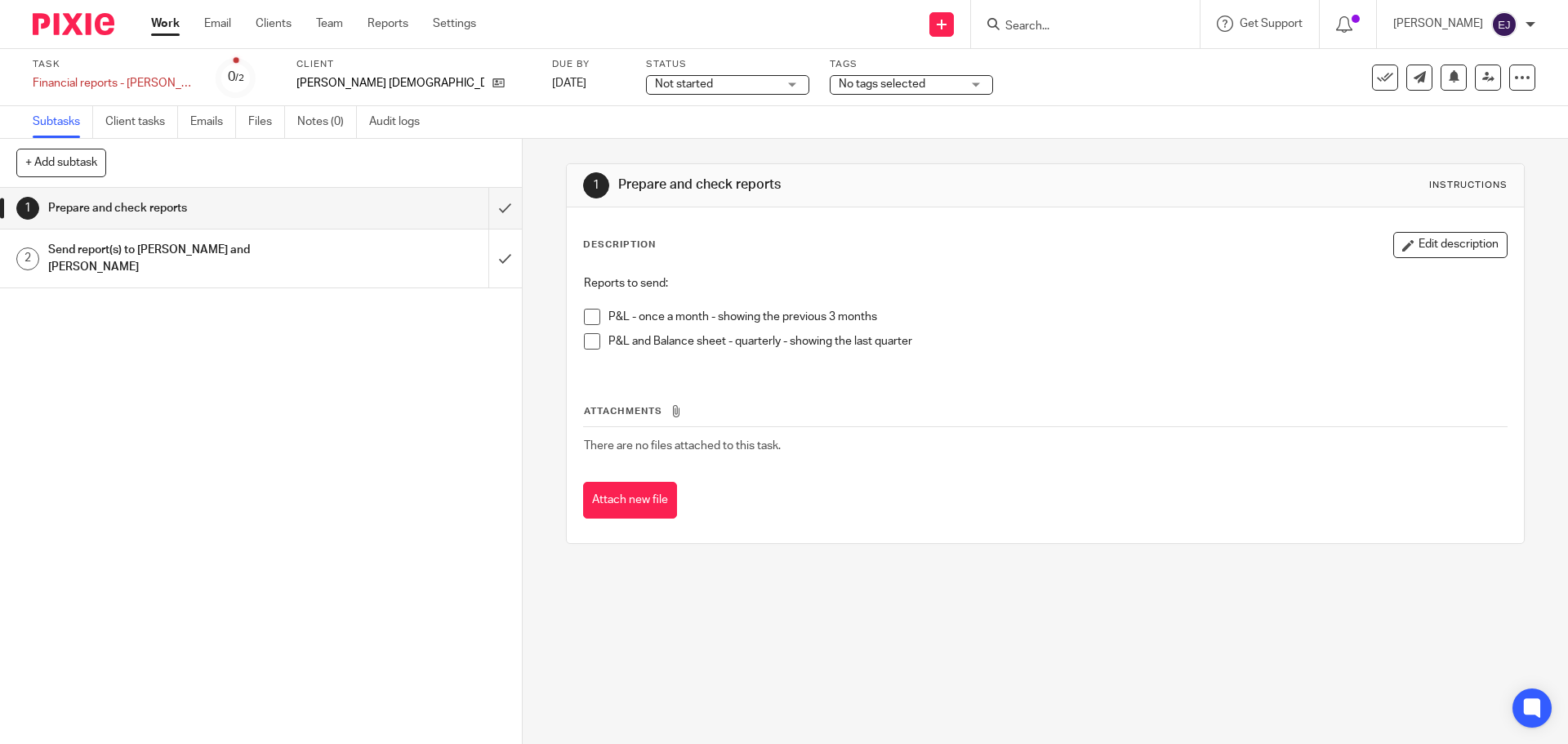
click at [425, 258] on div "Send report(s) to [PERSON_NAME] and [PERSON_NAME]" at bounding box center [260, 258] width 424 height 42
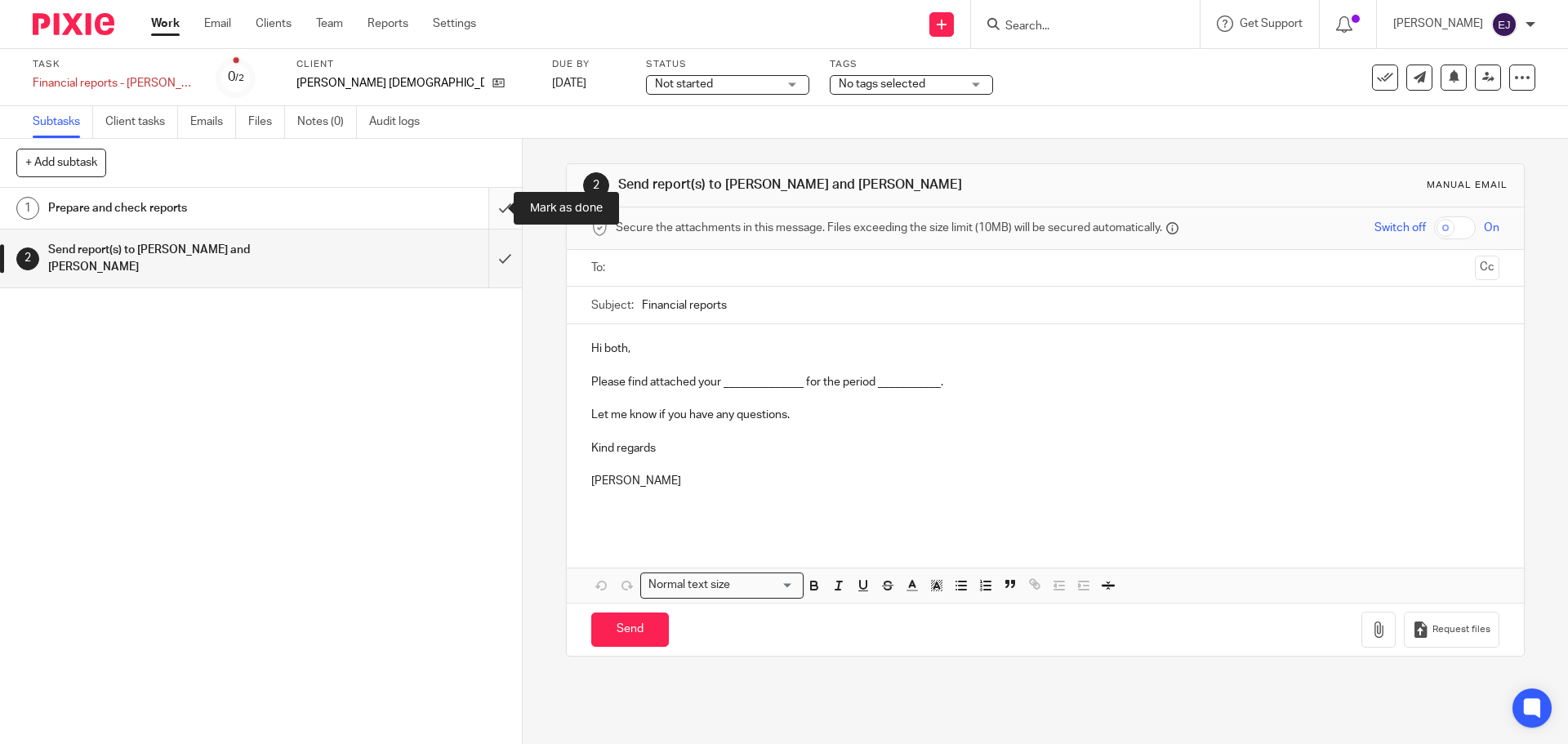
click at [495, 215] on input "submit" at bounding box center [261, 208] width 522 height 41
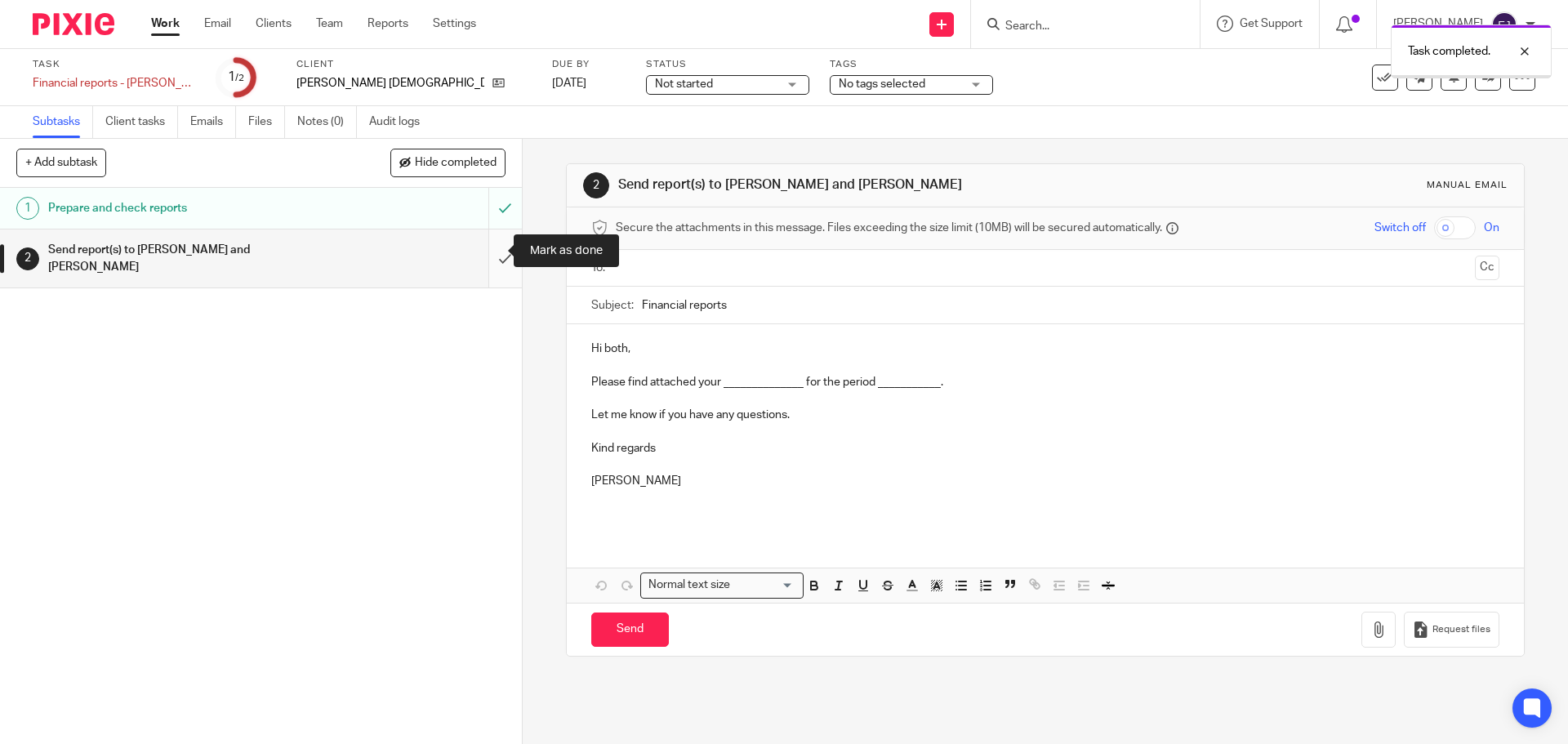
click at [494, 256] on input "submit" at bounding box center [261, 259] width 522 height 58
